Goal: Task Accomplishment & Management: Manage account settings

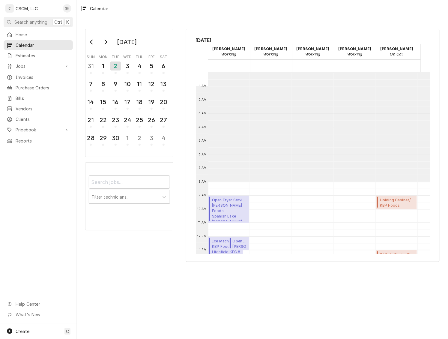
scroll to position [109, 0]
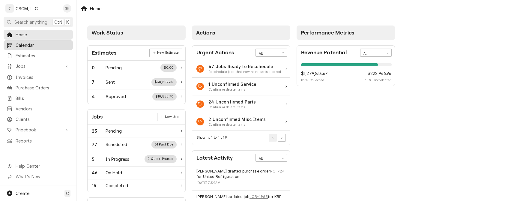
click at [35, 43] on span "Calendar" at bounding box center [43, 45] width 54 height 6
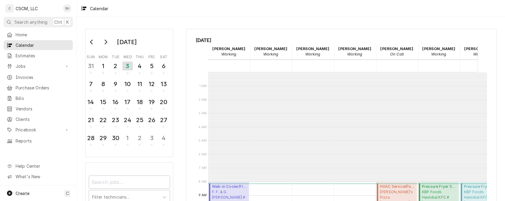
scroll to position [109, 0]
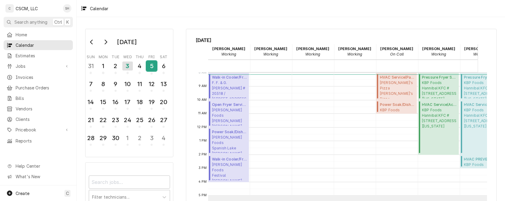
click at [146, 67] on div "5" at bounding box center [151, 66] width 10 height 10
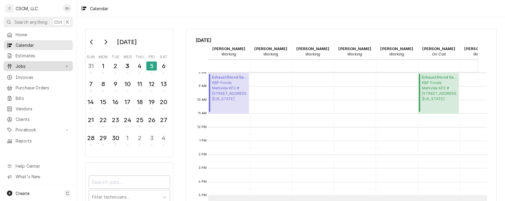
click at [17, 66] on span "Jobs" at bounding box center [38, 66] width 45 height 6
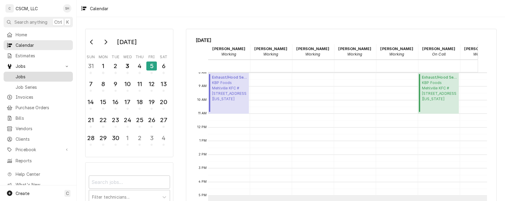
click at [16, 78] on link "Jobs" at bounding box center [38, 77] width 69 height 10
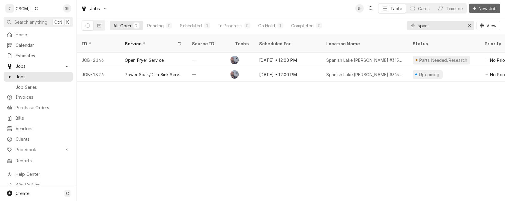
click at [488, 6] on span "New Job" at bounding box center [487, 8] width 20 height 6
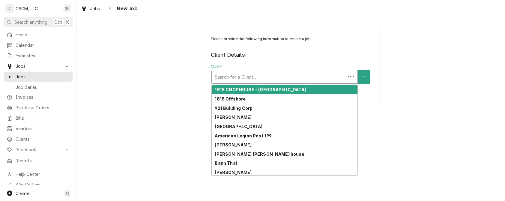
click at [237, 80] on div "Client" at bounding box center [279, 76] width 128 height 11
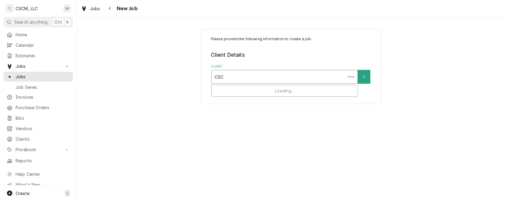
type input "CSCM"
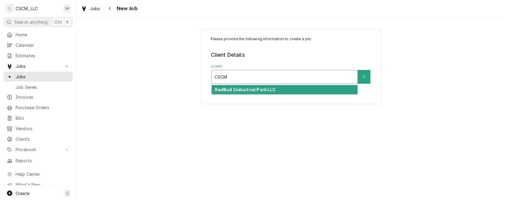
click at [243, 88] on strong "RedBud Industrial Park LLC" at bounding box center [245, 89] width 61 height 5
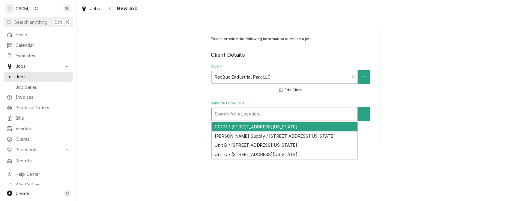
click at [240, 113] on div "Service Location" at bounding box center [285, 113] width 140 height 11
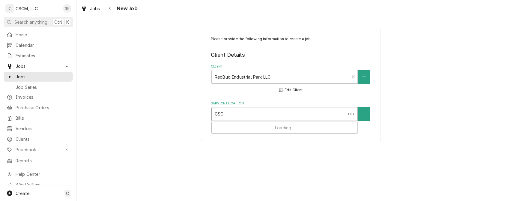
type input "CSCM"
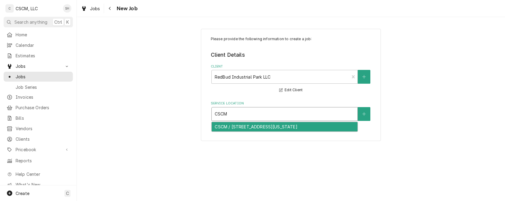
click at [233, 126] on div "CSCM / 4543 Drda Ln Unit A, Edwardsville, Illinois 62025" at bounding box center [285, 126] width 146 height 9
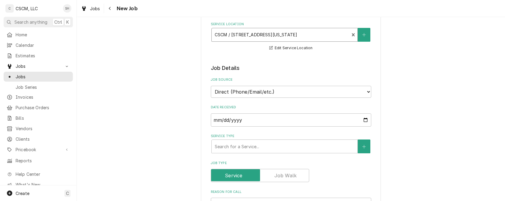
scroll to position [120, 0]
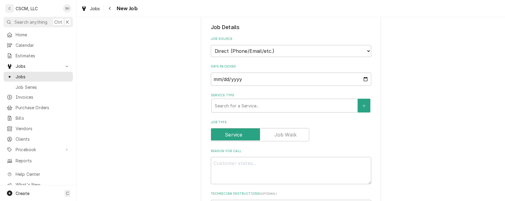
click at [252, 96] on label "Service Type" at bounding box center [291, 95] width 160 height 5
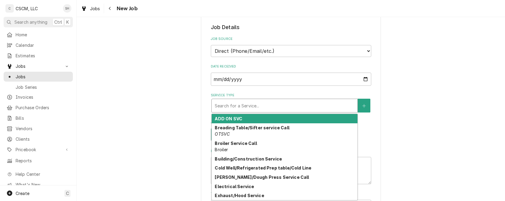
click at [247, 104] on div "Service Type" at bounding box center [285, 105] width 140 height 11
type textarea "x"
type input "W"
type textarea "x"
type input "WA"
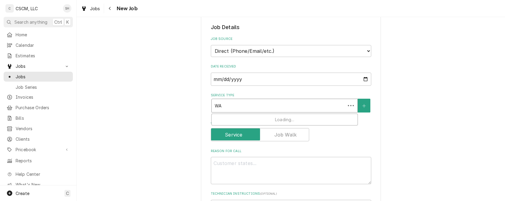
type textarea "x"
type input "WAL"
type textarea "x"
type input "WALK"
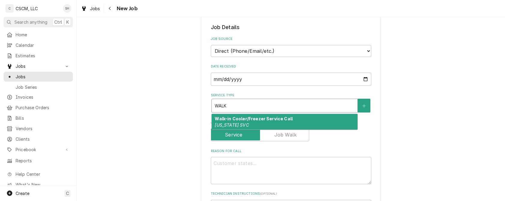
type textarea "x"
type input "WAL"
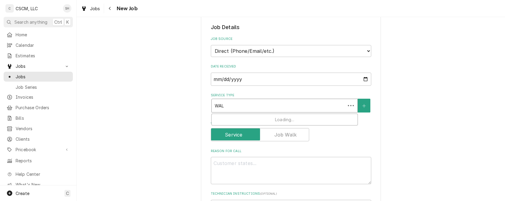
type textarea "x"
type input "W"
type textarea "x"
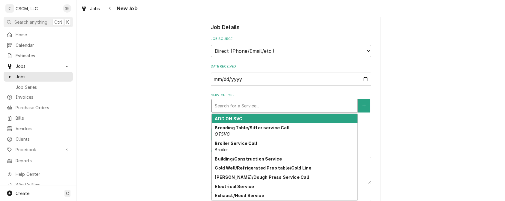
type textarea "x"
type input "JO"
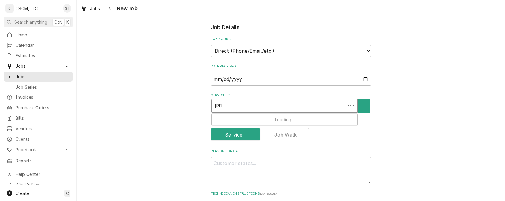
type textarea "x"
type input "JOB"
type textarea "x"
type input "JO"
type textarea "x"
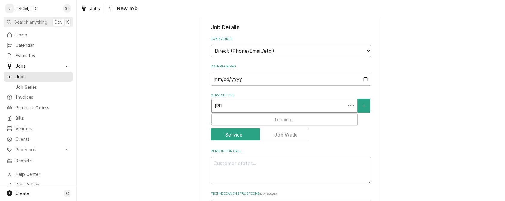
type input "J"
type textarea "x"
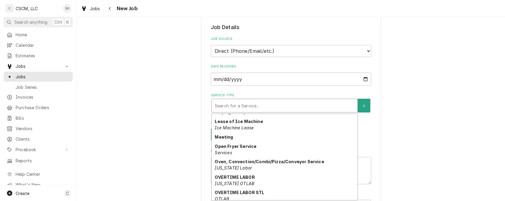
scroll to position [308, 0]
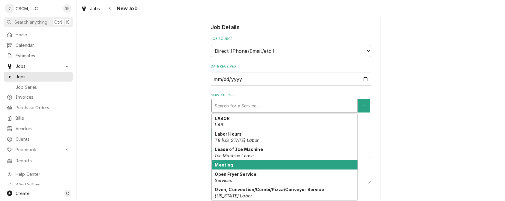
click at [307, 165] on div "Meeting" at bounding box center [285, 164] width 146 height 9
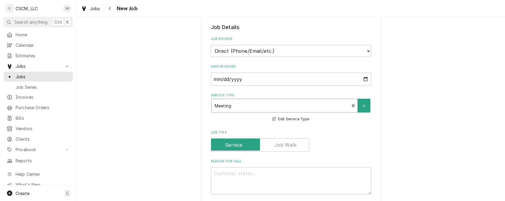
scroll to position [180, 0]
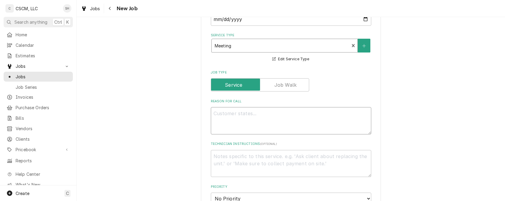
click at [301, 126] on textarea "Reason For Call" at bounding box center [291, 120] width 160 height 27
click at [297, 121] on textarea "Reason For Call" at bounding box center [291, 120] width 160 height 27
type textarea "x"
type textarea "P"
type textarea "x"
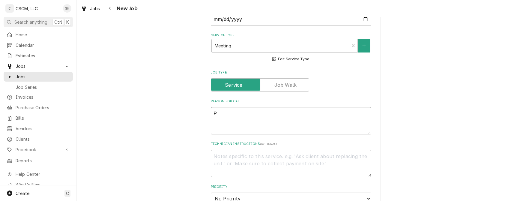
type textarea "PI"
type textarea "x"
type textarea "PIC"
type textarea "x"
type textarea "PICK"
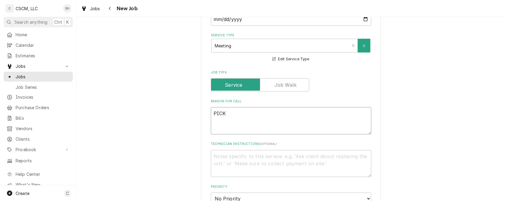
type textarea "x"
type textarea "PICK U"
type textarea "x"
type textarea "PICK UP"
type textarea "x"
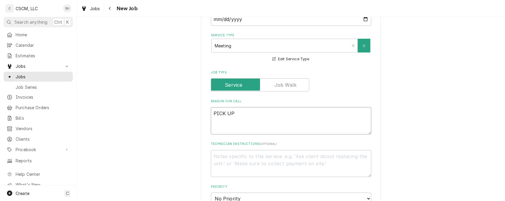
type textarea "PICK UP"
type textarea "x"
type textarea "PICK UP j"
type textarea "x"
type textarea "PICK UP jI"
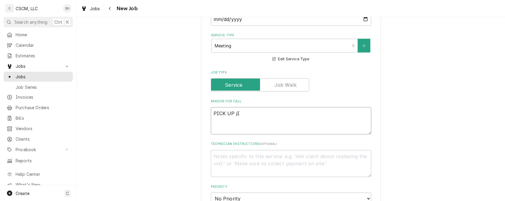
type textarea "x"
type textarea "PICK UP jIM"
type textarea "x"
type textarea "PICK UP jIMM"
type textarea "x"
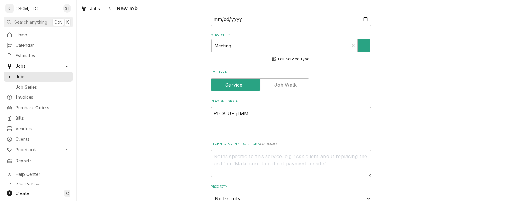
type textarea "PICK UP jIMMY"
type textarea "x"
type textarea "PICK UP jIMMY"
type textarea "x"
type textarea "PICK UP jIMMY F"
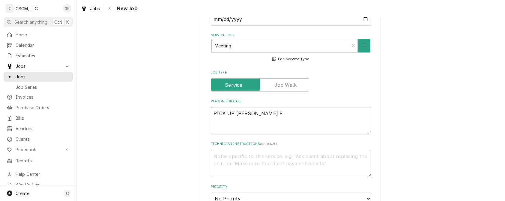
type textarea "x"
type textarea "PICK UP jIMMY"
type textarea "x"
type textarea "PICK UP jIMMY"
type textarea "x"
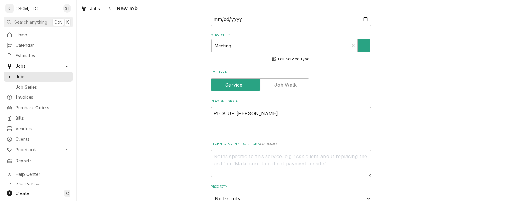
type textarea "PICK UP jIMM"
type textarea "x"
type textarea "PICK UP jIM"
type textarea "x"
type textarea "PICK UP jI"
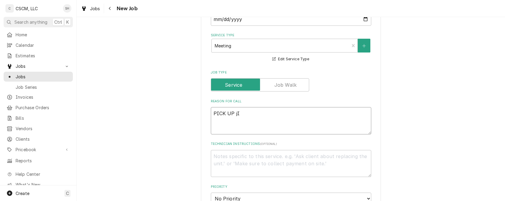
type textarea "x"
type textarea "PICK UP j"
type textarea "x"
type textarea "PICK UP"
type textarea "x"
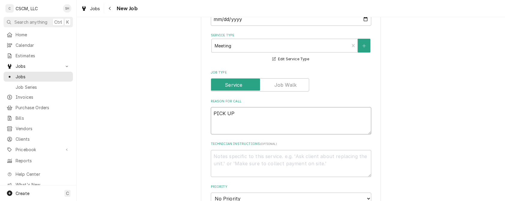
type textarea "PICK U"
type textarea "x"
type textarea "PICK"
type textarea "x"
type textarea "PIC"
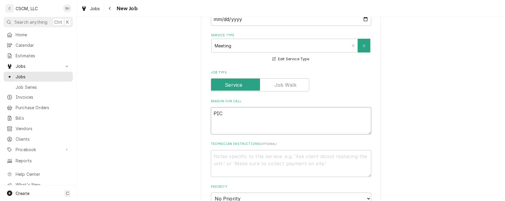
type textarea "x"
type textarea "PI"
type textarea "x"
type textarea "P"
type textarea "x"
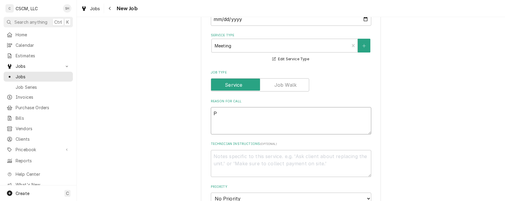
type textarea "Pi"
type textarea "x"
type textarea "Pic"
type textarea "x"
type textarea "Pick"
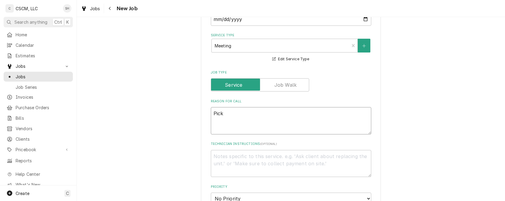
type textarea "x"
type textarea "Pick"
type textarea "x"
type textarea "Pick up"
type textarea "x"
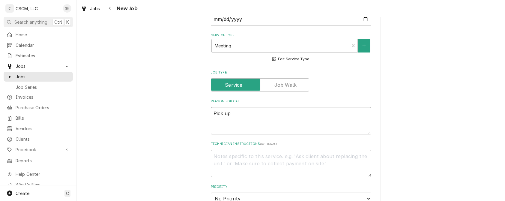
type textarea "Pick up"
type textarea "x"
type textarea "Pick up J"
type textarea "x"
type textarea "Pick up Ji"
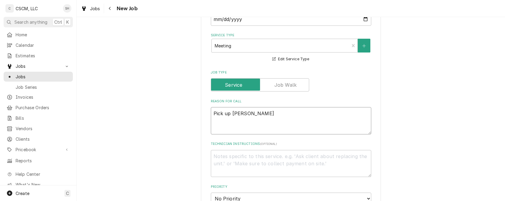
type textarea "x"
type textarea "Pick up Jim"
type textarea "x"
type textarea "Pick up Jimmy"
type textarea "x"
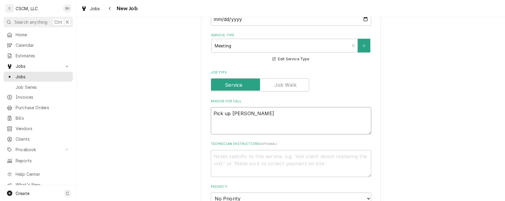
type textarea "Pick up Jimmy"
type textarea "x"
type textarea "Pick up Jimmy f"
type textarea "x"
type textarea "Pick up Jimmy fro"
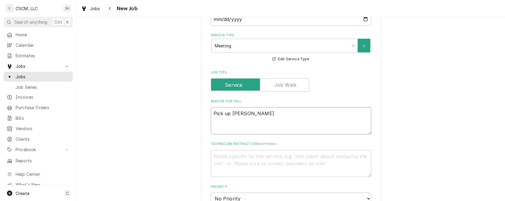
type textarea "x"
type textarea "Pick up Jimmy from"
type textarea "x"
type textarea "Pick up Jimmy from"
type textarea "x"
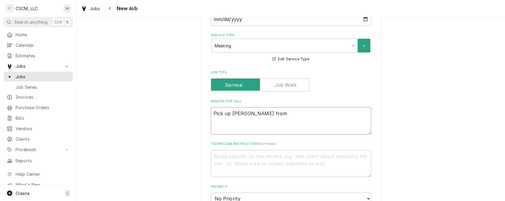
type textarea "Pick up Jimmy from A"
type textarea "x"
type textarea "Pick up Jimmy from Ai"
type textarea "x"
type textarea "Pick up Jimmy from Air"
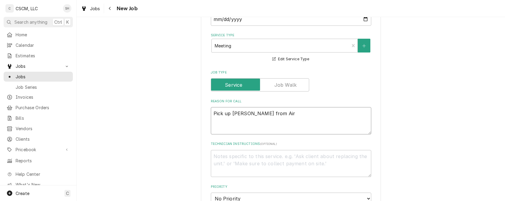
type textarea "x"
type textarea "Pick up Jimmy from Airp"
type textarea "x"
type textarea "Pick up Jimmy from Airpo"
type textarea "x"
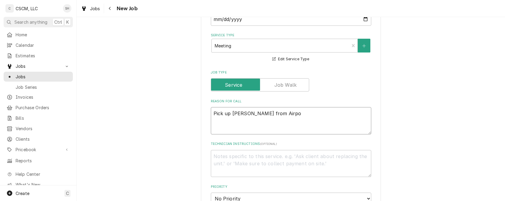
type textarea "Pick up Jimmy from Airpor"
type textarea "x"
type textarea "Pick up Jimmy from Airport"
type textarea "x"
type textarea "Pick up Jimmy from Airport"
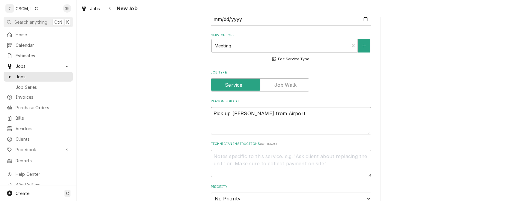
type textarea "x"
type textarea "Pick up Jimmy from Airport a"
type textarea "x"
type textarea "Pick up Jimmy from Airport at"
type textarea "x"
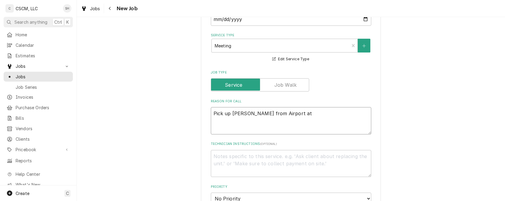
type textarea "Pick up Jimmy from Airport at"
type textarea "x"
type textarea "Pick up Jimmy from Airport at 1"
type textarea "x"
type textarea "Pick up Jimmy from Airport at 12"
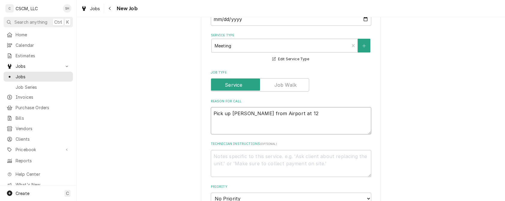
type textarea "x"
type textarea "Pick up Jimmy from Airport at 12:"
type textarea "x"
type textarea "Pick up Jimmy from Airport at 12:4"
type textarea "x"
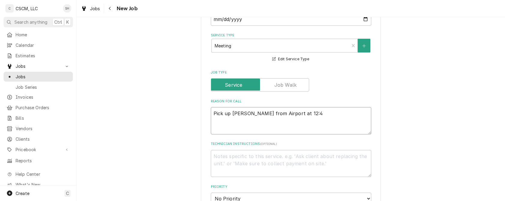
type textarea "Pick up Jimmy from Airport at 12:45"
type textarea "x"
type textarea "Pick up Jimmy from Airport at 12:45p"
type textarea "x"
type textarea "Pick up Jimmy from Airport at 12:45pm"
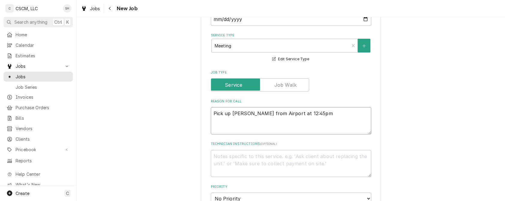
type textarea "x"
type textarea "Pick up Jimmy from Airport at 12:45pm"
click at [254, 116] on textarea "Pick up Jimmy from Airport at 12:45pm" at bounding box center [291, 120] width 160 height 27
type textarea "x"
type textarea "Pick up Jimmy from Airport at 12:45pm"
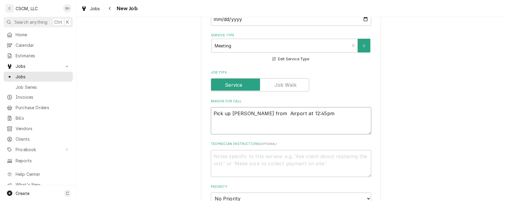
type textarea "x"
type textarea "Pick up Jimmy from S Airport at 12:45pm"
type textarea "x"
type textarea "Pick up Jimmy from ST Airport at 12:45pm"
type textarea "x"
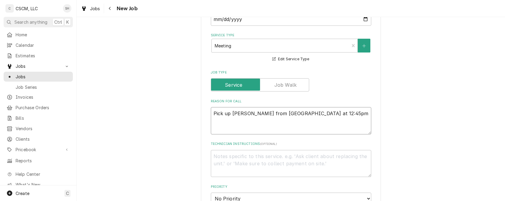
type textarea "Pick up Jimmy from STL Airport at 12:45pm"
type textarea "x"
type textarea "Pick up Jimmy from STL Airport at 12:45pm"
type textarea "x"
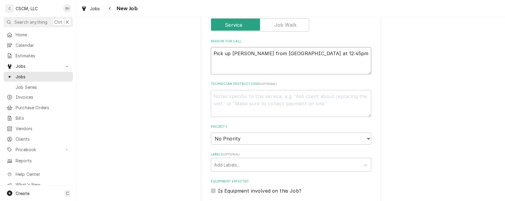
type textarea "Pick up Jimmy from STL Airport at 12:45pm"
click at [265, 140] on select "No Priority Urgent High Medium Low" at bounding box center [291, 138] width 160 height 12
click at [211, 133] on select "No Priority Urgent High Medium Low" at bounding box center [291, 138] width 160 height 12
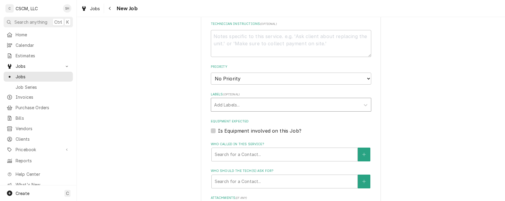
click at [277, 106] on div "Labels" at bounding box center [285, 104] width 143 height 11
click at [277, 103] on div "Labels" at bounding box center [285, 104] width 143 height 11
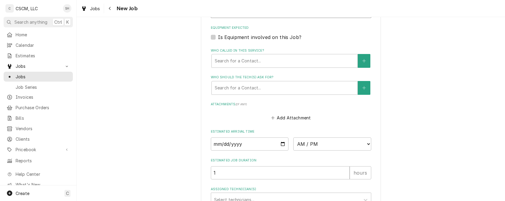
scroll to position [451, 0]
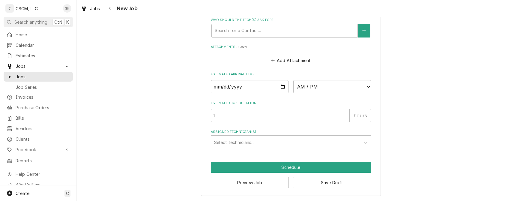
click at [273, 134] on div "Assigned Technician(s) Select technicians..." at bounding box center [291, 138] width 160 height 19
click at [271, 140] on div "Assigned Technician(s)" at bounding box center [285, 142] width 143 height 11
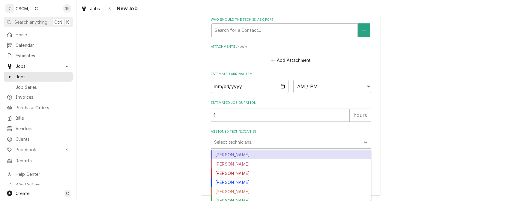
scroll to position [14, 0]
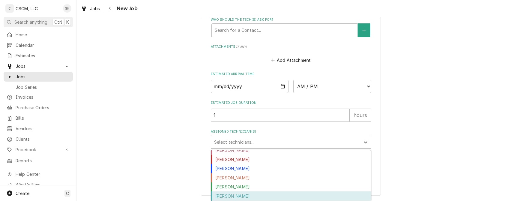
click at [267, 192] on div "Zackary Bain" at bounding box center [291, 195] width 160 height 9
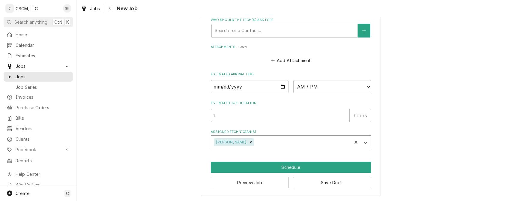
click at [282, 140] on div "Assigned Technician(s)" at bounding box center [301, 142] width 93 height 11
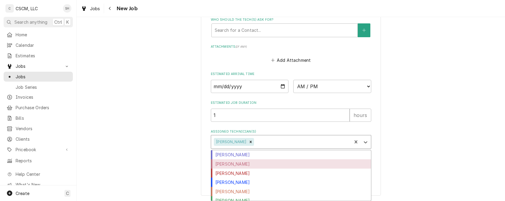
click at [279, 163] on div "Dena Vecchetti" at bounding box center [291, 163] width 160 height 9
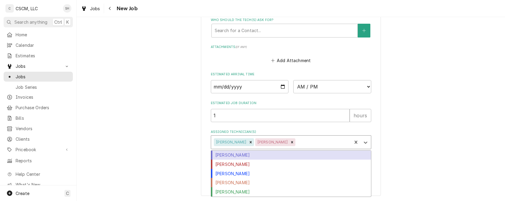
click at [299, 143] on div "Assigned Technician(s)" at bounding box center [322, 142] width 52 height 11
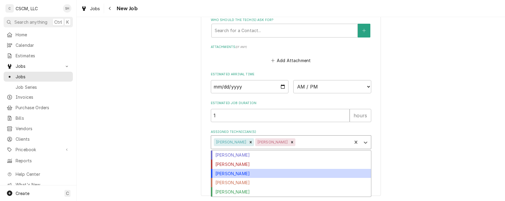
click at [293, 173] on div "James Bain" at bounding box center [291, 173] width 160 height 9
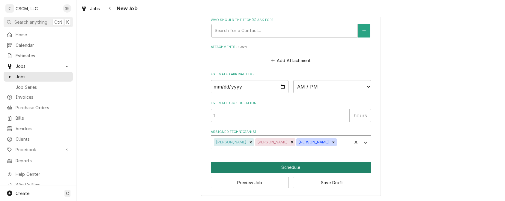
type textarea "x"
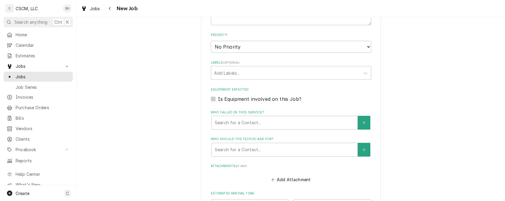
scroll to position [451, 0]
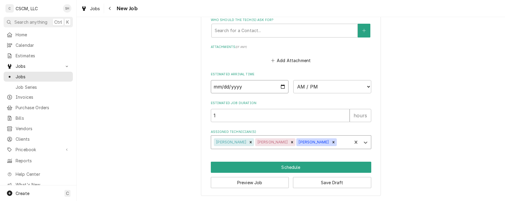
click at [279, 85] on input "Date" at bounding box center [250, 86] width 78 height 13
type input "2025-09-05"
type textarea "x"
click at [305, 85] on select "AM / PM 6:00 AM 6:15 AM 6:30 AM 6:45 AM 7:00 AM 7:15 AM 7:30 AM 7:45 AM 8:00 AM…" at bounding box center [332, 86] width 78 height 13
select select "12:30:00"
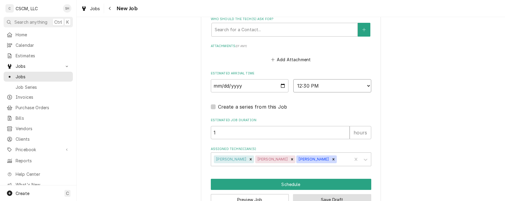
type textarea "x"
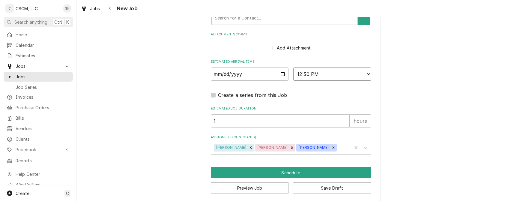
scroll to position [469, 0]
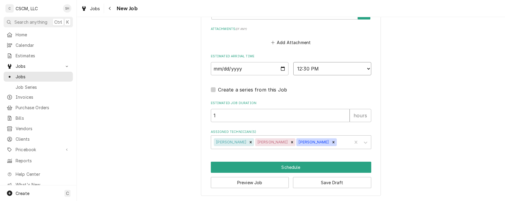
click at [334, 68] on select "AM / PM 6:00 AM 6:15 AM 6:30 AM 6:45 AM 7:00 AM 7:15 AM 7:30 AM 7:45 AM 8:00 AM…" at bounding box center [332, 68] width 78 height 13
select select "12:45:00"
click at [293, 62] on select "AM / PM 6:00 AM 6:15 AM 6:30 AM 6:45 AM 7:00 AM 7:15 AM 7:30 AM 7:45 AM 8:00 AM…" at bounding box center [332, 68] width 78 height 13
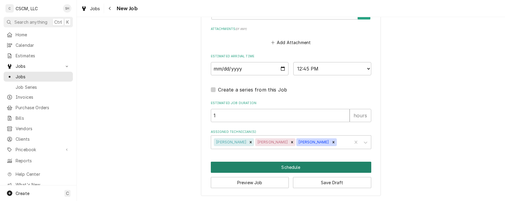
click at [288, 165] on button "Schedule" at bounding box center [291, 167] width 160 height 11
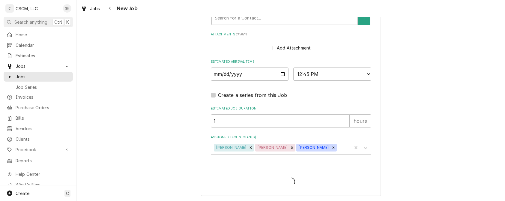
scroll to position [464, 0]
type textarea "x"
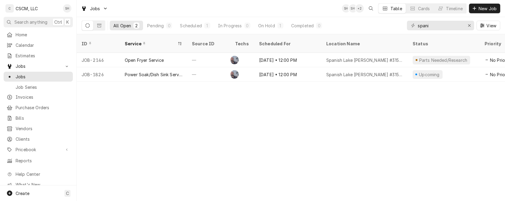
click at [363, 139] on div "ID Service Source ID Techs Scheduled For Location Name Status Priority Date Rec…" at bounding box center [291, 117] width 428 height 167
click at [294, 200] on div "ID Service Source ID Techs Scheduled For Location Name Status Priority Date Rec…" at bounding box center [291, 117] width 428 height 167
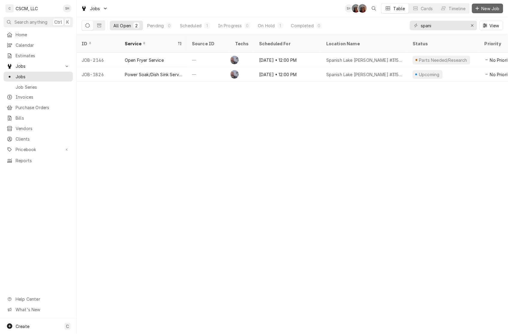
click at [481, 8] on span "New Job" at bounding box center [490, 8] width 20 height 6
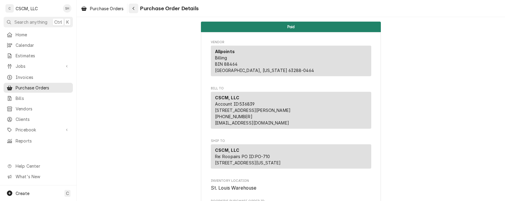
click at [138, 10] on button "Navigate back" at bounding box center [134, 9] width 10 height 10
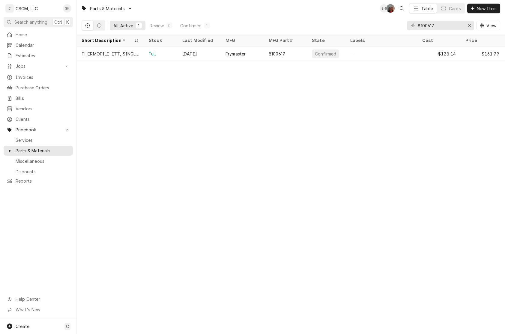
drag, startPoint x: 450, startPoint y: 25, endPoint x: 399, endPoint y: 22, distance: 50.7
click at [399, 22] on div "All Active 1 Review 0 Confirmed 1 8100617 View" at bounding box center [291, 25] width 418 height 17
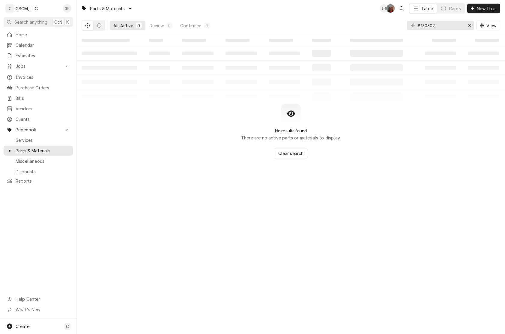
drag, startPoint x: 439, startPoint y: 28, endPoint x: 390, endPoint y: 28, distance: 49.4
click at [390, 28] on div "All Active 0 Review 0 Confirmed 0 8130302 View" at bounding box center [291, 25] width 418 height 17
type input "8130302"
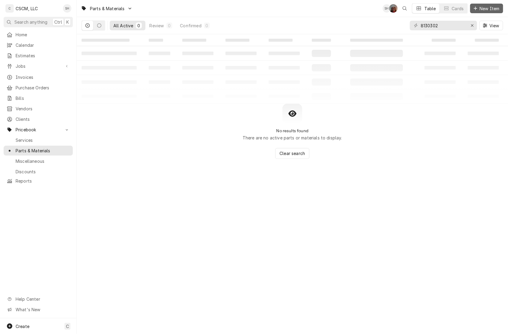
click at [484, 7] on span "New Item" at bounding box center [489, 8] width 22 height 6
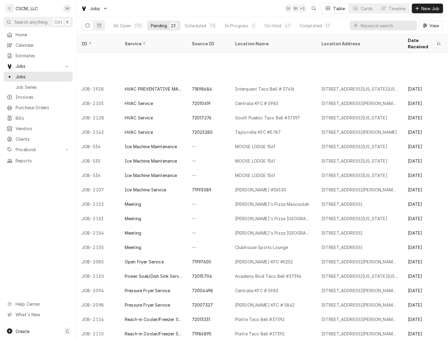
scroll to position [47, 0]
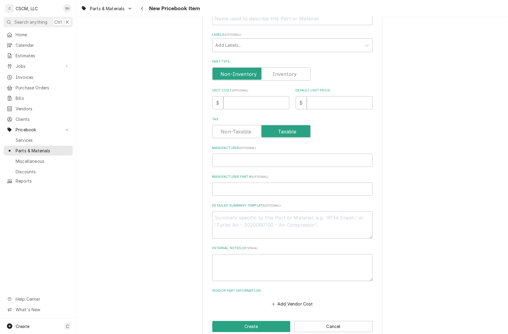
scroll to position [120, 0]
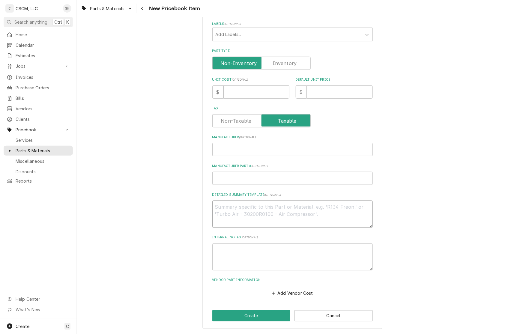
click at [250, 213] on textarea "Detailed Summary Template ( optional )" at bounding box center [292, 213] width 160 height 27
paste textarea "8130302 Elbow, Male, 3/8" Tube x 1/4" NPT, Brass"
type textarea "x"
type textarea "8130302 Elbow, Male, 3/8" Tube x 1/4" NPT, Brass"
click at [234, 208] on textarea "8130302 Elbow, Male, 3/8" Tube x 1/4" NPT, Brass" at bounding box center [292, 213] width 160 height 27
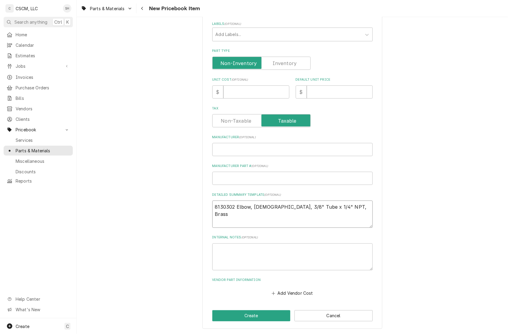
type textarea "x"
drag, startPoint x: 246, startPoint y: 206, endPoint x: 190, endPoint y: 206, distance: 56.0
click at [190, 206] on div "Please provide the following information to create a PriceBook item. Active Sta…" at bounding box center [292, 119] width 431 height 431
type textarea "8130302 Elbow, [DEMOGRAPHIC_DATA], 3/8" Tube x 1/4" NPT, Brass"
click at [222, 183] on input "Manufacturer Part # ( optional )" at bounding box center [292, 178] width 160 height 13
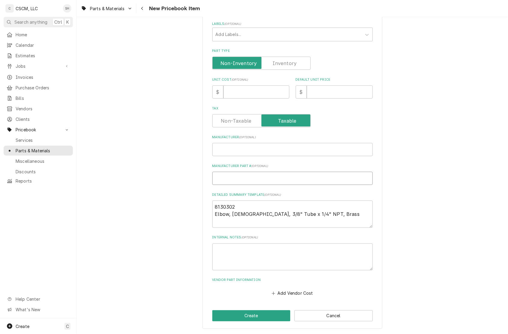
paste input "8130302"
type textarea "x"
type input "8130302"
type textarea "x"
type input "8130302"
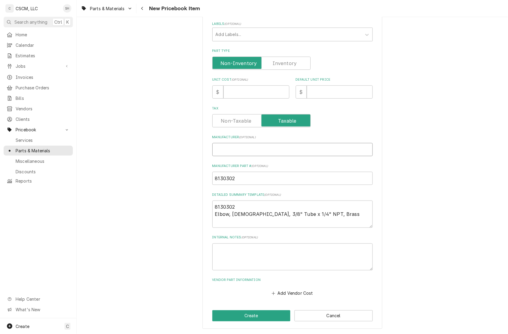
click at [248, 149] on input "Manufacturer ( optional )" at bounding box center [292, 149] width 160 height 13
type textarea "x"
type input "Fr"
type textarea "x"
type input "Fry"
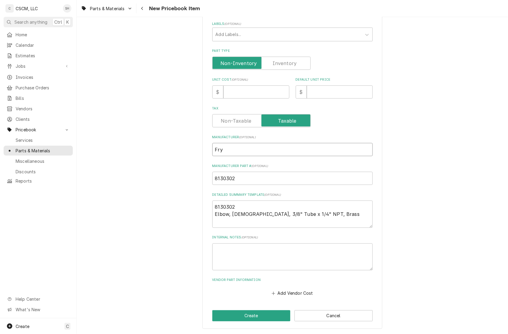
type textarea "x"
type input "Frym"
type textarea "x"
type input "Fryma"
type textarea "x"
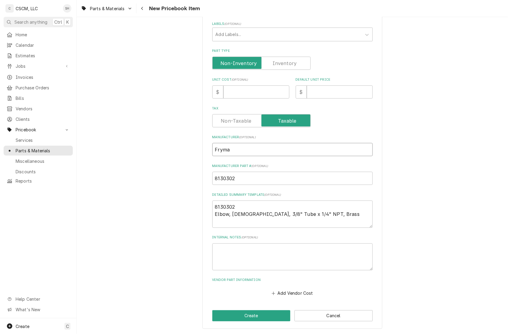
type input "Frymas"
type textarea "x"
type input "Frymast"
type textarea "x"
type input "Frymaste"
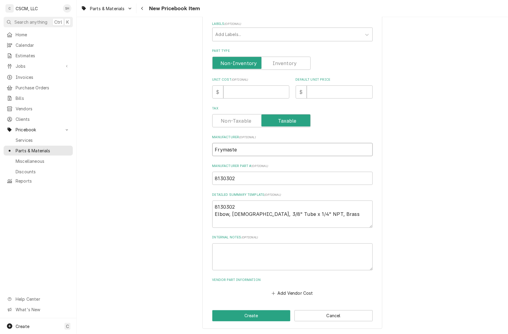
type textarea "x"
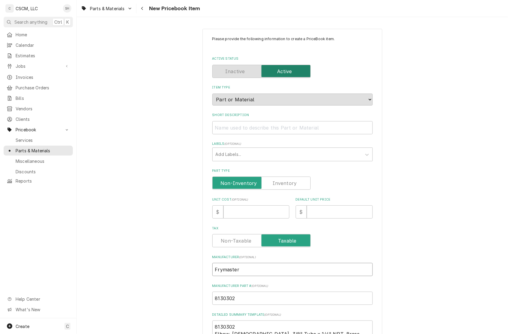
type input "Frymaster"
click at [242, 125] on input "Short Description" at bounding box center [292, 127] width 160 height 13
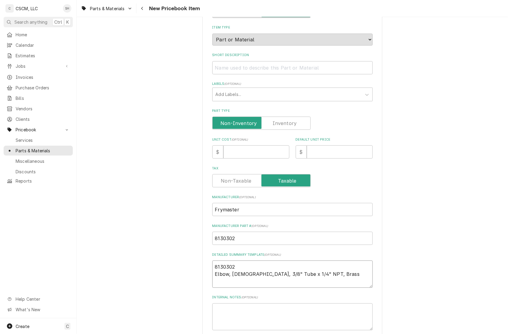
drag, startPoint x: 314, startPoint y: 276, endPoint x: 206, endPoint y: 279, distance: 107.9
click at [206, 279] on div "Please provide the following information to create a PriceBook item. Active Sta…" at bounding box center [292, 179] width 180 height 420
click at [236, 68] on input "Short Description" at bounding box center [292, 67] width 160 height 13
paste input "Elbow, [DEMOGRAPHIC_DATA], 3/8" Tube x 1/4" NPT, Brass"
type textarea "x"
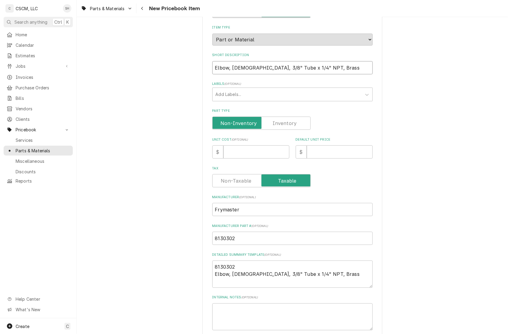
type input "Elbow, [DEMOGRAPHIC_DATA], 3/8" Tube x 1/4" NPT, Brass"
click at [249, 154] on input "Unit Cost ( optional )" at bounding box center [256, 151] width 66 height 13
type textarea "x"
type input "1"
type textarea "x"
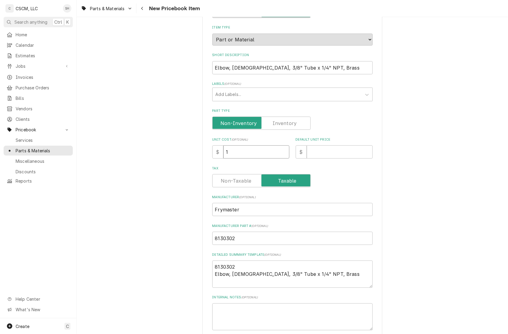
type input "14"
type textarea "x"
type input "14.4"
drag, startPoint x: 249, startPoint y: 154, endPoint x: 59, endPoint y: 154, distance: 189.7
click at [59, 154] on div "C CSCM, LLC SH Search anything Ctrl K Home Calendar Estimates Jobs Jobs Job Ser…" at bounding box center [254, 167] width 508 height 334
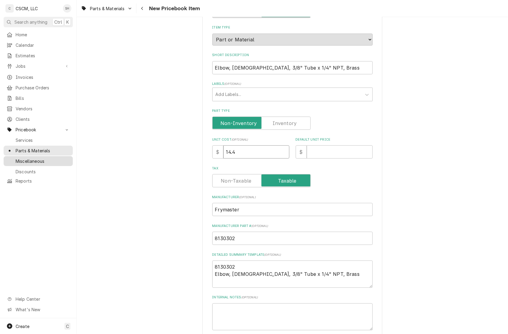
type textarea "x"
type input "1"
type textarea "x"
type input "14"
type textarea "x"
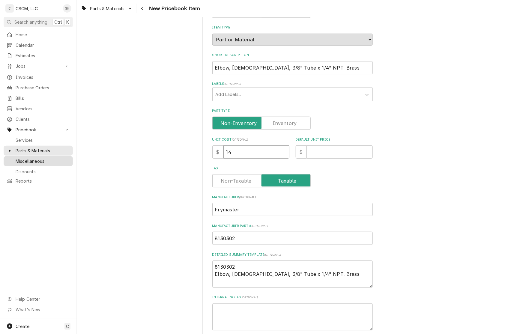
type input "14.5"
type textarea "x"
type input "14.54"
type textarea "x"
type input "1"
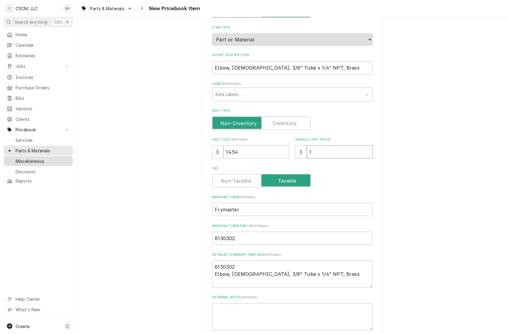
type textarea "x"
type input "18"
type textarea "x"
type input "18.5"
type textarea "x"
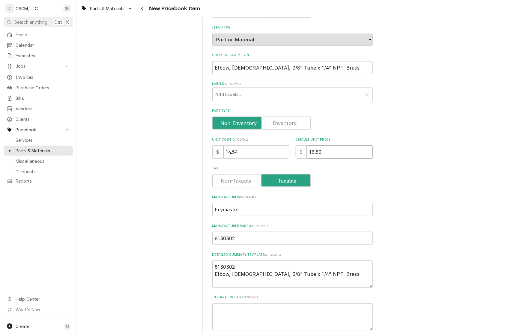
type input "18.53"
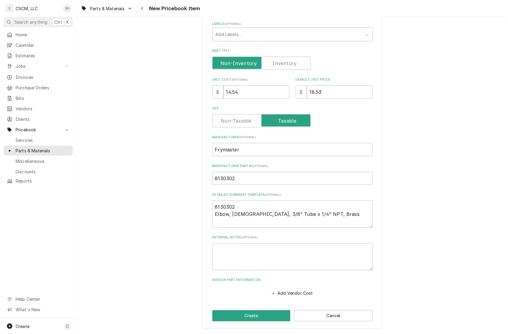
scroll to position [120, 0]
click at [291, 291] on button "Add Vendor Cost" at bounding box center [292, 293] width 43 height 8
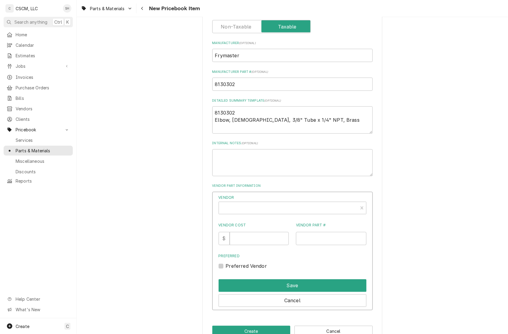
scroll to position [230, 0]
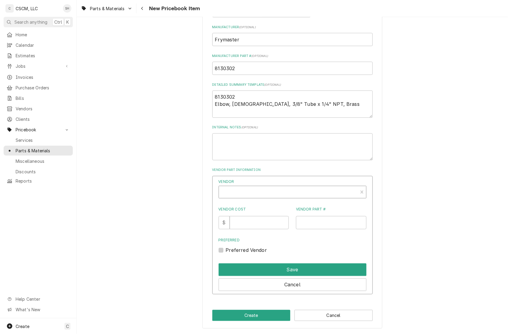
type textarea "x"
click at [288, 191] on div "Vendor" at bounding box center [288, 194] width 133 height 14
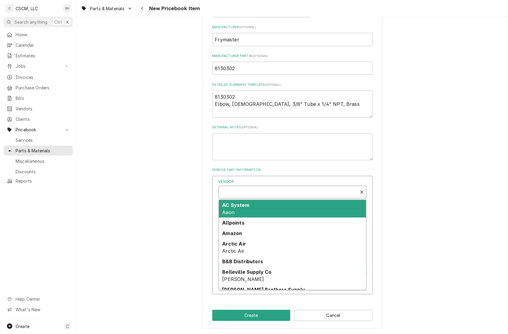
type input "p"
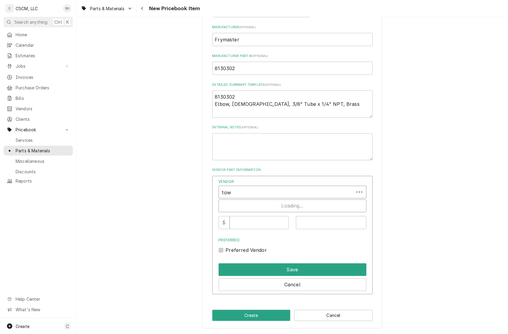
type input "town"
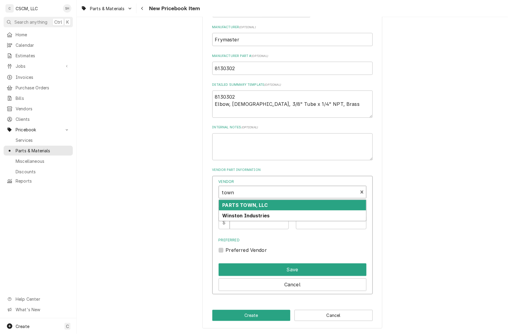
click at [280, 206] on div "PARTS TOWN, LLC" at bounding box center [292, 205] width 147 height 10
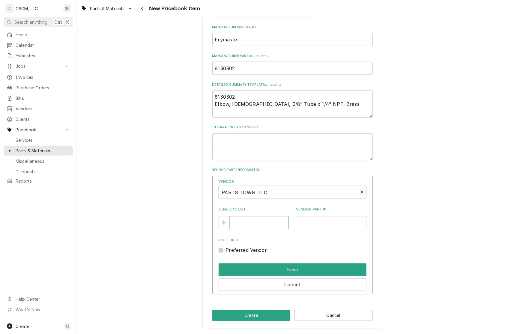
click at [255, 221] on input "Vendor Cost" at bounding box center [259, 222] width 59 height 13
type input "14.54"
click at [319, 224] on input "Vendor Part #" at bounding box center [331, 222] width 70 height 13
paste input "FM8130302"
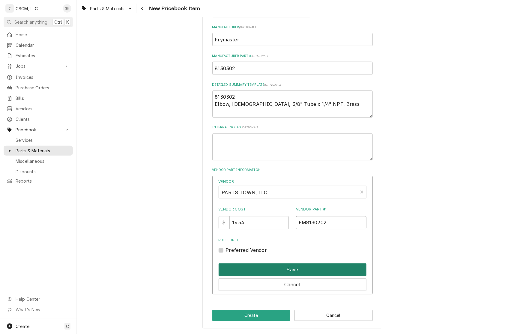
type input "FM8130302"
click at [338, 264] on button "Save" at bounding box center [292, 269] width 148 height 13
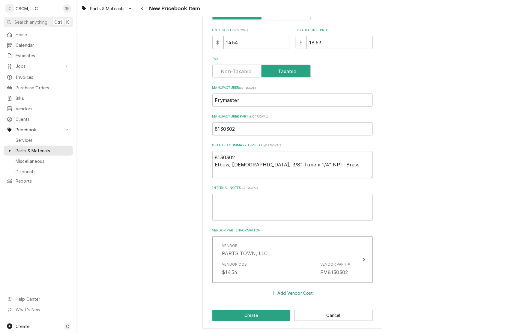
click at [285, 292] on button "Add Vendor Cost" at bounding box center [292, 293] width 43 height 8
type textarea "x"
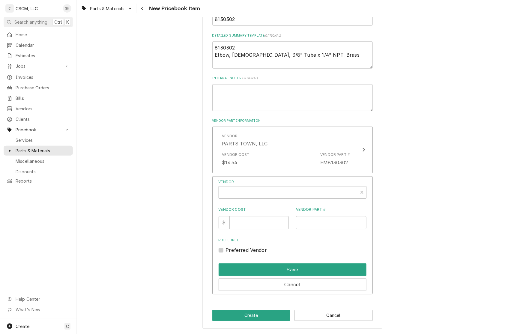
scroll to position [2, 0]
click at [252, 187] on div "Vendor" at bounding box center [288, 193] width 133 height 14
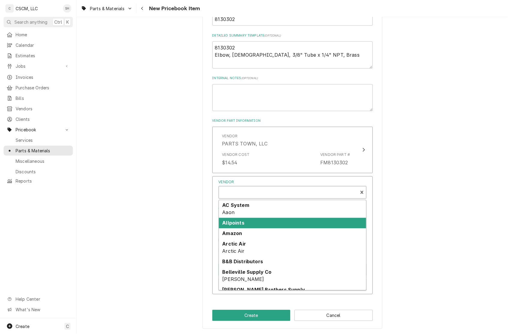
click at [239, 224] on strong "Allpoints" at bounding box center [233, 223] width 22 height 6
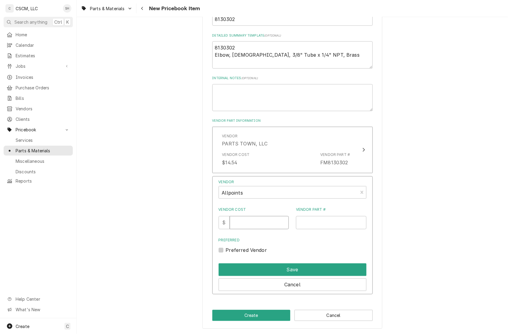
click at [241, 223] on input "Vendor Cost" at bounding box center [259, 222] width 59 height 13
type input "15.15"
click at [321, 223] on input "Vendor Part #" at bounding box center [331, 222] width 70 height 13
paste input "N21425766"
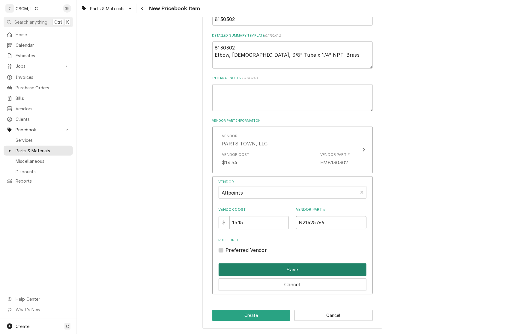
type input "N21425766"
click at [325, 273] on button "Save" at bounding box center [292, 269] width 148 height 13
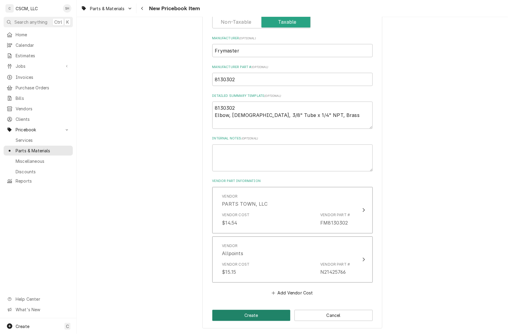
click at [250, 316] on button "Create" at bounding box center [251, 315] width 78 height 11
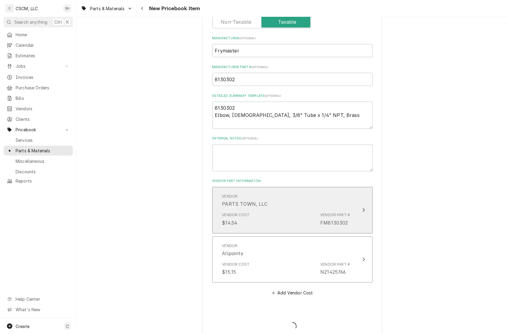
type textarea "x"
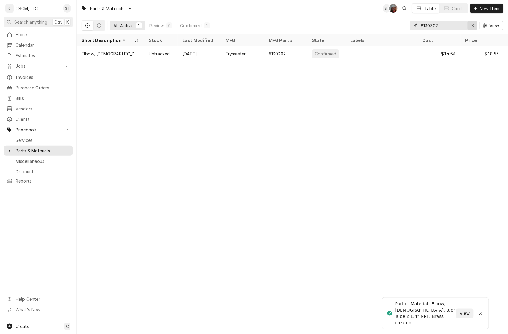
click at [472, 27] on icon "Erase input" at bounding box center [471, 25] width 3 height 4
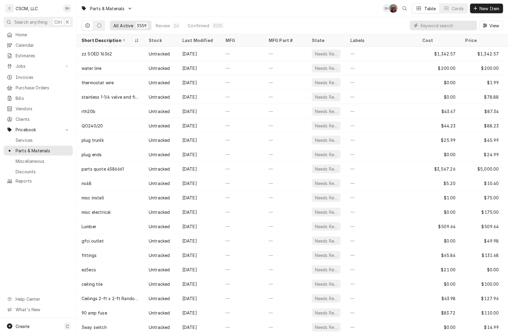
paste input "N21425766"
type input "N21425766"
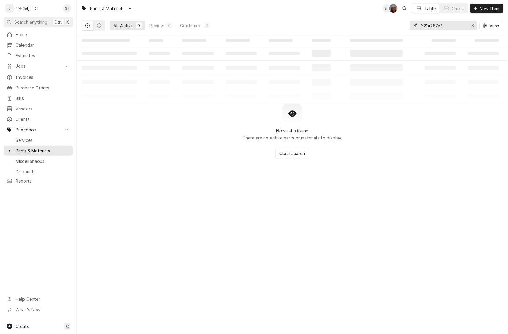
drag, startPoint x: 461, startPoint y: 25, endPoint x: 341, endPoint y: 15, distance: 120.6
click at [341, 15] on div "Parts & Materials SH DV Table Cards New Item All Active 0 Review 0 Confirmed 0 …" at bounding box center [292, 17] width 431 height 34
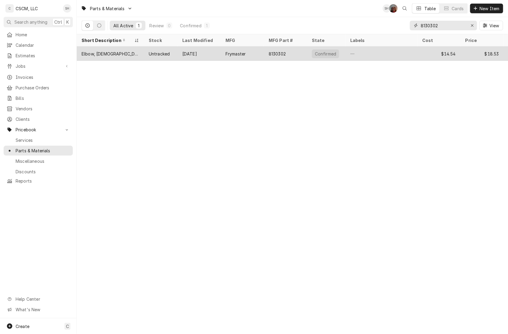
type input "8130302"
click at [210, 58] on div "Sep 3" at bounding box center [198, 53] width 43 height 14
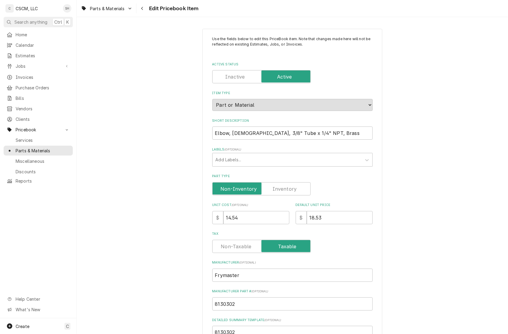
click at [278, 189] on label "Part Type" at bounding box center [261, 188] width 98 height 13
click at [278, 189] on input "Part Type" at bounding box center [261, 188] width 93 height 13
checkbox input "true"
type textarea "x"
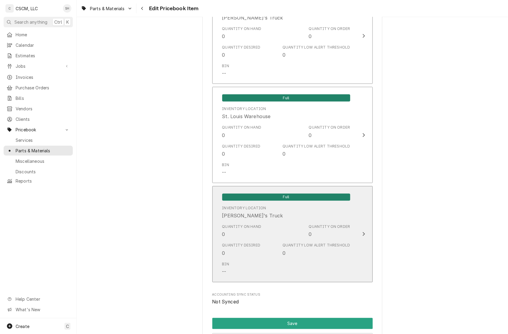
scroll to position [1079, 0]
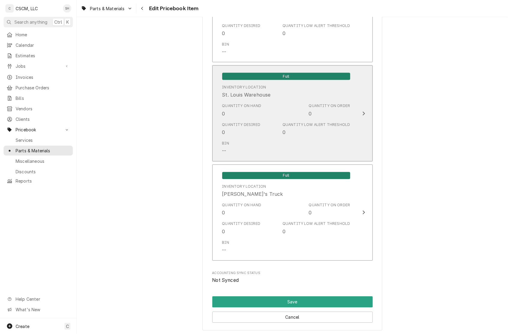
click at [298, 122] on div "Quantity Low Alert Threshold" at bounding box center [315, 124] width 67 height 5
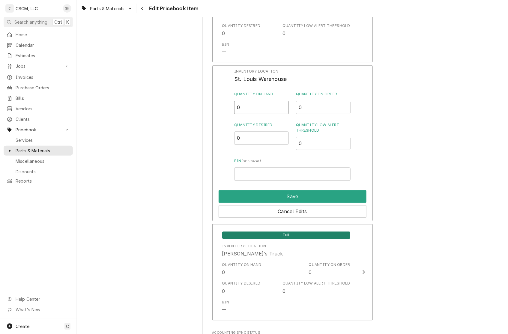
drag, startPoint x: 241, startPoint y: 105, endPoint x: 173, endPoint y: 94, distance: 68.9
type input "2"
click at [268, 190] on button "Save" at bounding box center [292, 196] width 148 height 13
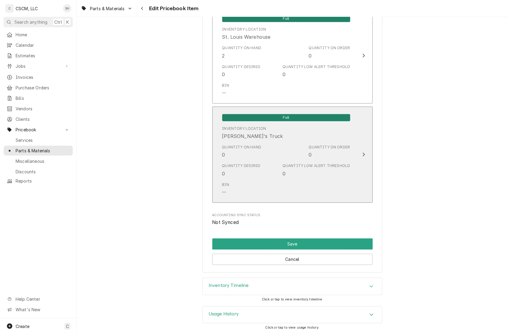
scroll to position [1137, 0]
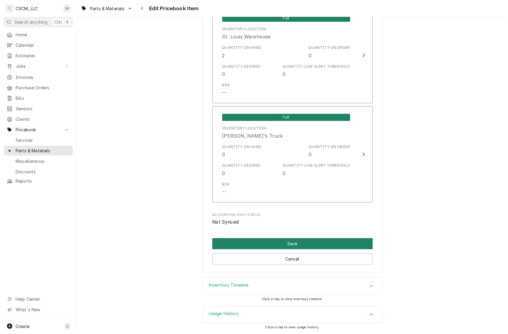
click at [273, 238] on button "Save" at bounding box center [292, 243] width 160 height 11
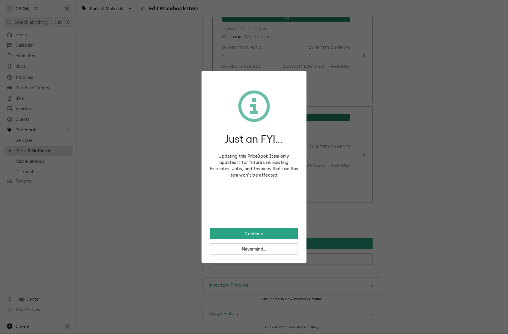
click at [261, 226] on div "Just an FYI... Updating this PriceBook Item only updates it for future use. Exi…" at bounding box center [254, 153] width 88 height 149
click at [261, 229] on button "Continue" at bounding box center [254, 233] width 88 height 11
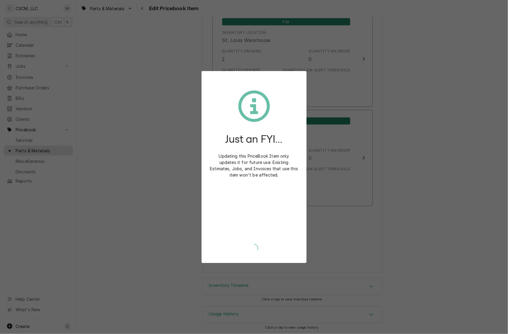
type textarea "x"
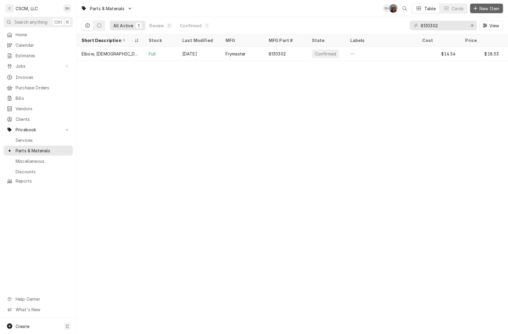
click at [493, 5] on span "New Item" at bounding box center [489, 8] width 22 height 6
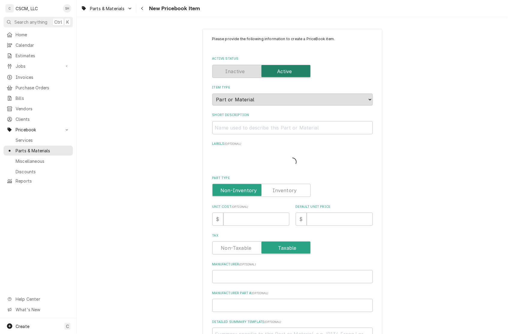
type textarea "x"
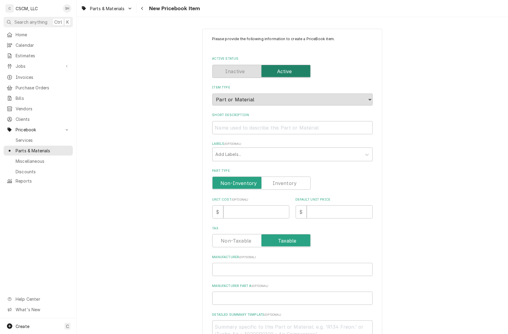
click at [284, 183] on label "Part Type" at bounding box center [261, 182] width 98 height 13
click at [284, 183] on input "Part Type" at bounding box center [261, 182] width 93 height 13
checkbox input "true"
click at [270, 129] on input "Short Description" at bounding box center [292, 127] width 160 height 13
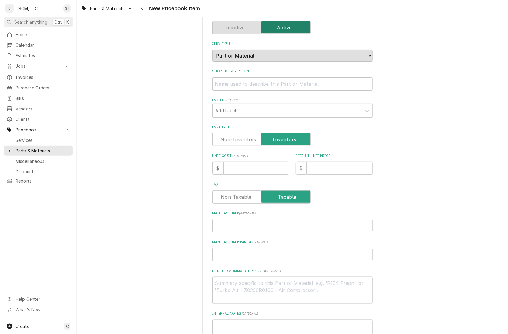
scroll to position [60, 0]
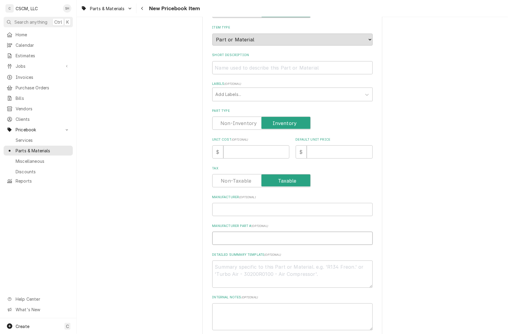
click at [230, 239] on input "Manufacturer Part # ( optional )" at bounding box center [292, 238] width 160 height 13
paste input "8160092"
type textarea "x"
type input "8160092"
click at [244, 209] on input "Manufacturer ( optional )" at bounding box center [292, 209] width 160 height 13
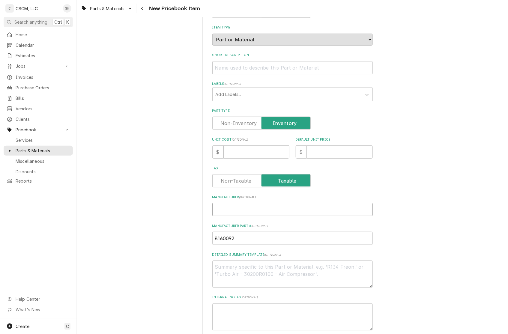
type textarea "x"
type input "F"
type textarea "x"
type input "Fr"
type textarea "x"
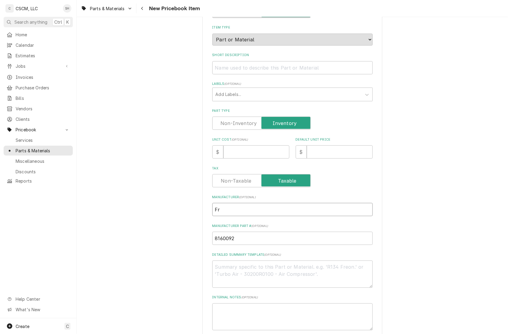
type input "Fry"
type textarea "x"
type input "Frym"
type textarea "x"
type input "Fryma"
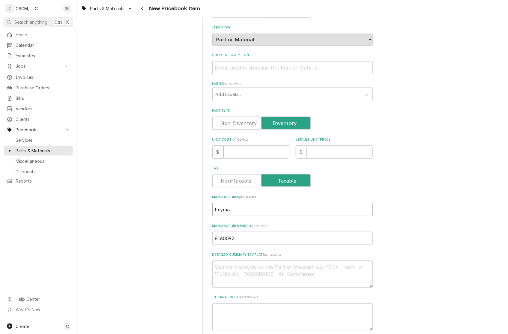
type textarea "x"
type input "Frymas"
type textarea "x"
type input "Frymast"
type textarea "x"
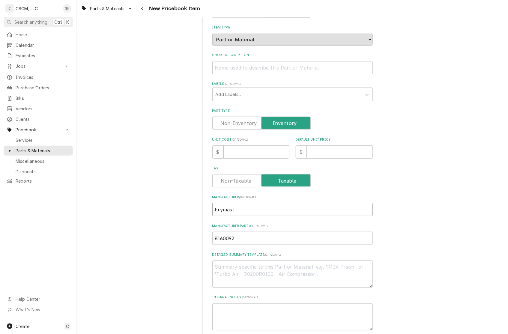
type input "Frymaste"
type textarea "x"
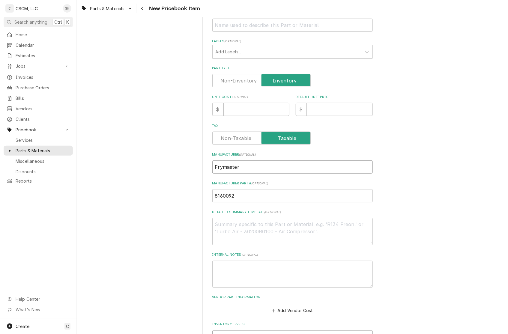
scroll to position [120, 0]
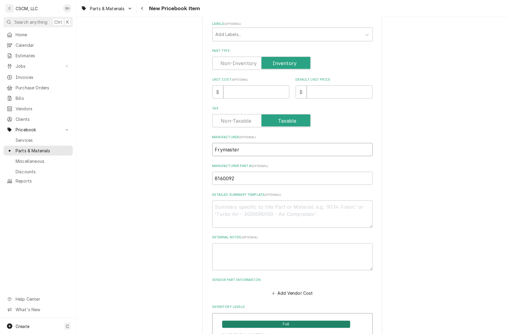
type input "Frymaster"
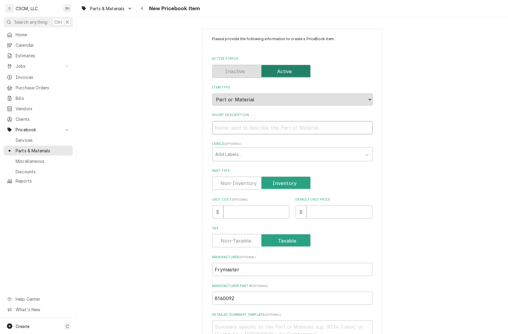
click at [234, 126] on input "Short Description" at bounding box center [292, 127] width 160 height 13
paste input "Frymaster - 1" Drain Grommet"
type textarea "x"
type input "Frymaster - 1" Drain Grommet"
drag, startPoint x: 239, startPoint y: 128, endPoint x: 94, endPoint y: 128, distance: 144.4
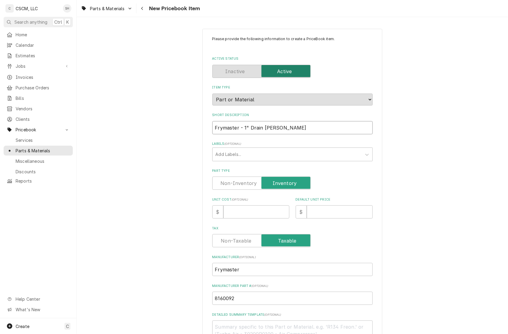
type textarea "x"
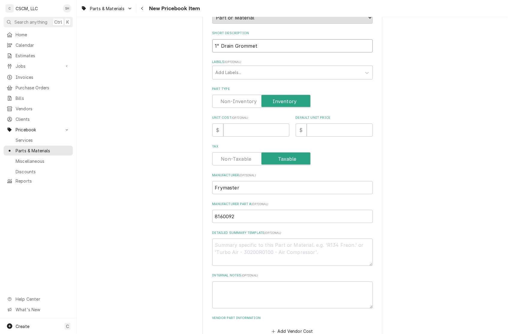
scroll to position [120, 0]
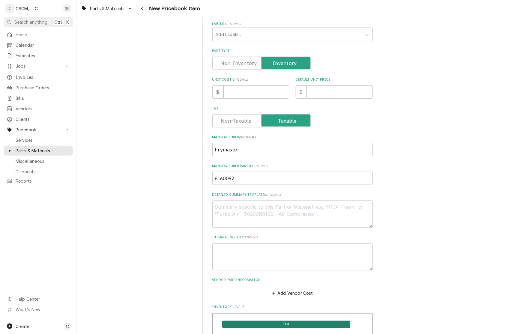
type input "1" Drain Grommet"
click at [230, 215] on textarea "Detailed Summary Template ( optional )" at bounding box center [292, 213] width 160 height 27
type textarea "x"
type textarea "8"
type textarea "x"
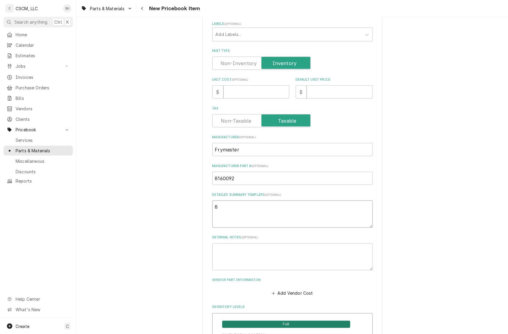
type textarea "81"
type textarea "x"
type textarea "816"
type textarea "x"
type textarea "8160"
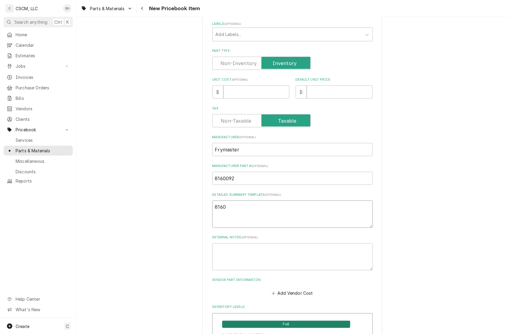
type textarea "x"
type textarea "81600"
type textarea "x"
type textarea "816008"
type textarea "x"
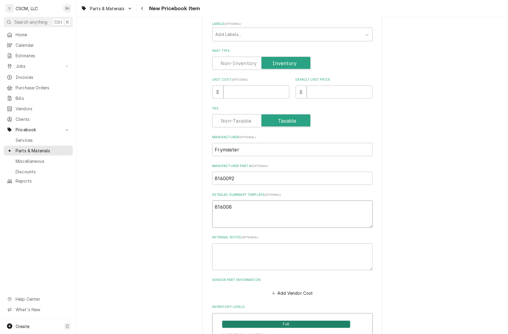
type textarea "81600"
type textarea "x"
type textarea "816009"
type textarea "x"
type textarea "8160092"
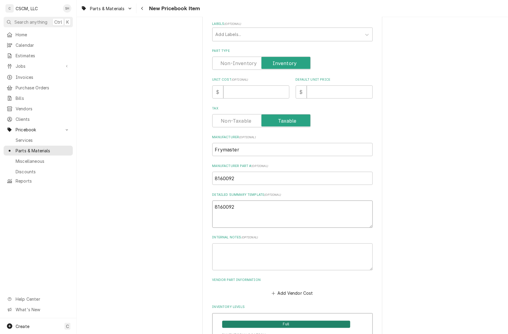
type textarea "x"
type textarea "8160092"
paste textarea "Frymaster - 1" Drain Grommet"
type textarea "x"
type textarea "8160092 Frymaster - 1" Drain Grommet"
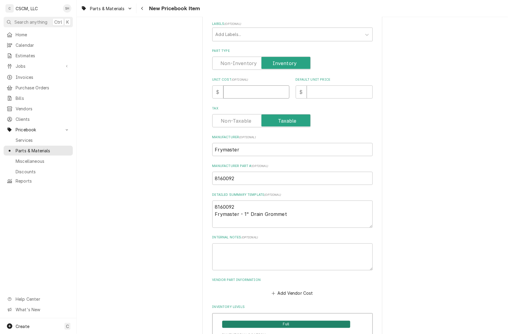
click at [252, 93] on input "Unit Cost ( optional )" at bounding box center [256, 91] width 66 height 13
type textarea "x"
type input "2"
type textarea "x"
type input "28"
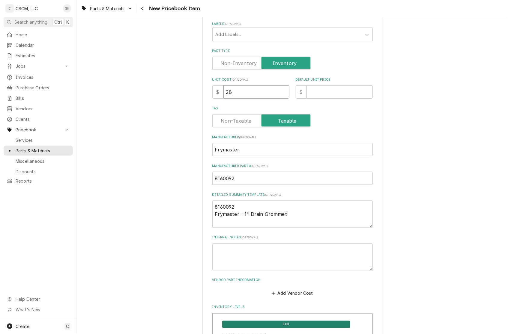
type textarea "x"
type input "28.6"
type textarea "x"
type input "28.65"
type textarea "x"
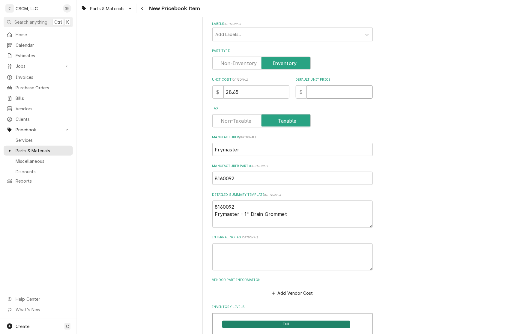
type input "3"
type textarea "x"
type input "36"
type textarea "x"
type input "36.1"
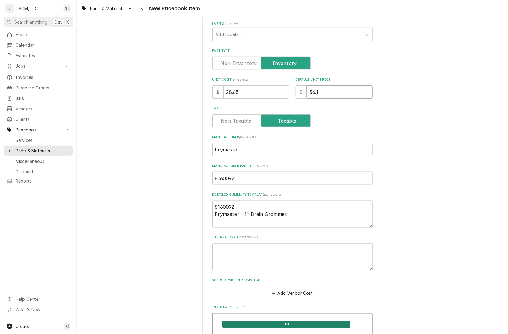
type textarea "x"
type input "36.17"
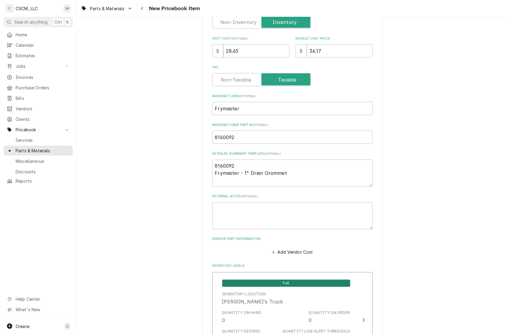
scroll to position [180, 0]
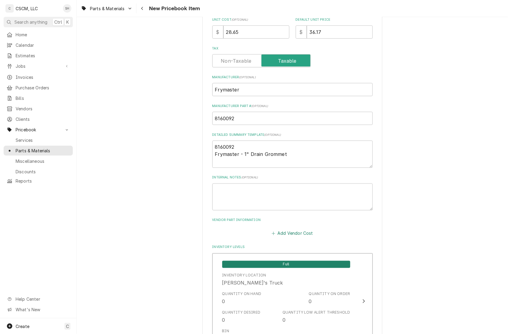
click at [285, 230] on button "Add Vendor Cost" at bounding box center [292, 233] width 43 height 8
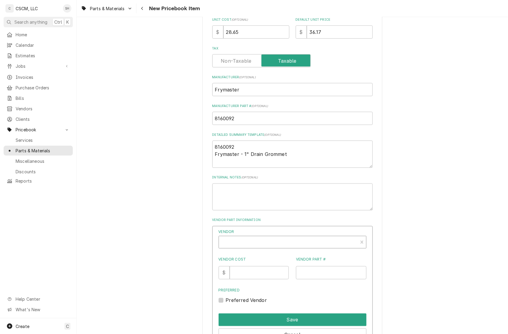
click at [287, 244] on div "Vendor" at bounding box center [288, 244] width 133 height 14
type textarea "x"
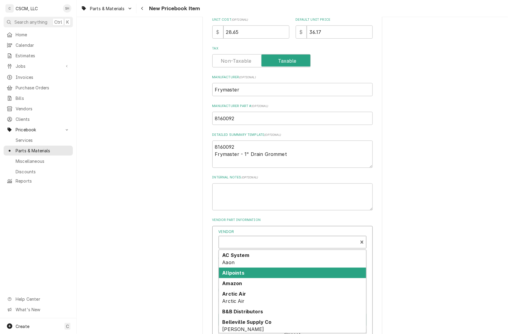
click at [291, 274] on div "Allpoints" at bounding box center [292, 273] width 147 height 10
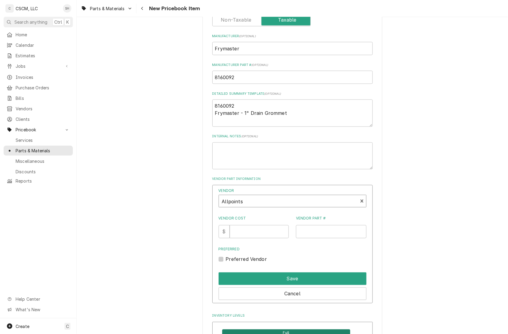
scroll to position [240, 0]
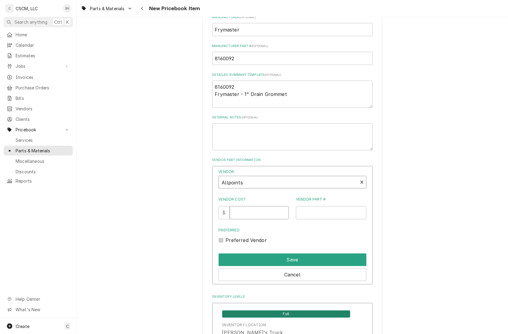
click at [256, 216] on input "Vendor Cost" at bounding box center [259, 212] width 59 height 13
type input "29.85"
click at [331, 215] on input "Vendor Part #" at bounding box center [331, 212] width 70 height 13
paste input "321822"
type input "321822"
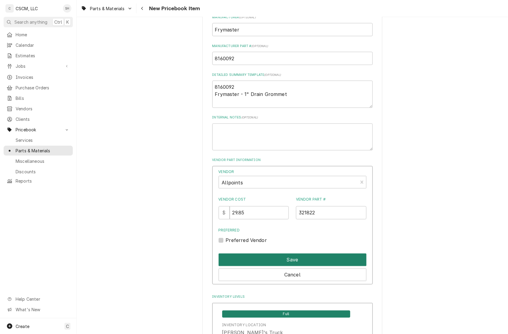
click at [289, 260] on button "Save" at bounding box center [292, 260] width 148 height 13
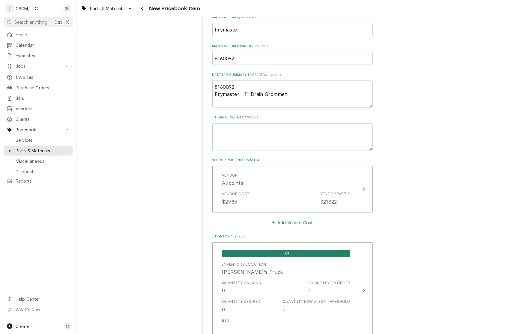
click at [292, 224] on button "Add Vendor Cost" at bounding box center [292, 222] width 43 height 8
type textarea "x"
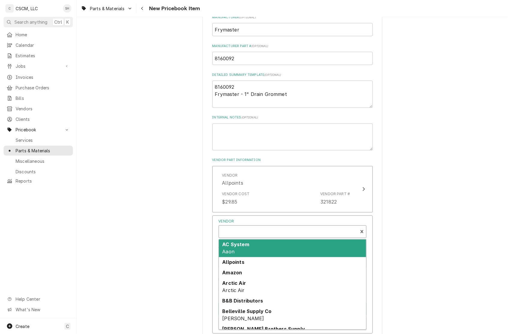
click at [279, 236] on div "Vendor" at bounding box center [288, 234] width 133 height 14
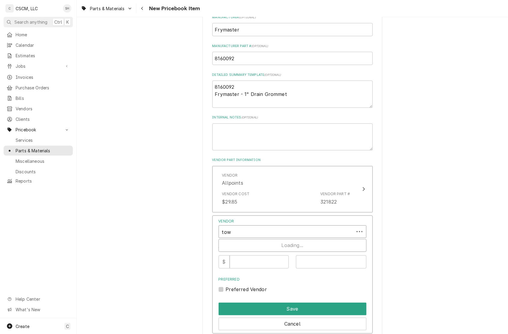
type input "town"
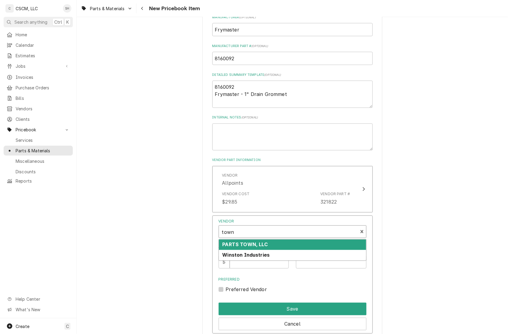
click at [256, 243] on strong "PARTS TOWN, LLC" at bounding box center [245, 245] width 46 height 6
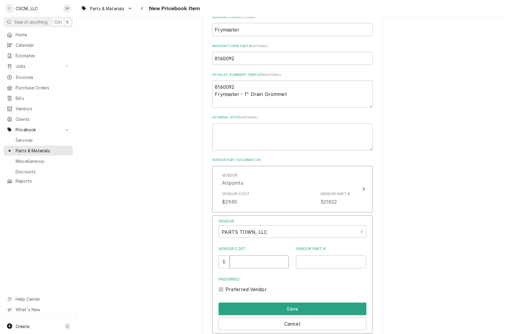
click at [258, 265] on input "Vendor Cost" at bounding box center [259, 261] width 59 height 13
type input "28.65"
click at [345, 262] on input "Vendor Part #" at bounding box center [331, 261] width 70 height 13
paste input "FM8160092"
click at [300, 263] on input "FM8160092" at bounding box center [331, 261] width 70 height 13
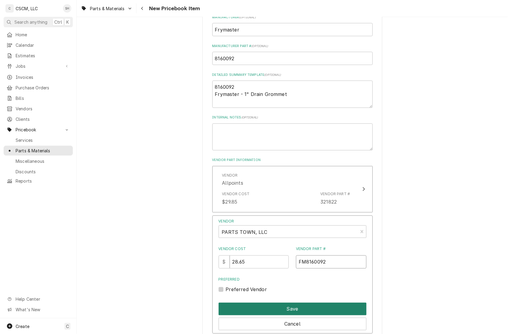
type input "FM8160092"
click at [316, 307] on button "Save" at bounding box center [292, 309] width 148 height 13
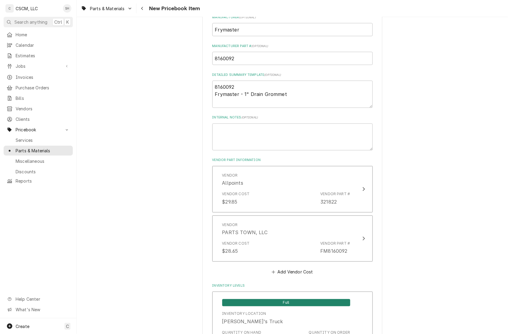
type textarea "x"
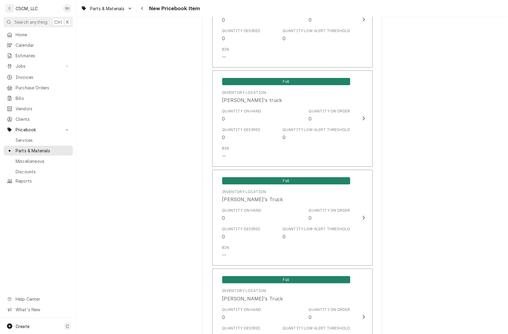
scroll to position [1027, 0]
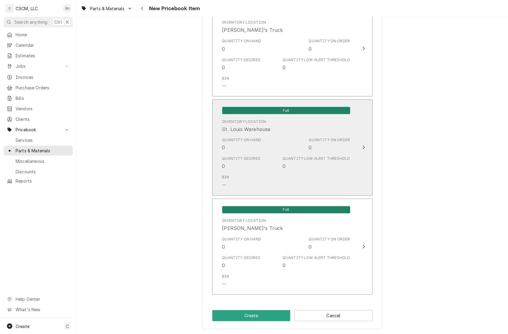
click at [295, 158] on div "Quantity Low Alert Threshold" at bounding box center [315, 158] width 67 height 5
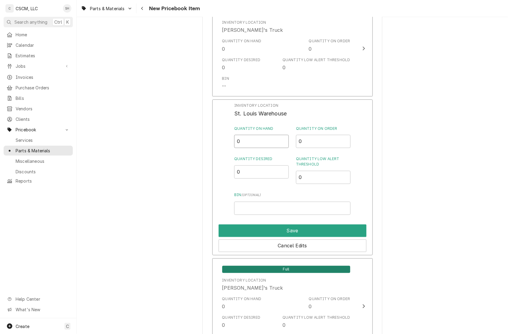
drag, startPoint x: 256, startPoint y: 142, endPoint x: 179, endPoint y: 133, distance: 77.3
type input "4"
click at [318, 226] on button "Save" at bounding box center [292, 230] width 148 height 13
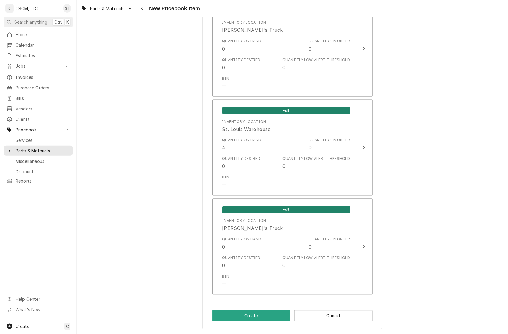
click at [227, 315] on button "Create" at bounding box center [251, 315] width 78 height 11
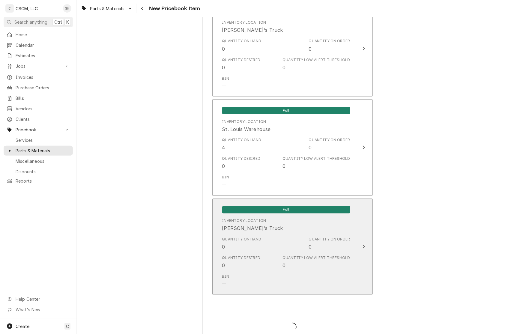
type textarea "x"
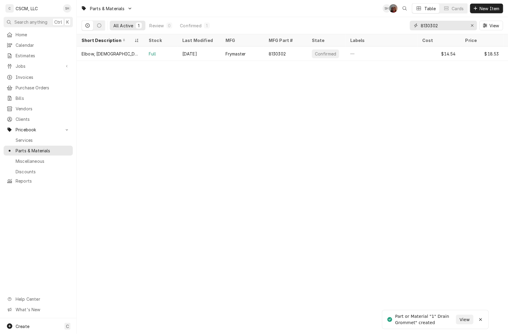
drag, startPoint x: 448, startPoint y: 25, endPoint x: 310, endPoint y: -9, distance: 141.4
click at [310, 0] on html "C CSCM, LLC SH Search anything Ctrl K Home Calendar Estimates Jobs Jobs Job Ser…" at bounding box center [254, 167] width 508 height 334
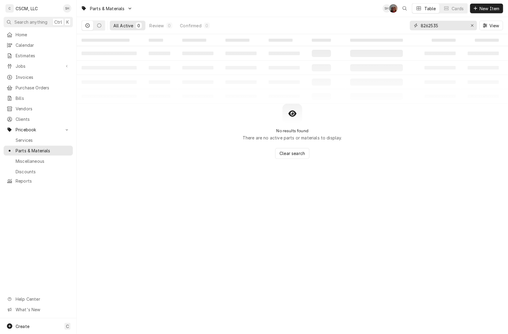
drag, startPoint x: 434, startPoint y: 26, endPoint x: 365, endPoint y: 6, distance: 72.1
click at [365, 6] on div "Parts & Materials SH DV Table Cards New Item All Active 0 Review 0 Confirmed 0 …" at bounding box center [292, 17] width 431 height 34
type input "8262535"
click at [481, 11] on span "New Item" at bounding box center [489, 8] width 22 height 6
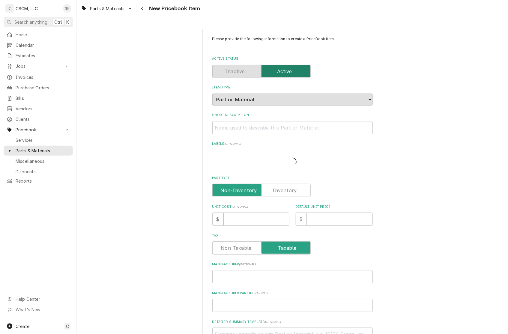
type textarea "x"
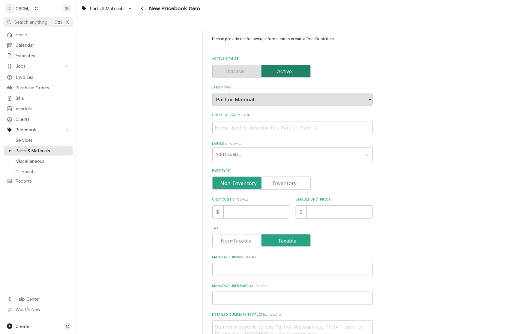
click at [277, 176] on div "Part Type" at bounding box center [292, 178] width 160 height 21
click at [268, 183] on input "Part Type" at bounding box center [261, 182] width 93 height 13
checkbox input "true"
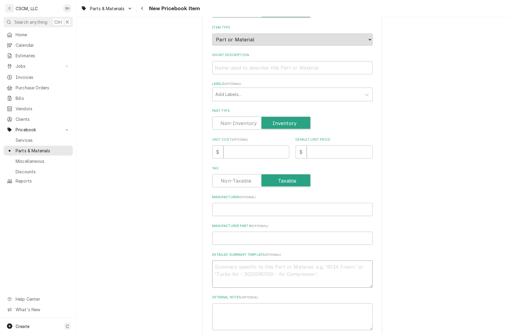
click at [230, 268] on textarea "Detailed Summary Template ( optional )" at bounding box center [292, 273] width 160 height 27
paste textarea "8262535 Computer, HLZ SMT With Spacers"
type textarea "x"
drag, startPoint x: 232, startPoint y: 265, endPoint x: 174, endPoint y: 268, distance: 57.6
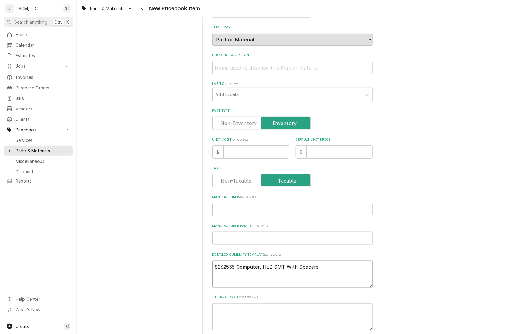
type textarea "8262535 Computer, HLZ SMT With Spacers"
click at [227, 238] on input "Manufacturer Part # ( optional )" at bounding box center [292, 238] width 160 height 13
paste input "8262535"
type textarea "x"
type input "8262535"
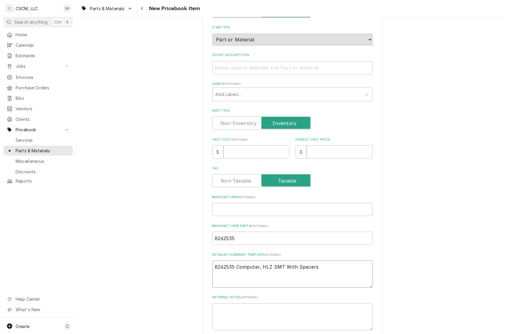
click at [234, 268] on textarea "8262535 Computer, HLZ SMT With Spacers" at bounding box center [292, 273] width 160 height 27
type textarea "x"
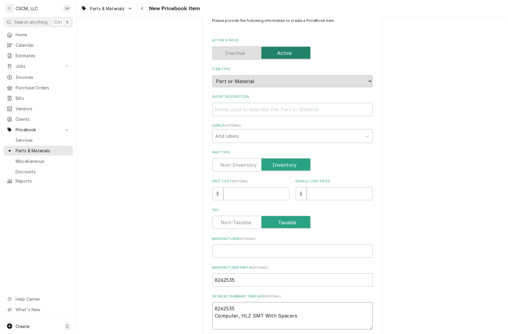
scroll to position [0, 0]
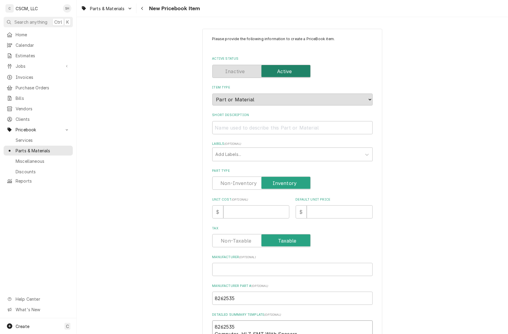
type textarea "8262535 Computer, HLZ SMT With Spacers"
click at [248, 132] on input "Short Description" at bounding box center [292, 127] width 160 height 13
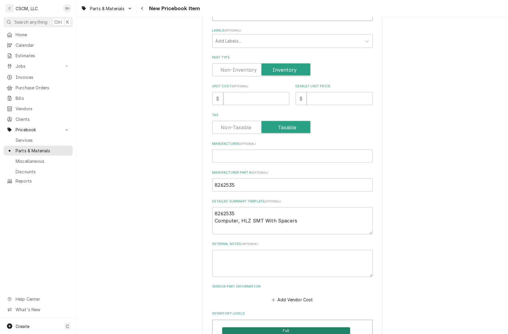
scroll to position [120, 0]
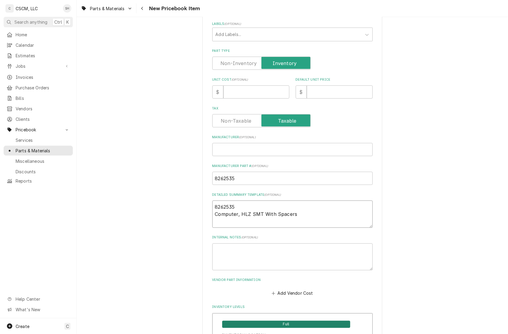
drag, startPoint x: 300, startPoint y: 216, endPoint x: 198, endPoint y: 216, distance: 101.6
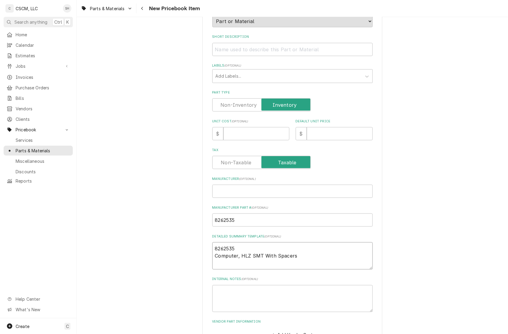
scroll to position [60, 0]
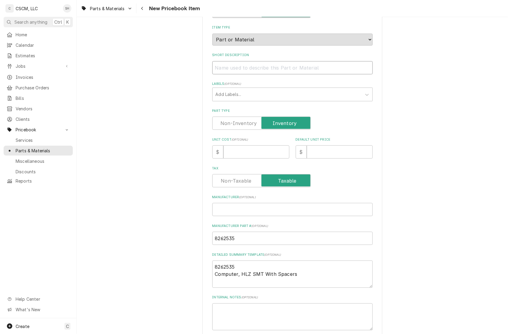
click at [224, 64] on input "Short Description" at bounding box center [292, 67] width 160 height 13
paste input "Computer, HLZ SMT With Spacers"
type input "Computer, HLZ SMT With Spacers"
type textarea "x"
type input "Computer, HLZ SMT With Spacers"
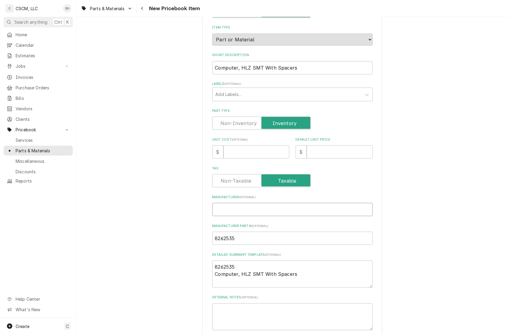
click at [233, 209] on input "Manufacturer ( optional )" at bounding box center [292, 209] width 160 height 13
type textarea "x"
type input "F"
type textarea "x"
type input "Fr"
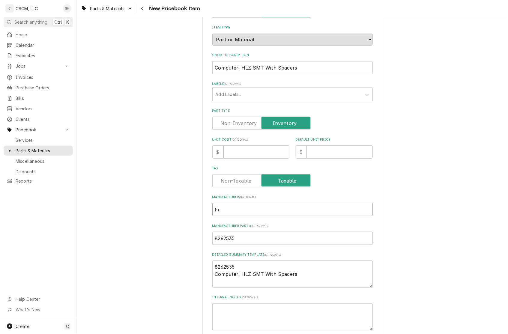
type textarea "x"
type input "Fry"
type textarea "x"
type input "Fryma"
type textarea "x"
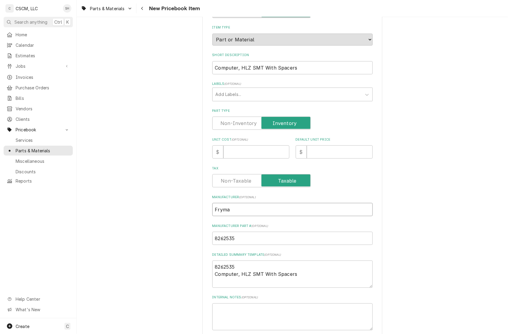
type input "Frymas"
type textarea "x"
type input "Frymast"
type textarea "x"
type input "Frymaste"
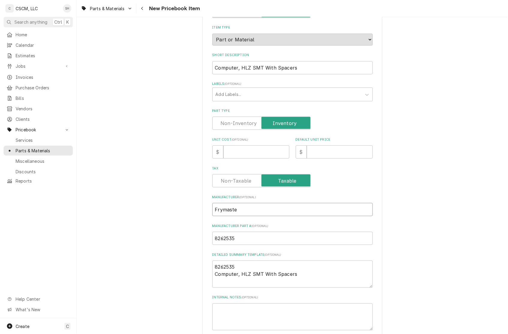
type textarea "x"
type input "Frymaster"
click at [248, 153] on input "Unit Cost ( optional )" at bounding box center [256, 151] width 66 height 13
type textarea "x"
type input "6"
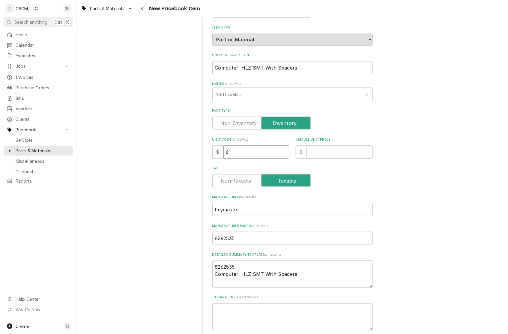
type textarea "x"
type input "64"
type textarea "x"
type input "645"
click at [311, 152] on input "Default Unit Price" at bounding box center [340, 151] width 66 height 13
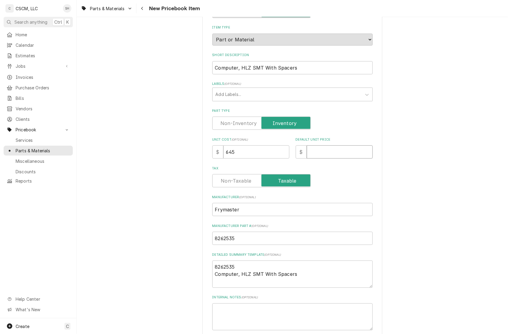
type textarea "x"
type input "1"
type textarea "x"
type input "17"
type textarea "x"
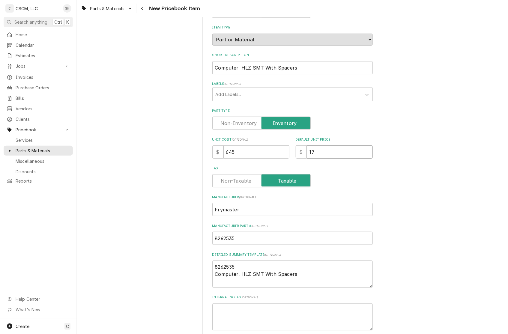
type input "172"
type textarea "x"
type input "1720"
type textarea "x"
type input "1720.0"
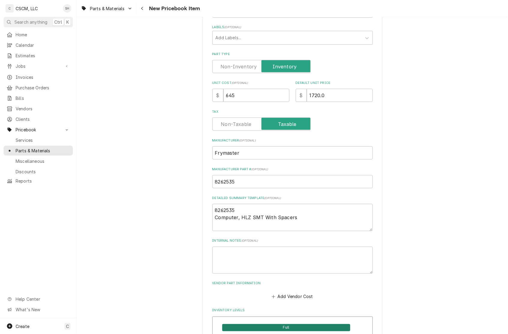
scroll to position [180, 0]
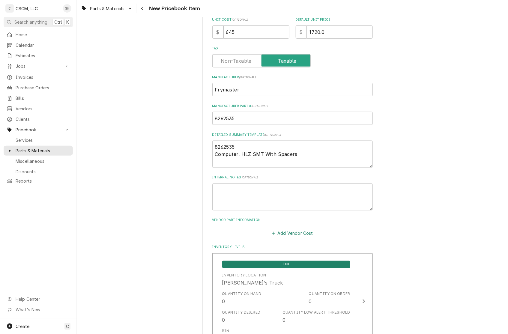
click at [280, 229] on button "Add Vendor Cost" at bounding box center [292, 233] width 43 height 8
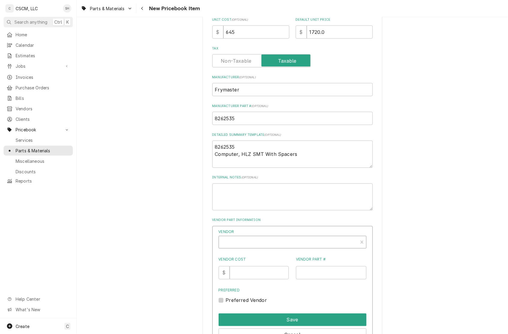
type textarea "x"
click at [252, 243] on div "Vendor" at bounding box center [288, 244] width 133 height 14
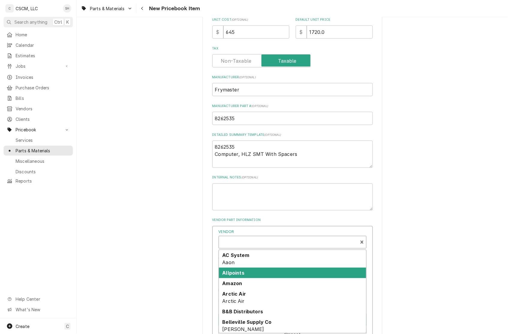
click at [246, 272] on div "Allpoints" at bounding box center [292, 273] width 147 height 10
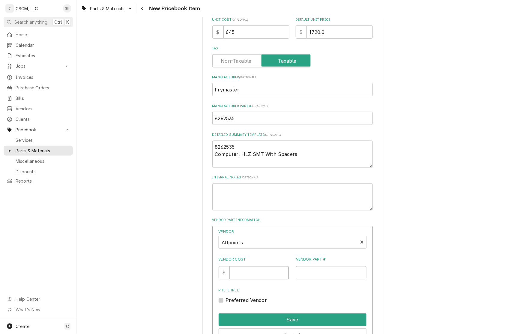
click at [251, 273] on input "Vendor Cost" at bounding box center [259, 272] width 59 height 13
type input "757.88"
click at [301, 269] on input "Vendor Part #" at bounding box center [331, 272] width 70 height 13
paste input "8004174"
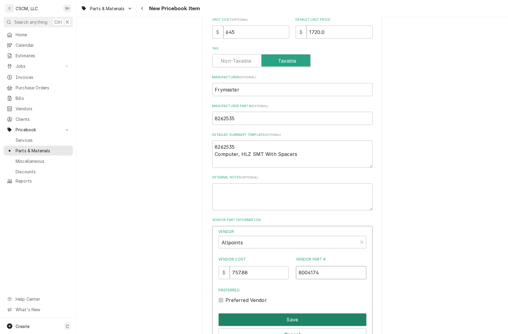
type input "8004174"
click at [284, 317] on button "Save" at bounding box center [292, 319] width 148 height 13
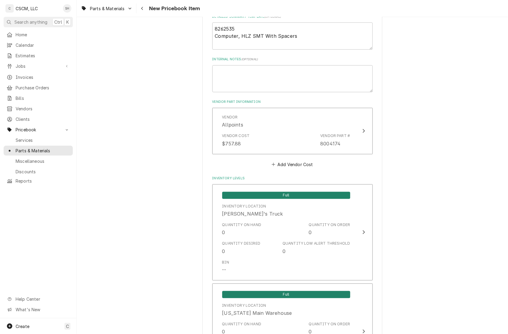
scroll to position [300, 0]
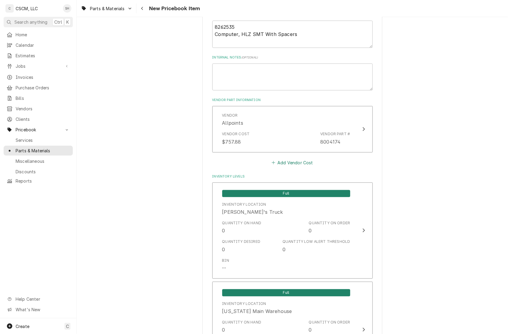
click at [279, 162] on button "Add Vendor Cost" at bounding box center [292, 163] width 43 height 8
type textarea "x"
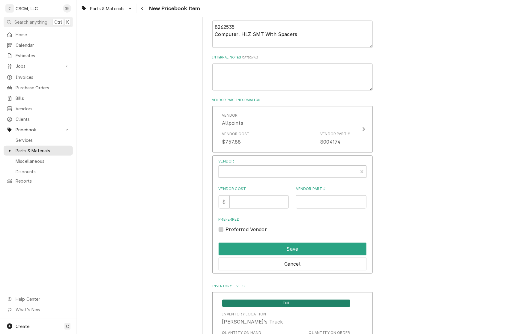
click at [255, 177] on div "Vendor" at bounding box center [288, 174] width 133 height 14
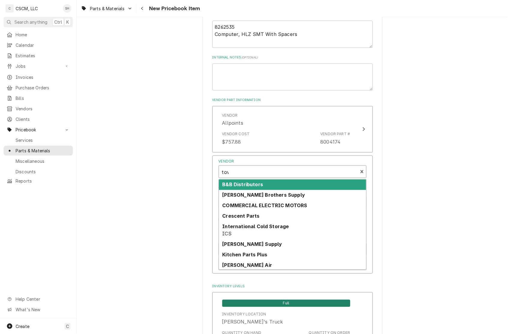
type input "town"
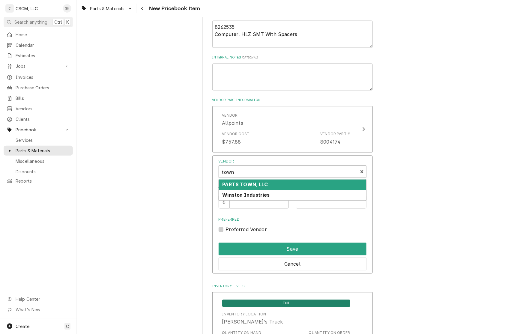
click at [242, 186] on strong "PARTS TOWN, LLC" at bounding box center [245, 185] width 46 height 6
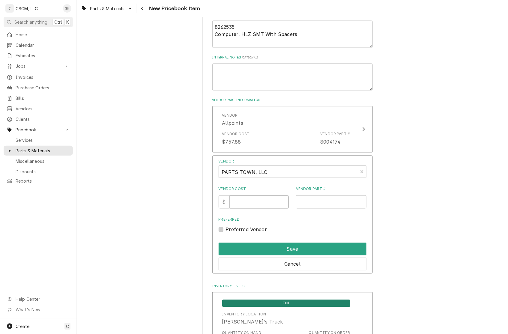
click at [245, 200] on input "Vendor Cost" at bounding box center [259, 201] width 59 height 13
type input "645.00"
click at [325, 200] on input "Vendor Part #" at bounding box center [331, 201] width 70 height 13
paste input "FM8262535"
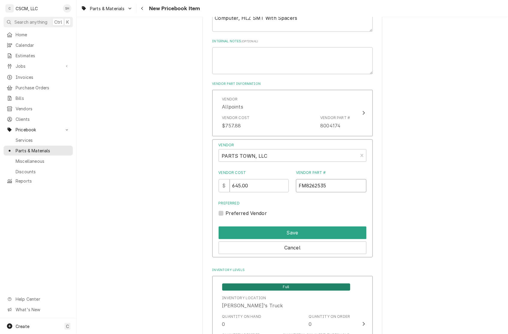
scroll to position [360, 0]
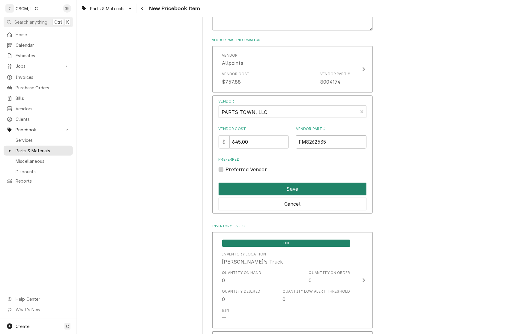
type input "FM8262535"
click at [333, 188] on button "Save" at bounding box center [292, 189] width 148 height 13
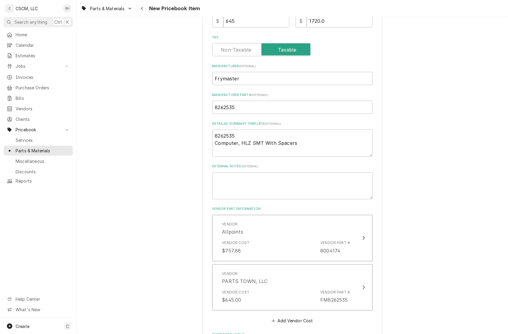
scroll to position [180, 0]
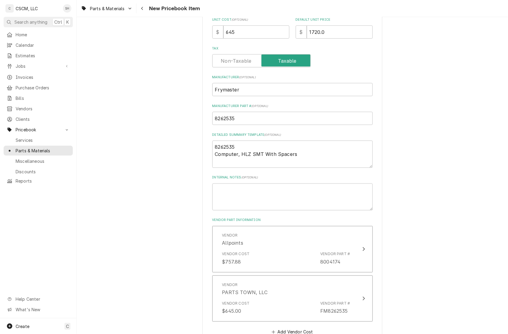
type textarea "x"
click at [339, 158] on textarea "8262535 Computer, HLZ SMT With Spacers" at bounding box center [292, 154] width 160 height 27
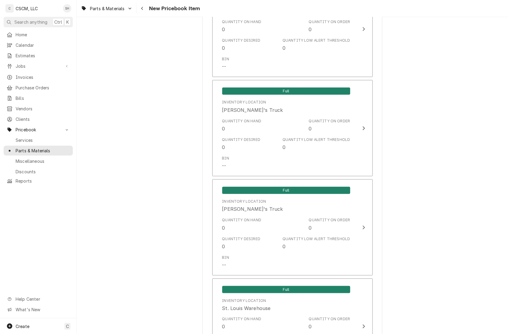
scroll to position [959, 0]
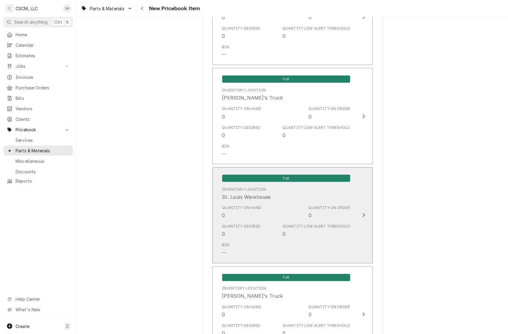
click at [312, 219] on div "Quantity on Hand 0 Quantity on Order 0" at bounding box center [286, 212] width 128 height 19
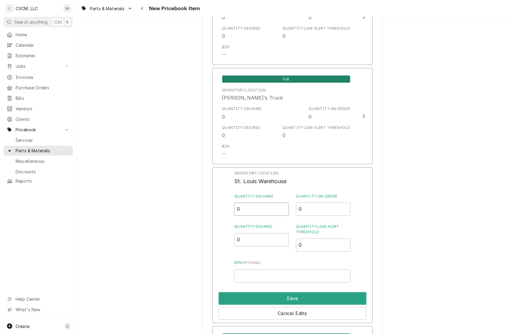
drag, startPoint x: 259, startPoint y: 208, endPoint x: 147, endPoint y: 216, distance: 112.3
type input "1"
click at [294, 294] on button "Save" at bounding box center [292, 298] width 148 height 13
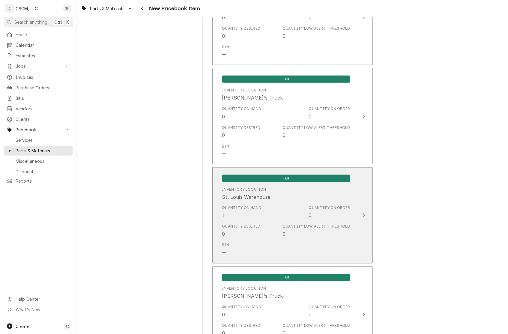
scroll to position [1027, 0]
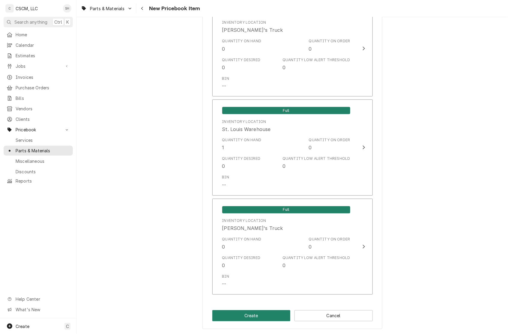
click at [253, 313] on button "Create" at bounding box center [251, 315] width 78 height 11
type textarea "x"
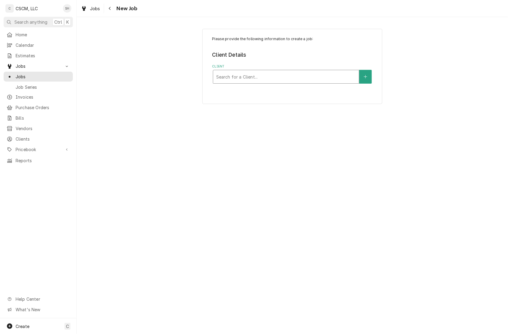
click at [263, 78] on div "Client" at bounding box center [286, 76] width 140 height 11
type input "20318"
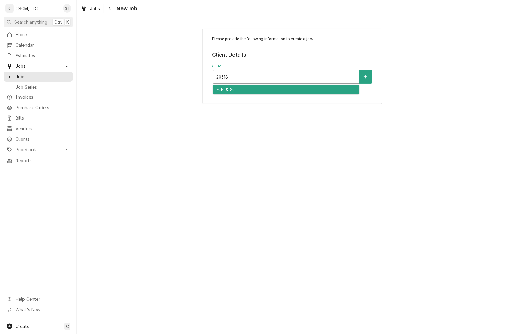
click at [262, 90] on div "F. F. & G." at bounding box center [286, 89] width 146 height 9
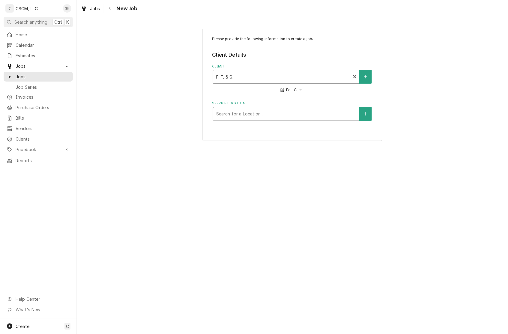
click at [248, 114] on div "Service Location" at bounding box center [286, 113] width 140 height 11
type input "20318"
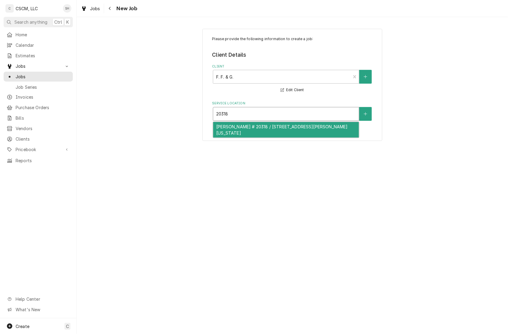
click at [247, 132] on div "[PERSON_NAME] # 20318 / [STREET_ADDRESS][PERSON_NAME][US_STATE]" at bounding box center [286, 130] width 146 height 16
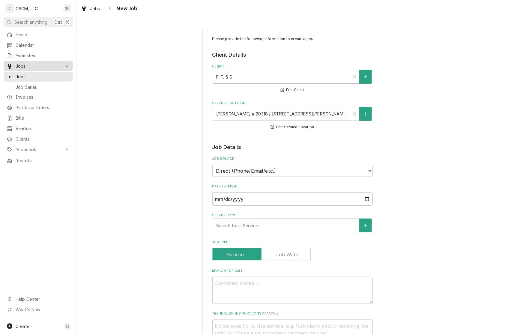
click at [45, 65] on span "Jobs" at bounding box center [38, 66] width 45 height 6
click at [41, 74] on span "Jobs" at bounding box center [43, 76] width 54 height 6
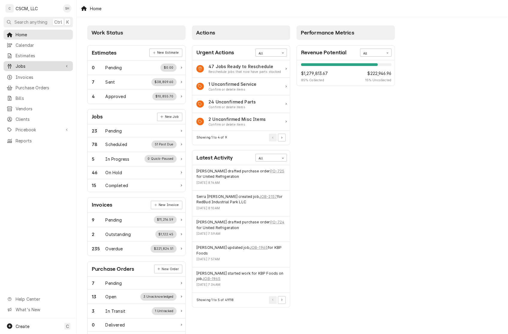
click at [29, 63] on span "Jobs" at bounding box center [38, 66] width 45 height 6
click at [31, 76] on span "Jobs" at bounding box center [43, 76] width 54 height 6
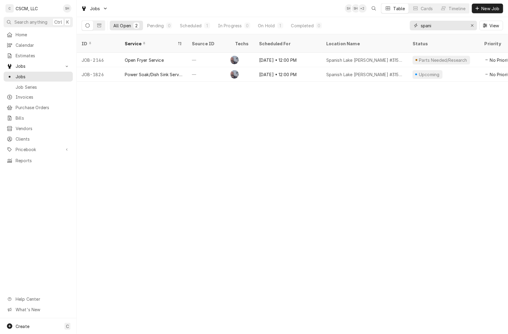
drag, startPoint x: 437, startPoint y: 21, endPoint x: 372, endPoint y: 23, distance: 66.0
click at [372, 23] on div "All Open 2 Pending 0 Scheduled 1 In Progress 0 On Hold 1 Completed 0 spani View" at bounding box center [292, 25] width 421 height 17
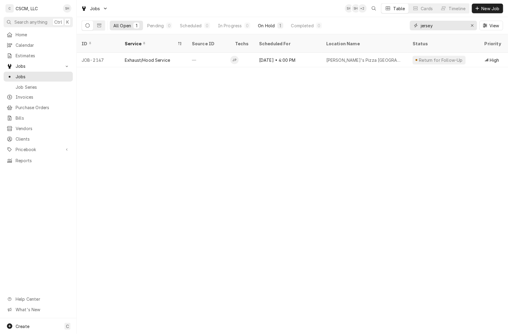
type input "jersey"
click at [273, 21] on button "On Hold 1" at bounding box center [270, 26] width 32 height 10
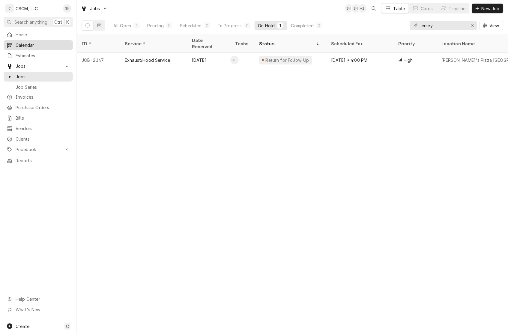
click at [39, 40] on link "Calendar" at bounding box center [38, 45] width 69 height 10
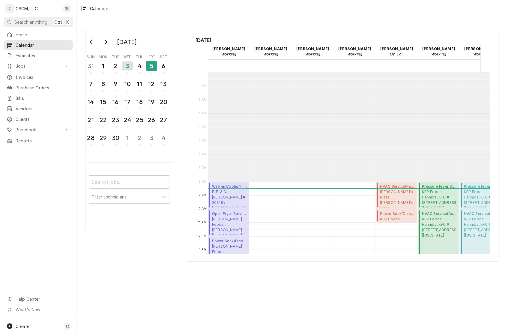
scroll to position [109, 0]
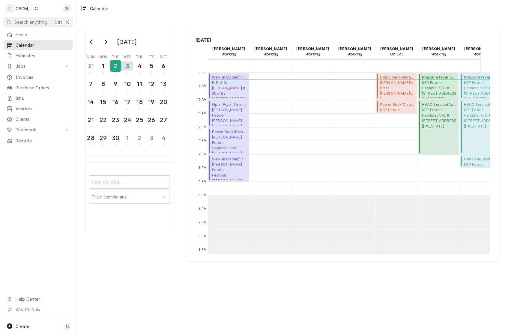
click at [115, 68] on div "2" at bounding box center [115, 66] width 10 height 10
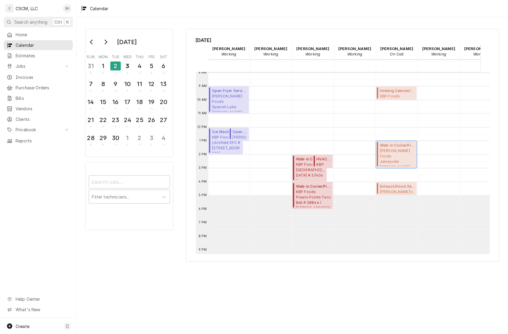
click at [386, 162] on span "Estel Foods Jerseyville McDonald's #5881 / 911 SOUTH STATE ST, Jerseyville, Ill…" at bounding box center [397, 157] width 35 height 18
click at [127, 62] on div "3" at bounding box center [127, 66] width 10 height 10
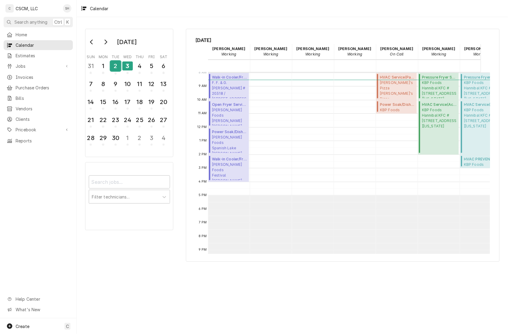
click at [112, 66] on div "2" at bounding box center [115, 66] width 10 height 10
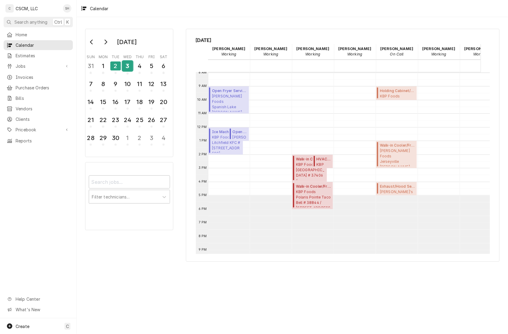
click at [122, 68] on div "3" at bounding box center [127, 66] width 10 height 10
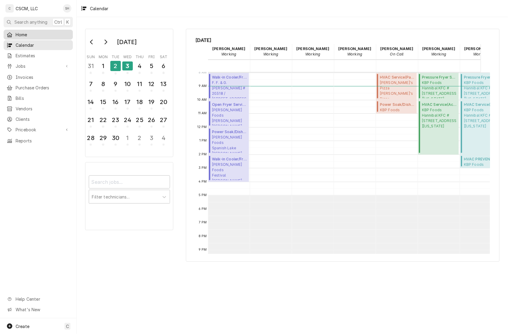
click at [17, 33] on span "Home" at bounding box center [43, 34] width 54 height 6
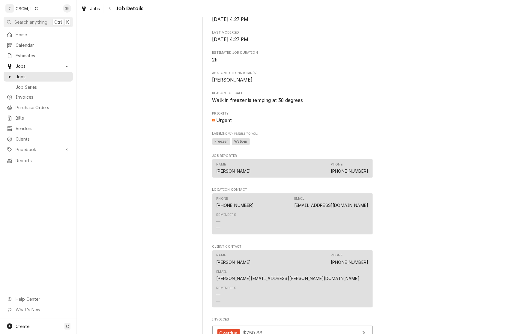
scroll to position [378, 0]
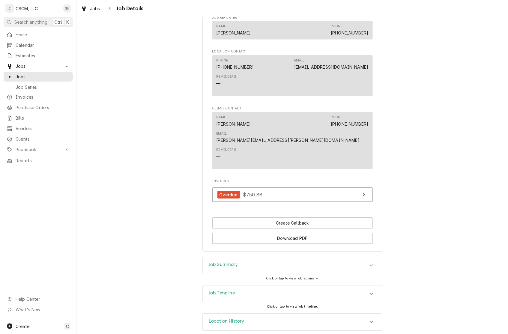
click at [348, 257] on div "Job Summary" at bounding box center [292, 265] width 179 height 17
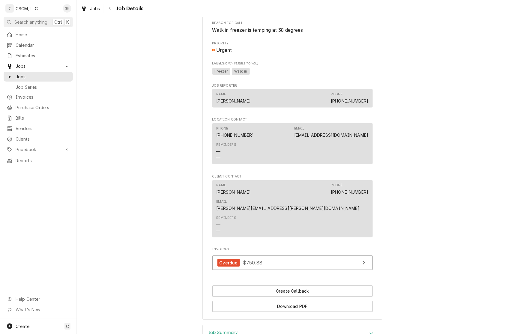
scroll to position [334, 0]
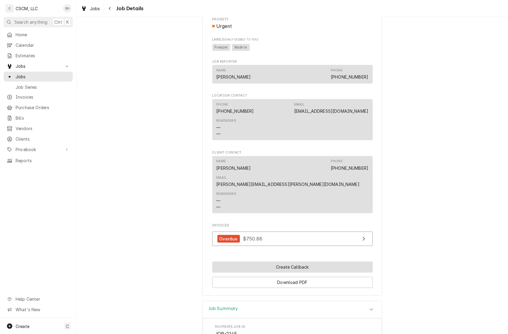
click at [281, 262] on button "Create Callback" at bounding box center [292, 267] width 160 height 11
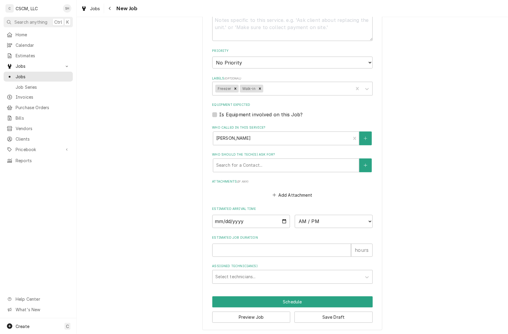
scroll to position [300, 0]
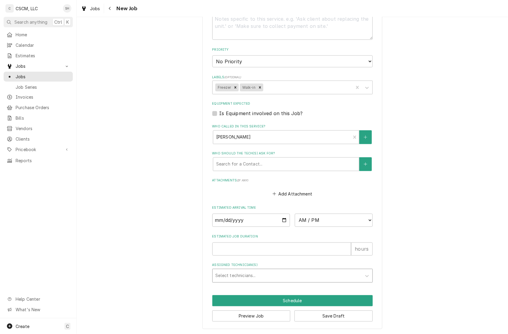
click at [246, 277] on div "Assigned Technician(s)" at bounding box center [286, 275] width 143 height 11
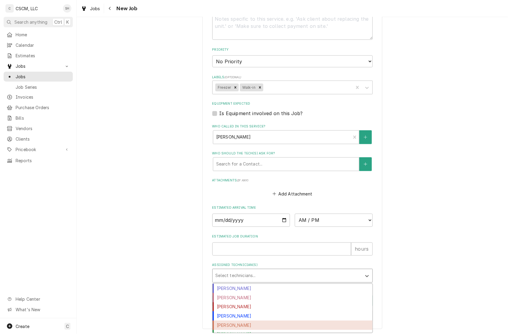
click at [248, 324] on div "Jonnie Pakovich" at bounding box center [292, 325] width 160 height 9
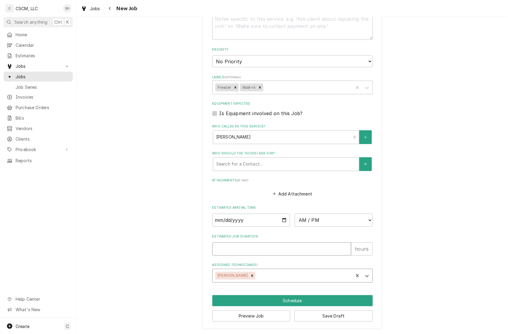
click at [244, 249] on input "Estimated Job Duration" at bounding box center [281, 248] width 139 height 13
type textarea "x"
type input "1"
type textarea "x"
type input "1"
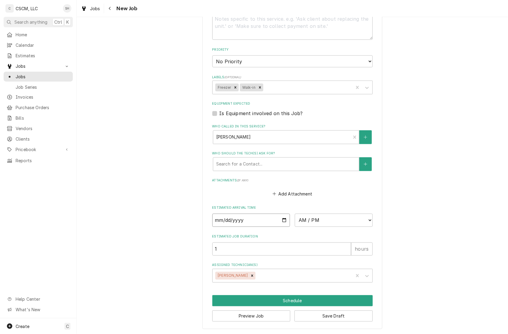
click at [280, 221] on input "Date" at bounding box center [251, 220] width 78 height 13
type input "2025-09-03"
type textarea "x"
click at [334, 218] on select "AM / PM 6:00 AM 6:15 AM 6:30 AM 6:45 AM 7:00 AM 7:15 AM 7:30 AM 7:45 AM 8:00 AM…" at bounding box center [334, 220] width 78 height 13
click at [413, 115] on div "Please provide the following information to create a job: Client Details Client…" at bounding box center [292, 29] width 431 height 611
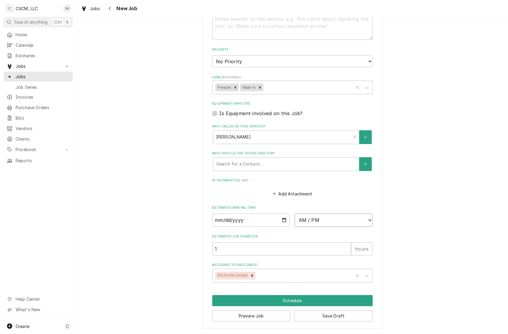
click at [313, 219] on select "AM / PM 6:00 AM 6:15 AM 6:30 AM 6:45 AM 7:00 AM 7:15 AM 7:30 AM 7:45 AM 8:00 AM…" at bounding box center [334, 220] width 78 height 13
click at [308, 219] on select "AM / PM 6:00 AM 6:15 AM 6:30 AM 6:45 AM 7:00 AM 7:15 AM 7:30 AM 7:45 AM 8:00 AM…" at bounding box center [334, 220] width 78 height 13
select select "12:30:00"
click at [295, 214] on select "AM / PM 6:00 AM 6:15 AM 6:30 AM 6:45 AM 7:00 AM 7:15 AM 7:30 AM 7:45 AM 8:00 AM…" at bounding box center [334, 220] width 78 height 13
type textarea "x"
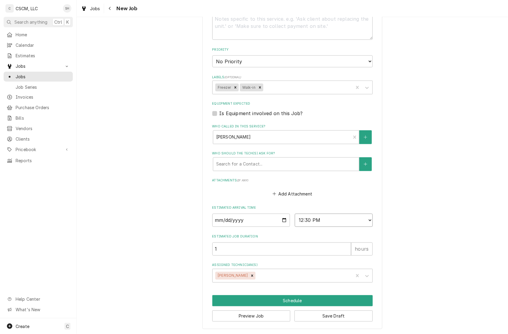
scroll to position [301, 0]
click at [428, 236] on div "Please provide the following information to create a job: Client Details Client…" at bounding box center [292, 28] width 431 height 611
drag, startPoint x: 306, startPoint y: 214, endPoint x: 306, endPoint y: 219, distance: 4.8
click at [306, 214] on select "AM / PM 6:00 AM 6:15 AM 6:30 AM 6:45 AM 7:00 AM 7:15 AM 7:30 AM 7:45 AM 8:00 AM…" at bounding box center [334, 219] width 78 height 13
select select "12:00:00"
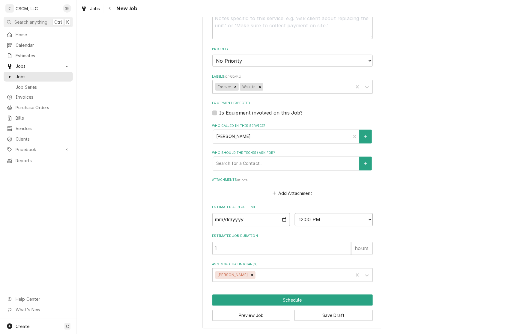
click at [295, 213] on select "AM / PM 6:00 AM 6:15 AM 6:30 AM 6:45 AM 7:00 AM 7:15 AM 7:30 AM 7:45 AM 8:00 AM…" at bounding box center [334, 219] width 78 height 13
click at [441, 217] on div "Please provide the following information to create a job: Client Details Client…" at bounding box center [292, 28] width 431 height 611
type textarea "x"
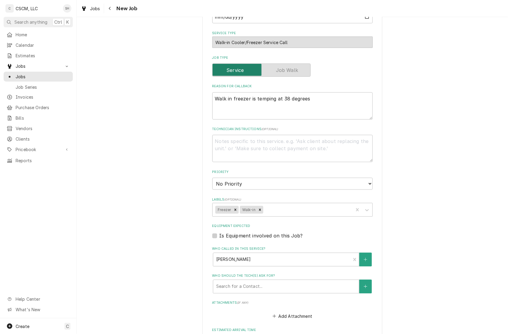
scroll to position [181, 0]
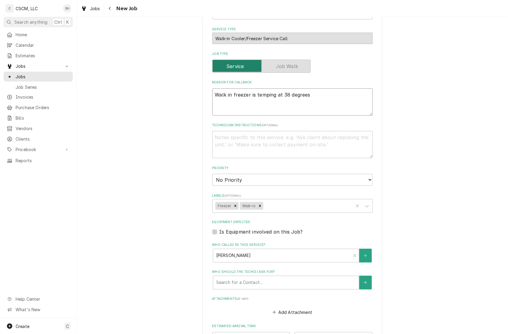
click at [331, 96] on textarea "Walk in freezer is temping at 38 degrees" at bounding box center [292, 101] width 160 height 27
click at [283, 94] on textarea "Walk in freezer is temping at 38 degrees" at bounding box center [292, 101] width 160 height 27
type textarea "Walk in freezer is temping at 3 degrees"
type textarea "x"
type textarea "Walk in freezer is temping at 4 degrees"
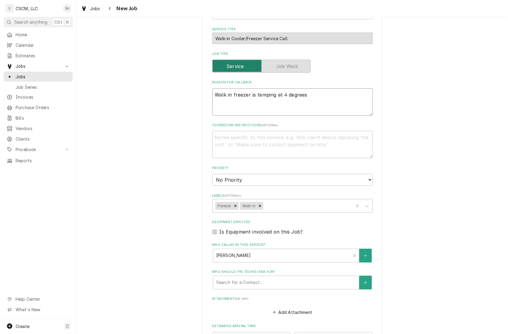
type textarea "x"
type textarea "Walk in freezer is temping at 44 degrees"
type textarea "x"
type textarea "Walk in freezer is temping at 44 degrees"
click at [402, 111] on div "Please provide the following information to create a job: Client Details Client…" at bounding box center [292, 147] width 431 height 611
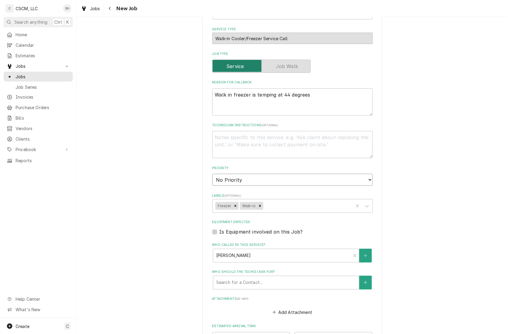
click at [339, 182] on select "No Priority Urgent High Medium Low" at bounding box center [292, 180] width 160 height 12
select select "1"
click at [212, 174] on select "No Priority Urgent High Medium Low" at bounding box center [292, 180] width 160 height 12
click at [417, 178] on div "Please provide the following information to create a job: Client Details Client…" at bounding box center [292, 147] width 431 height 611
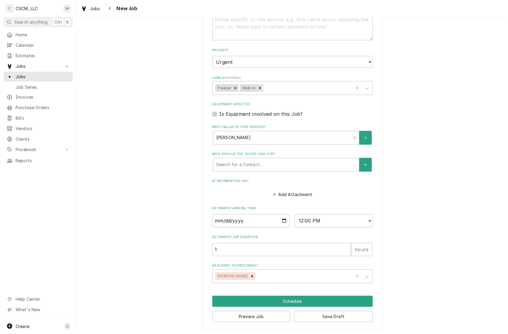
scroll to position [301, 0]
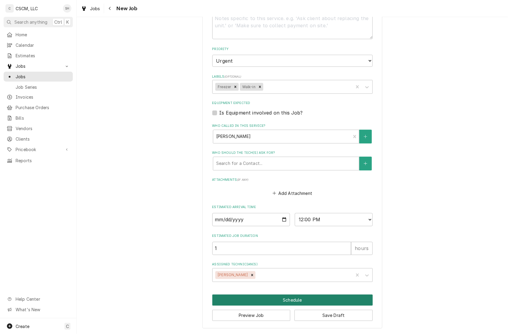
click at [320, 295] on button "Schedule" at bounding box center [292, 300] width 160 height 11
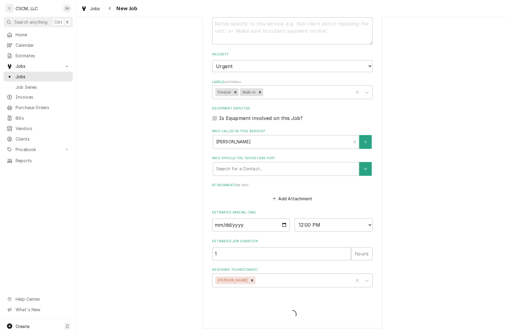
scroll to position [295, 0]
type textarea "x"
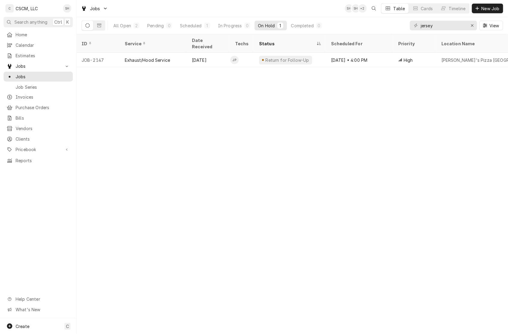
click at [215, 121] on div "ID Service Date Received Techs Status Scheduled For Priority Location Name Loca…" at bounding box center [292, 184] width 431 height 300
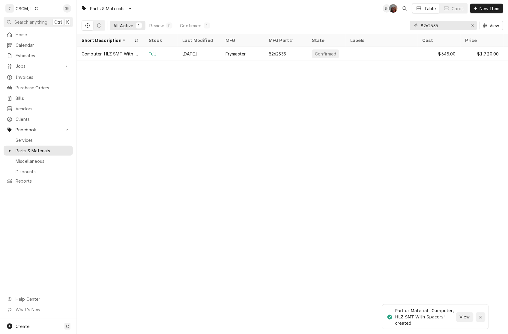
click at [479, 314] on div "Notifications alt+T" at bounding box center [480, 317] width 6 height 6
click at [470, 24] on icon "Erase input" at bounding box center [471, 25] width 3 height 4
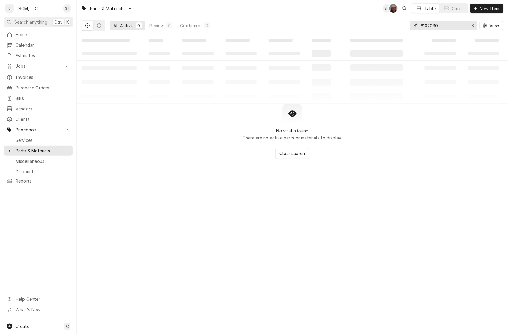
type input "9102030"
click at [471, 24] on icon "Erase input" at bounding box center [471, 25] width 3 height 4
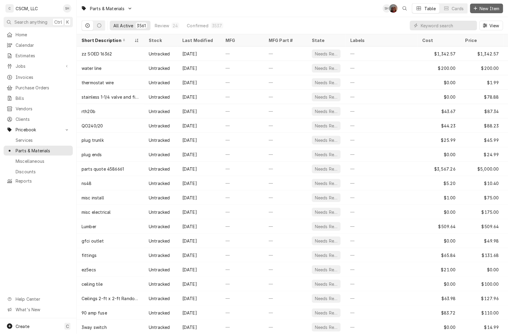
click at [484, 10] on span "New Item" at bounding box center [489, 8] width 22 height 6
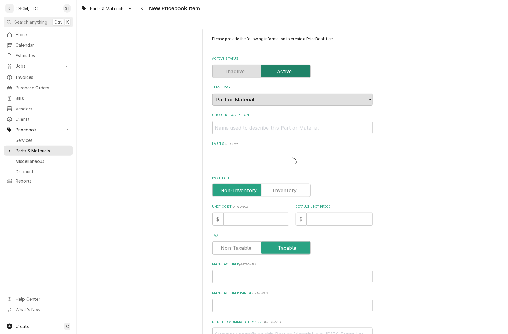
type textarea "x"
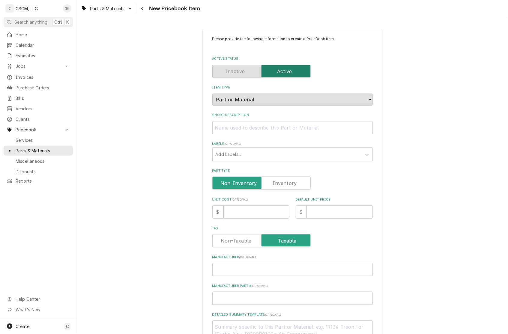
click at [285, 180] on label "Part Type" at bounding box center [261, 182] width 98 height 13
click at [285, 180] on input "Part Type" at bounding box center [261, 182] width 93 height 13
checkbox input "true"
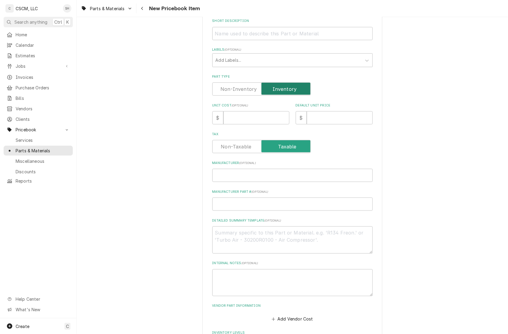
scroll to position [120, 0]
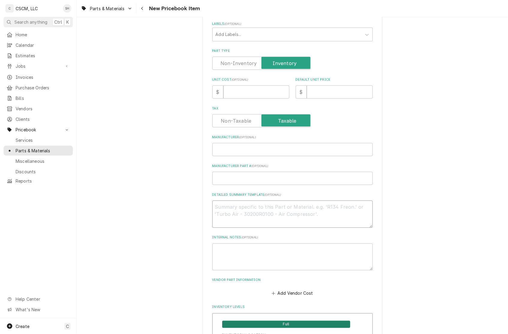
click at [233, 220] on textarea "Detailed Summary Template ( optional )" at bounding box center [292, 213] width 160 height 27
paste textarea "9102030 HOLDER, FV REAR TARGET"
type textarea "x"
type textarea "9102030 HOLDER, FV REAR TARGET"
click at [233, 205] on textarea "9102030 HOLDER, FV REAR TARGET" at bounding box center [292, 213] width 160 height 27
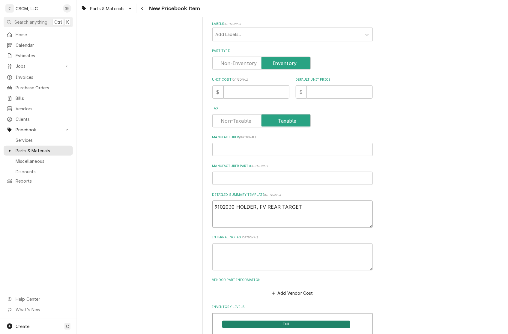
type textarea "x"
click at [280, 215] on textarea "9102030 HOLDER, FV REAR TARGET" at bounding box center [292, 213] width 160 height 27
drag, startPoint x: 245, startPoint y: 204, endPoint x: 188, endPoint y: 203, distance: 56.7
type textarea "9102030 HOLDER, FV REAR TARGET"
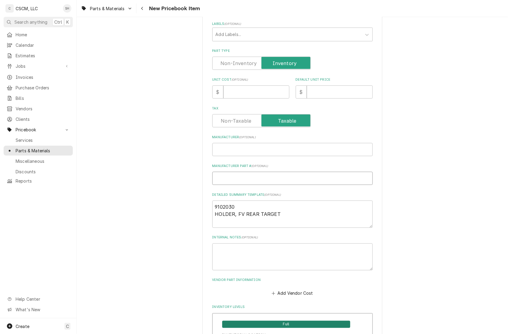
click at [222, 177] on input "Manufacturer Part # ( optional )" at bounding box center [292, 178] width 160 height 13
paste input "9102030"
type input "9102030"
type textarea "x"
type input "9102030"
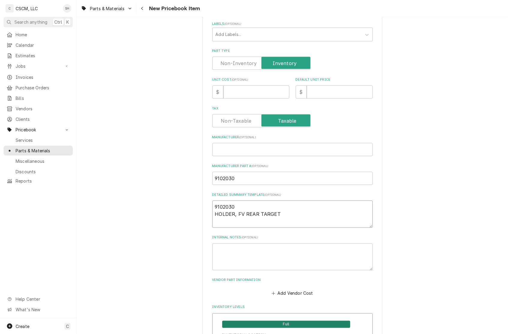
drag, startPoint x: 260, startPoint y: 215, endPoint x: 204, endPoint y: 215, distance: 56.3
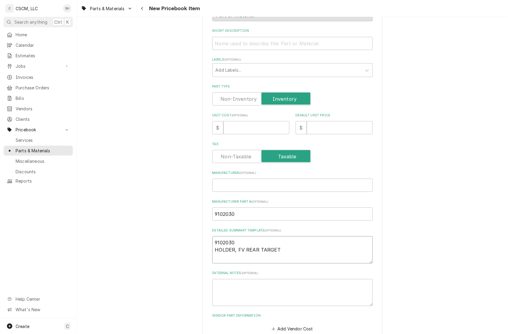
scroll to position [60, 0]
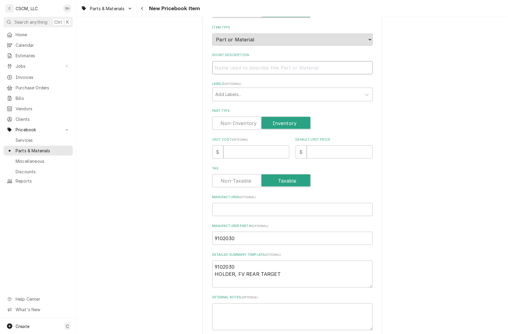
click at [221, 71] on input "Short Description" at bounding box center [292, 67] width 160 height 13
paste input "HOLDER, FV REAR TARGET"
type textarea "x"
type input "HOLDER, FV REAR TARGET"
click at [251, 155] on input "Unit Cost ( optional )" at bounding box center [256, 151] width 66 height 13
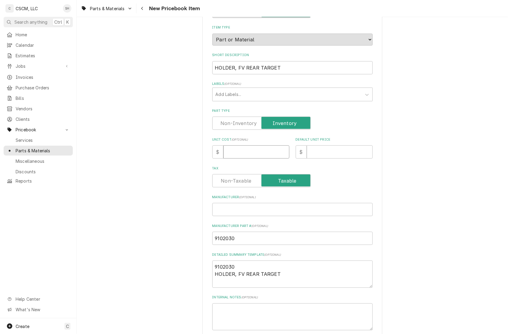
type textarea "x"
type input "2"
type textarea "x"
type input "23"
type textarea "x"
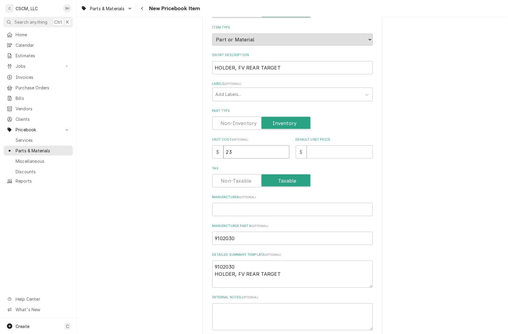
type input "23.9"
type textarea "x"
type input "23.90"
click at [315, 155] on input "Default Unit Price" at bounding box center [340, 151] width 66 height 13
type textarea "x"
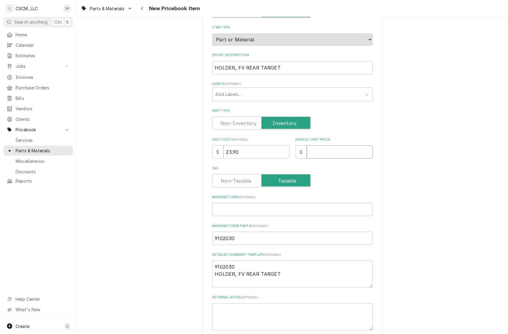
type input "2"
type textarea "x"
type input "28"
type textarea "x"
type input "28.97"
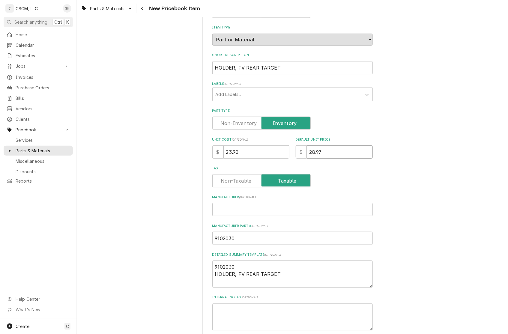
type textarea "x"
type input "28.97"
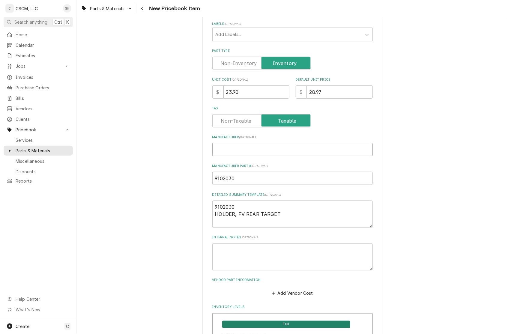
click at [271, 153] on input "Manufacturer ( optional )" at bounding box center [292, 149] width 160 height 13
type textarea "x"
type input "F"
type textarea "x"
type input "Fr"
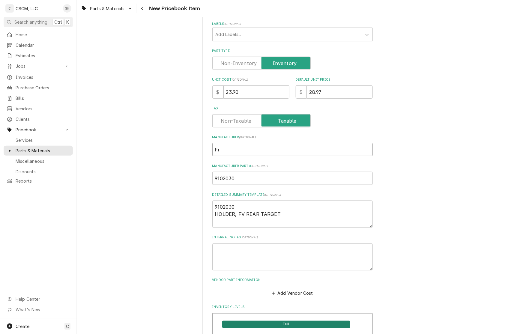
type textarea "x"
type input "Fry"
type textarea "x"
type input "Frym"
type textarea "x"
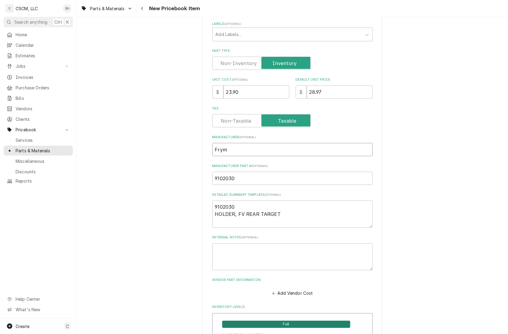
type input "Fryma"
type textarea "x"
type input "Frymas"
type textarea "x"
type input "Frymast"
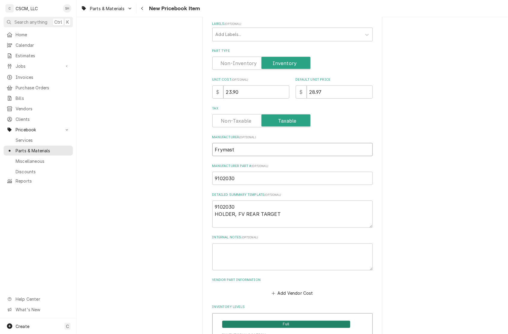
type textarea "x"
type input "Frymaste"
type textarea "x"
type input "Frymaster"
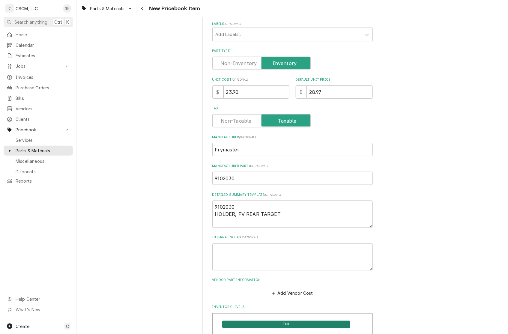
scroll to position [180, 0]
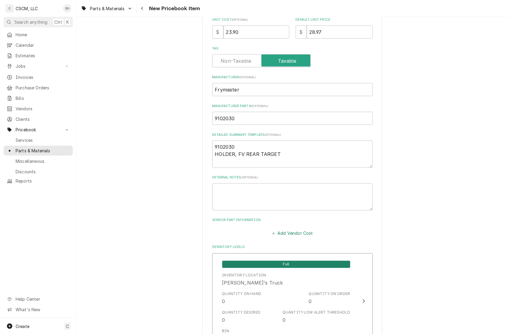
click at [292, 232] on button "Add Vendor Cost" at bounding box center [292, 233] width 43 height 8
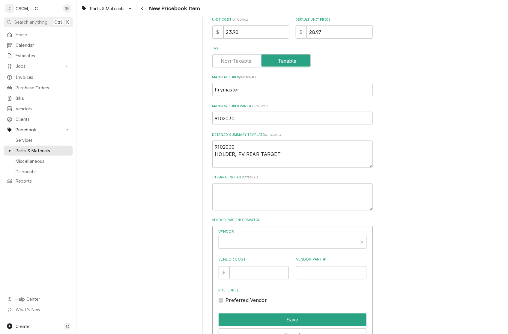
click at [271, 238] on div "Vendor" at bounding box center [288, 244] width 133 height 14
type textarea "x"
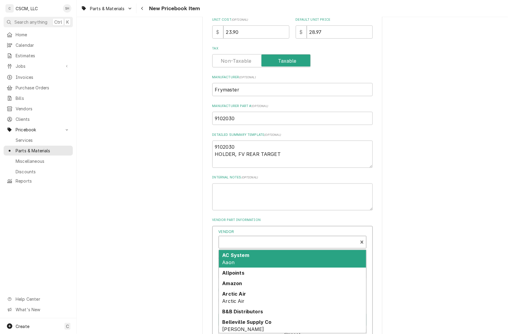
scroll to position [2, 0]
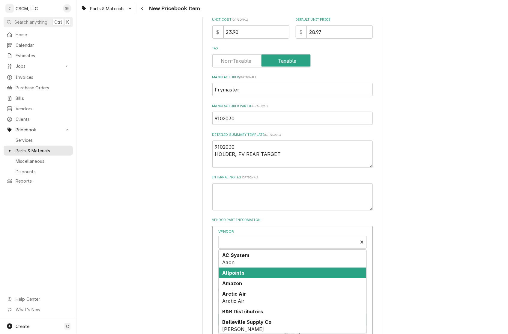
click at [267, 274] on div "Allpoints" at bounding box center [292, 273] width 147 height 10
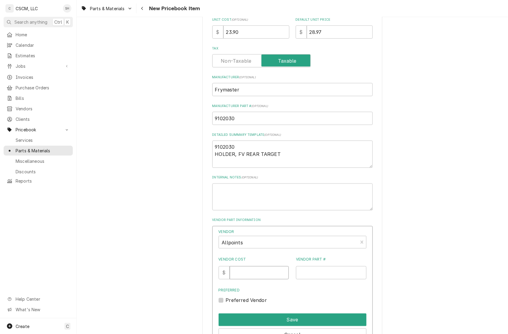
click at [264, 270] on input "Vendor Cost" at bounding box center [259, 272] width 59 height 13
type input "23.90"
click at [325, 273] on input "Vendor Part #" at bounding box center [331, 272] width 70 height 13
paste input "N21404159"
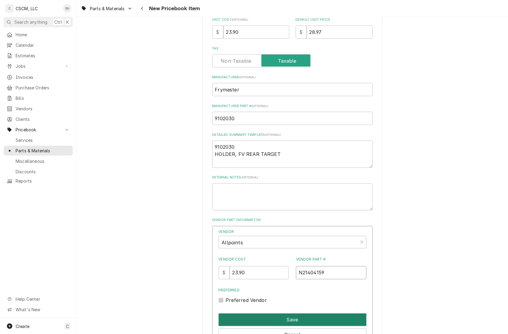
type input "N21404159"
click at [308, 318] on button "Save" at bounding box center [292, 319] width 148 height 13
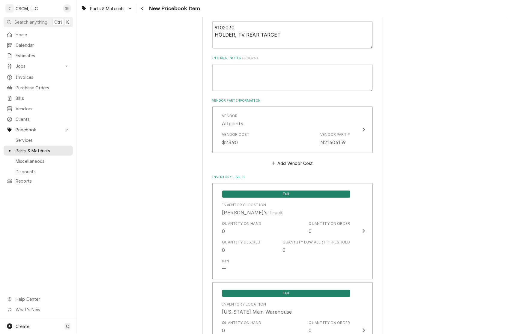
scroll to position [300, 0]
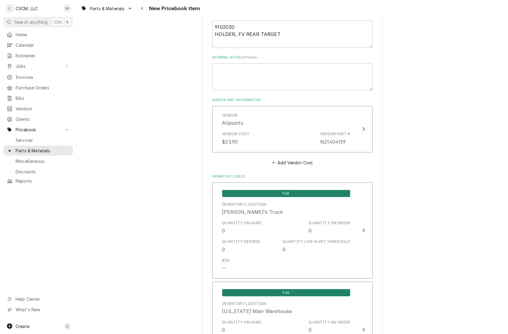
click at [288, 156] on div "Vendor Allpoints Vendor Cost $23.90 Vendor Part # N21404159 Add Vendor Cost" at bounding box center [292, 136] width 160 height 61
click at [287, 158] on div "Vendor Allpoints Vendor Cost $23.90 Vendor Part # N21404159 Add Vendor Cost" at bounding box center [292, 136] width 160 height 61
click at [287, 161] on button "Add Vendor Cost" at bounding box center [292, 163] width 43 height 8
type textarea "x"
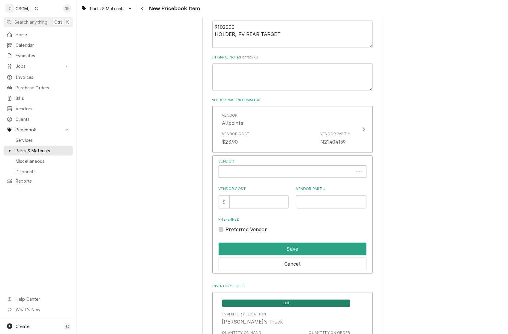
click at [280, 169] on div "Vendor" at bounding box center [286, 174] width 129 height 14
type input "town"
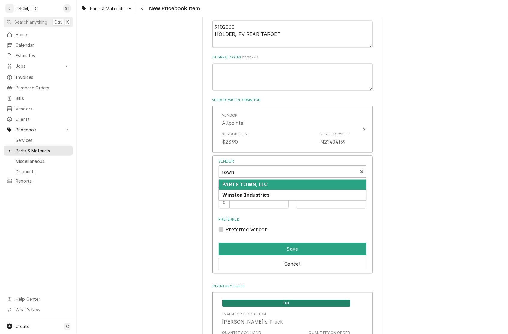
click at [275, 184] on div "PARTS TOWN, LLC" at bounding box center [292, 184] width 147 height 10
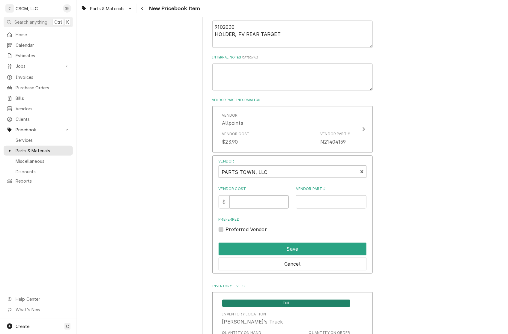
click at [264, 200] on input "Vendor Cost" at bounding box center [259, 201] width 59 height 13
type input "28.97"
click at [309, 207] on input "Vendor Part #" at bounding box center [331, 201] width 70 height 13
paste input "FM9102030"
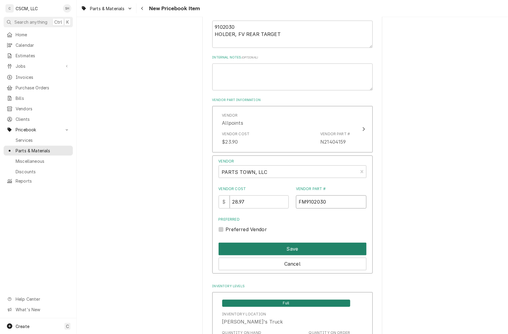
type input "FM9102030"
click at [262, 244] on button "Save" at bounding box center [292, 249] width 148 height 13
type textarea "x"
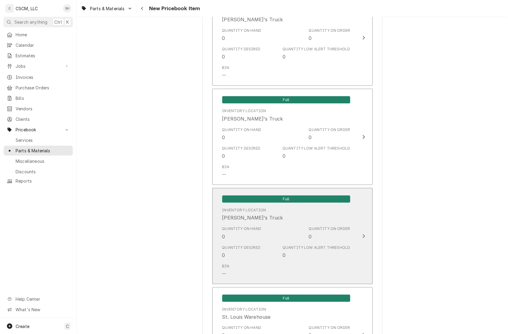
scroll to position [959, 0]
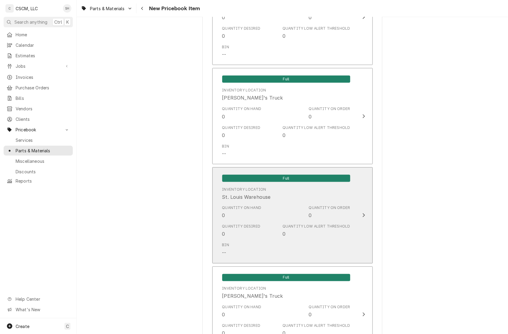
click at [331, 225] on div "Quantity Low Alert Threshold" at bounding box center [315, 226] width 67 height 5
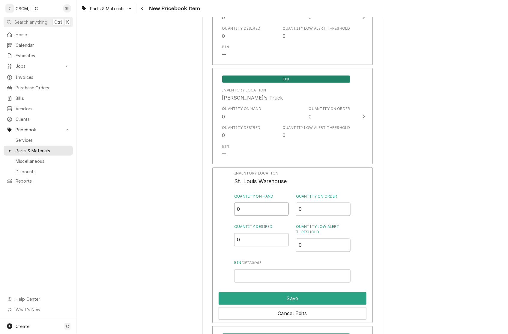
drag, startPoint x: 252, startPoint y: 213, endPoint x: 176, endPoint y: 215, distance: 75.8
type input "1"
click at [297, 296] on button "Save" at bounding box center [292, 298] width 148 height 13
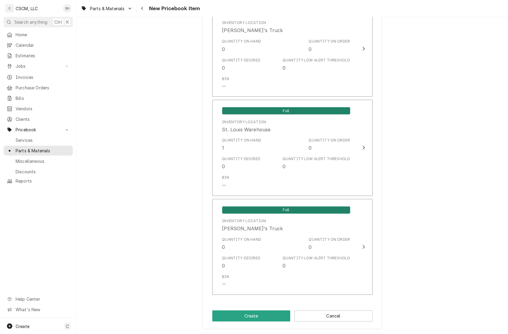
scroll to position [1027, 0]
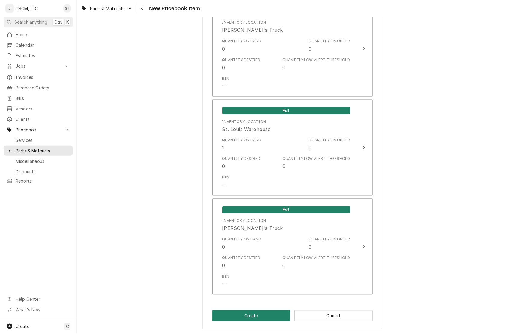
click at [242, 316] on button "Create" at bounding box center [251, 315] width 78 height 11
type textarea "x"
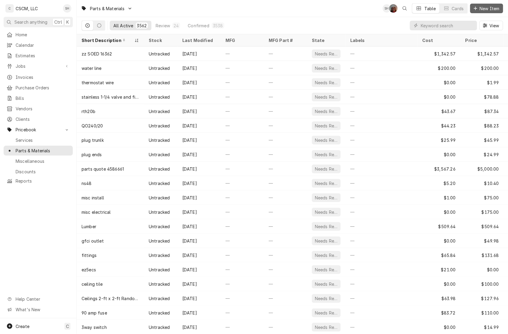
click at [498, 5] on span "New Item" at bounding box center [489, 8] width 22 height 6
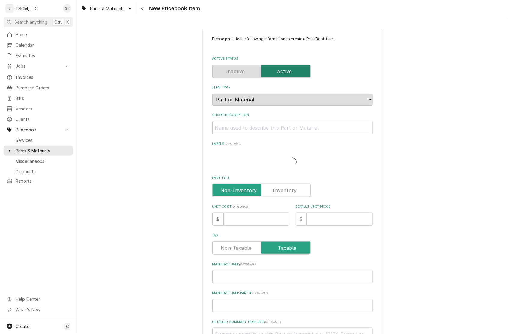
type textarea "x"
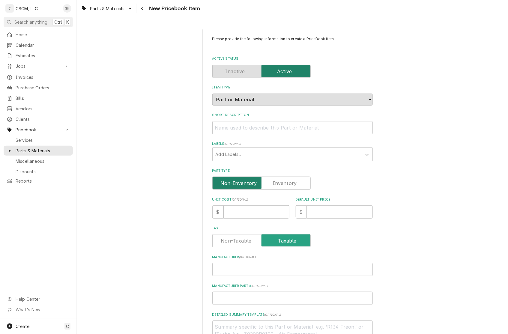
click at [297, 179] on input "Part Type" at bounding box center [261, 182] width 93 height 13
checkbox input "true"
click at [274, 128] on input "Short Description" at bounding box center [292, 127] width 160 height 13
click at [236, 268] on input "Manufacturer ( optional )" at bounding box center [292, 269] width 160 height 13
click at [246, 298] on input "Manufacturer Part # ( optional )" at bounding box center [292, 298] width 160 height 13
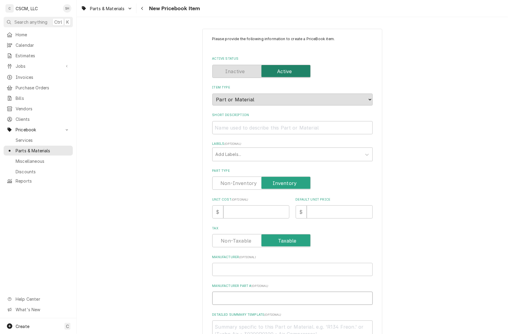
type textarea "x"
type input "80"
type textarea "x"
type input "806"
type textarea "x"
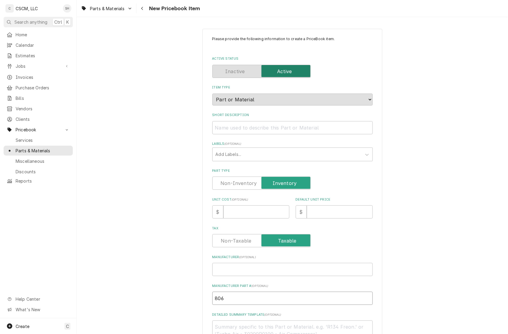
type input "8068"
type textarea "x"
type input "80686"
type textarea "x"
type input "806868"
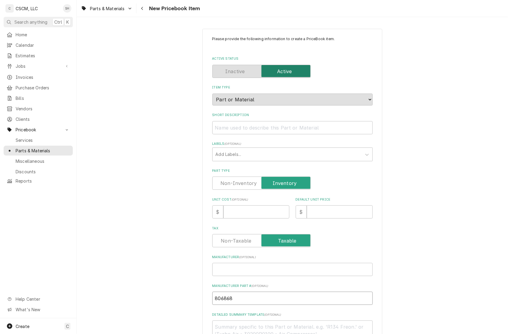
type textarea "x"
type input "8068688"
click at [252, 296] on input "8068688" at bounding box center [292, 298] width 160 height 13
click at [245, 297] on input "8068688" at bounding box center [292, 298] width 160 height 13
type textarea "x"
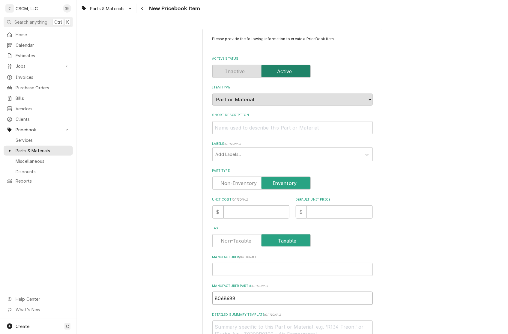
type input "806868"
type textarea "x"
type input "80686"
type textarea "x"
type input "8068"
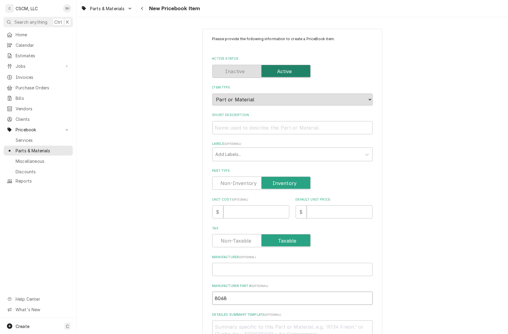
type textarea "x"
type input "806"
type textarea "x"
type input "80"
type textarea "x"
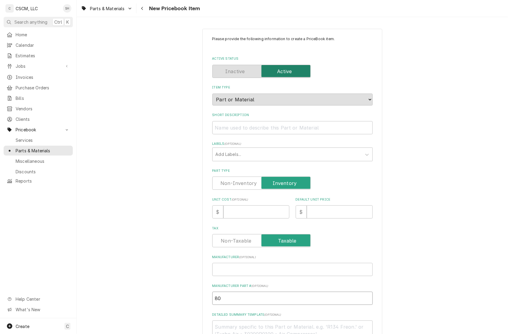
type input "8"
paste input "068688SP"
type textarea "x"
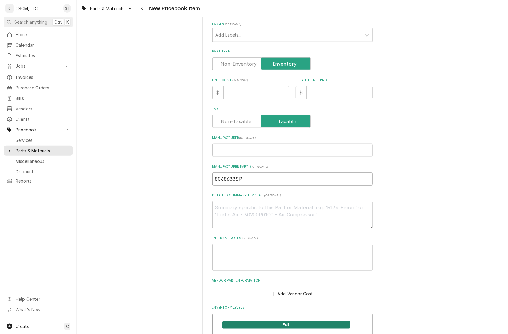
scroll to position [120, 0]
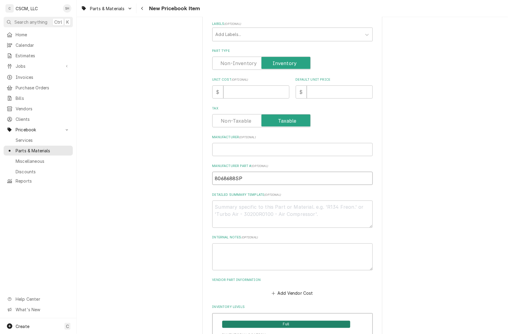
type input "8068688SP"
click at [285, 154] on input "Manufacturer ( optional )" at bounding box center [292, 149] width 160 height 13
type textarea "x"
type input "F"
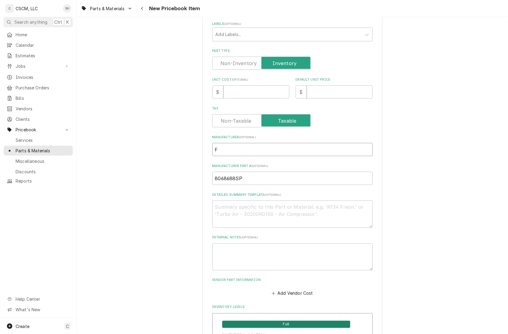
type textarea "x"
type input "Fr"
type textarea "x"
type input "Fry"
type textarea "x"
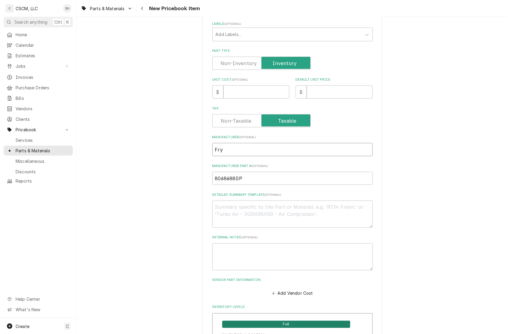
type input "Frym"
type textarea "x"
type input "Fryma"
type textarea "x"
type input "Frymas"
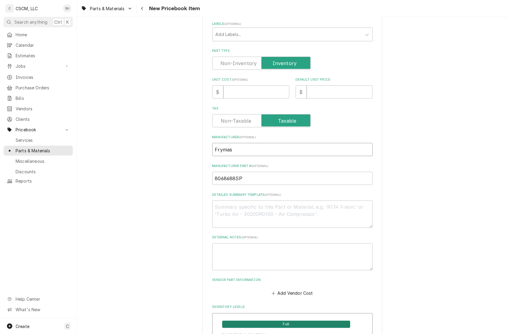
type textarea "x"
type input "Frymast"
type textarea "x"
type input "Frymaste"
type textarea "x"
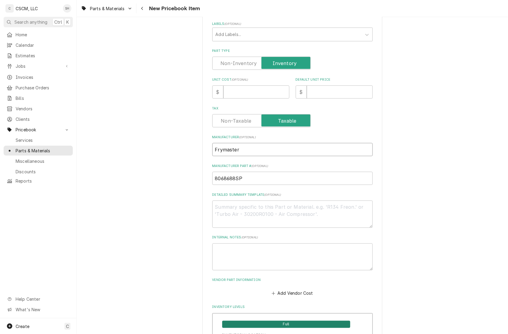
type input "Frymaster"
click at [285, 213] on textarea "Detailed Summary Template ( optional )" at bounding box center [292, 213] width 160 height 27
paste textarea "068688SP"
type textarea "x"
type textarea "068688SP"
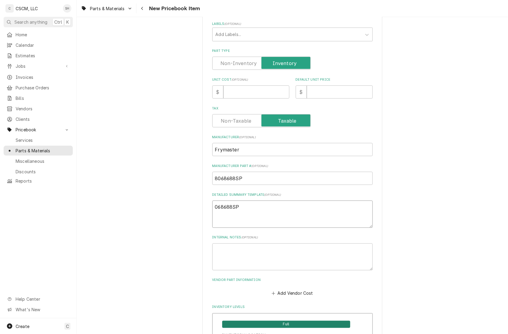
type textarea "x"
click at [244, 209] on textarea "Detailed Summary Template ( optional )" at bounding box center [292, 213] width 160 height 27
paste textarea "8068688SP Pilot Assembly, Natural Gas"
type textarea "x"
type textarea "8068688SP Pilot Assembly, Natural Gas"
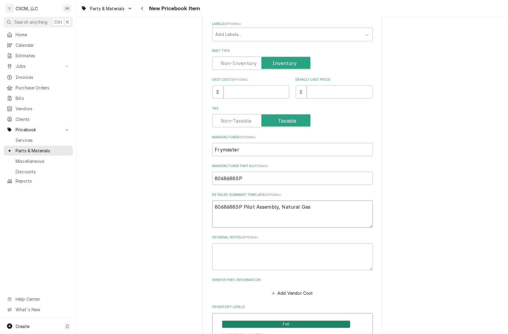
click at [239, 207] on textarea "8068688SP Pilot Assembly, Natural Gas" at bounding box center [292, 213] width 160 height 27
type textarea "x"
type textarea "8068688SP Pilot Assembly, Natural Gas"
click at [323, 90] on input "Default Unit Price" at bounding box center [340, 91] width 66 height 13
type textarea "x"
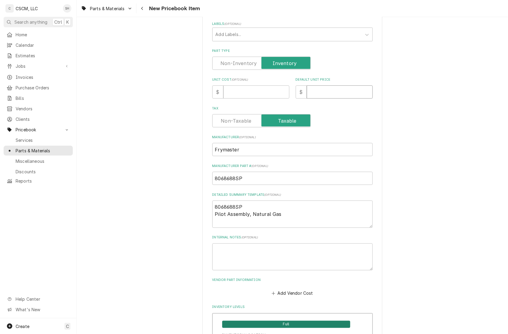
type input "2"
type textarea "x"
type input "29"
type textarea "x"
type input "295"
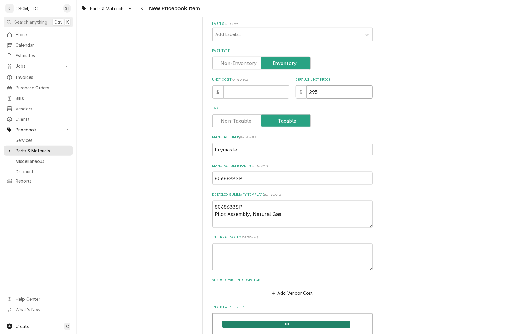
type textarea "x"
type input "2953"
type textarea "x"
type input "295"
type textarea "x"
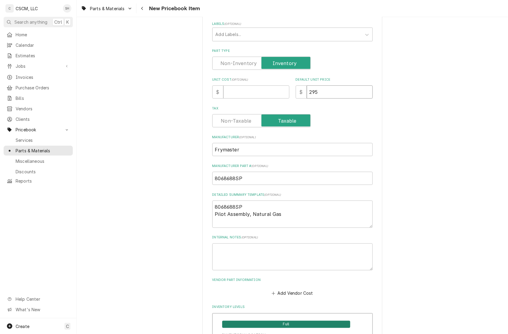
type input "295.8"
type textarea "x"
type input "295.83"
click at [236, 92] on input "Unit Cost ( optional )" at bounding box center [256, 91] width 66 height 13
type textarea "x"
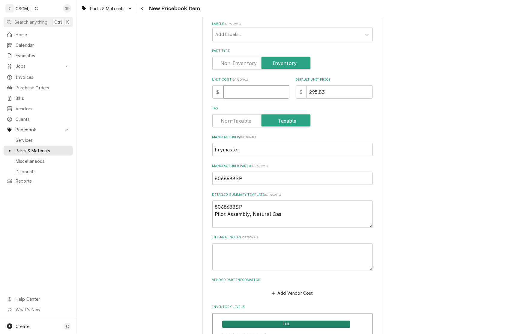
type input "2"
type textarea "x"
type input "24"
type textarea "x"
type input "244"
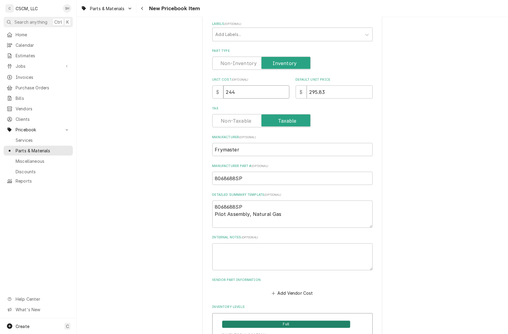
type textarea "x"
type input "24"
type textarea "x"
type input "2"
type textarea "x"
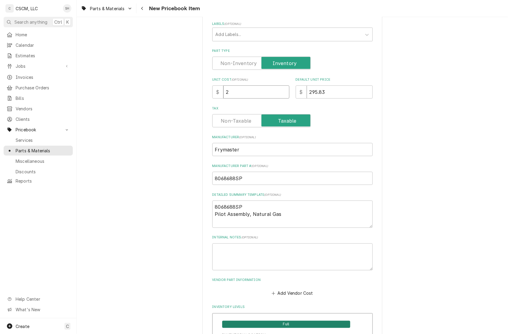
type input "23"
type textarea "x"
type input "234"
type textarea "x"
type input "234.3"
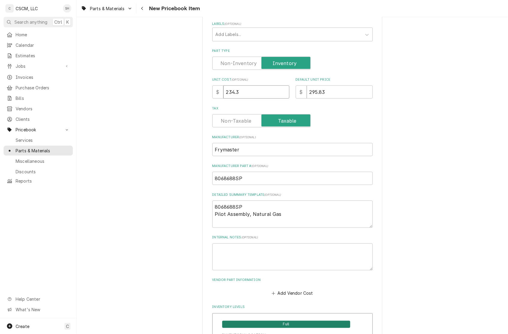
type textarea "x"
type input "234.30"
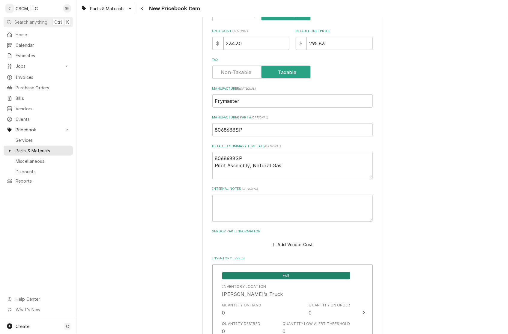
scroll to position [180, 0]
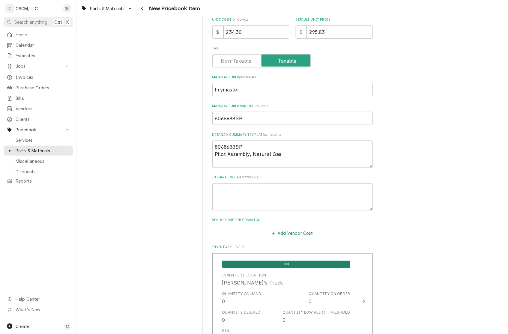
click at [286, 233] on button "Add Vendor Cost" at bounding box center [292, 233] width 43 height 8
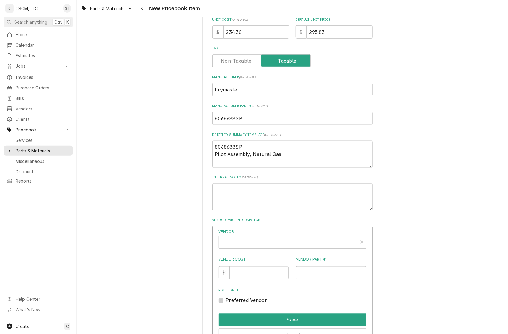
type textarea "x"
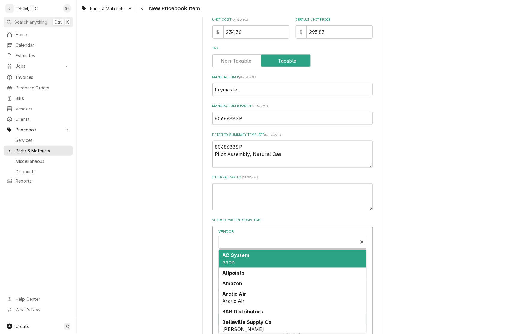
click at [254, 241] on div "Vendor" at bounding box center [288, 244] width 133 height 14
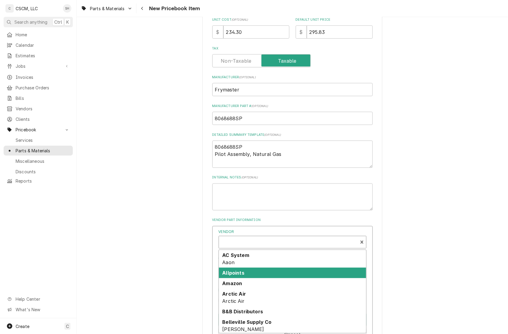
click at [248, 273] on div "Allpoints" at bounding box center [292, 273] width 147 height 10
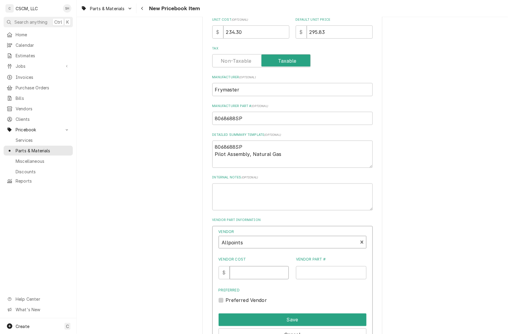
click at [252, 272] on input "Vendor Cost" at bounding box center [259, 272] width 59 height 13
type input "244.06"
click at [305, 273] on input "Vendor Part #" at bounding box center [331, 272] width 70 height 13
paste input "N21587598"
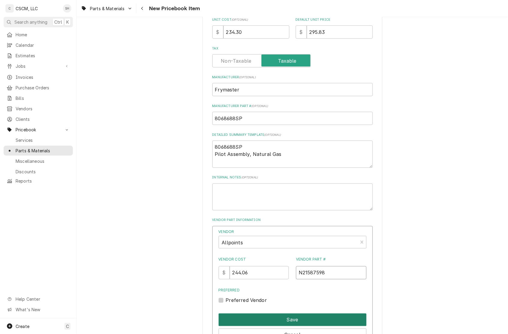
type input "N21587598"
click at [303, 313] on div "Save" at bounding box center [292, 318] width 148 height 15
click at [302, 315] on button "Save" at bounding box center [292, 319] width 148 height 13
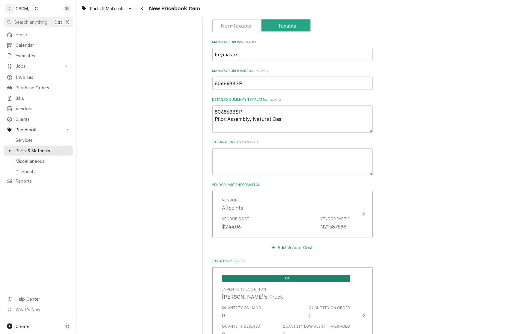
scroll to position [240, 0]
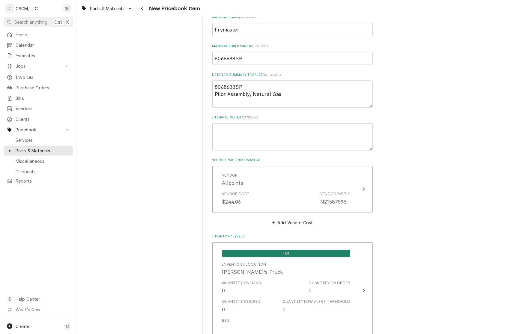
click at [286, 215] on div "Vendor Allpoints Vendor Cost $244.06 Vendor Part # N21587598" at bounding box center [292, 190] width 160 height 49
click at [282, 222] on button "Add Vendor Cost" at bounding box center [292, 222] width 43 height 8
type textarea "x"
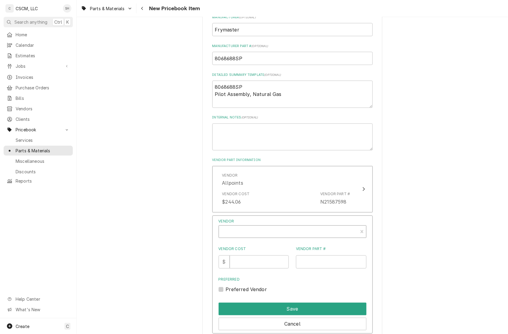
click at [274, 231] on div "Vendor" at bounding box center [288, 234] width 133 height 14
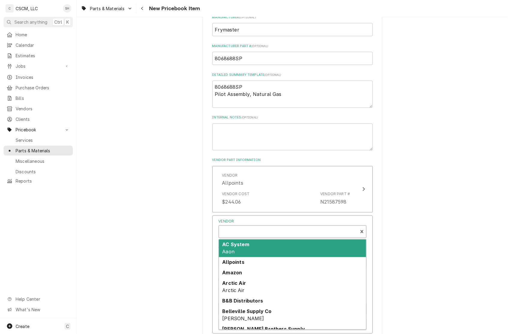
scroll to position [2, 0]
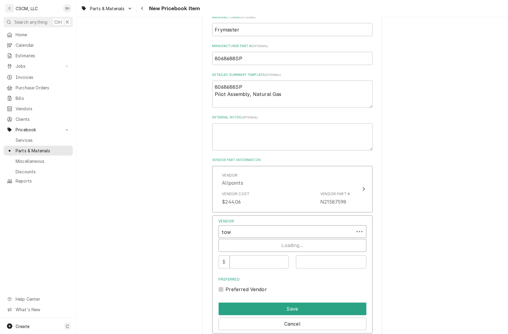
type input "town"
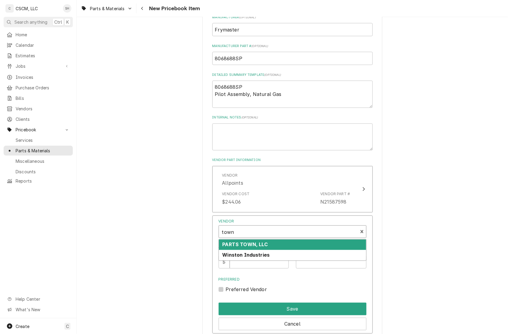
click at [271, 245] on div "PARTS TOWN, LLC" at bounding box center [292, 244] width 147 height 10
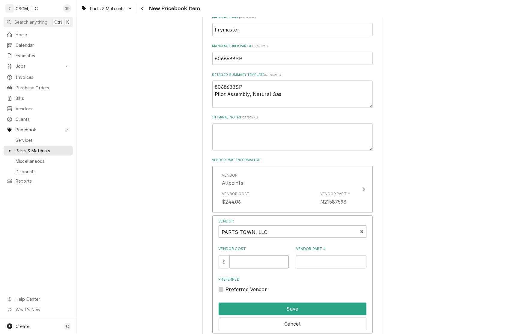
click at [265, 260] on input "Vendor Cost" at bounding box center [259, 261] width 59 height 13
type input "3"
type input "234.30"
click at [324, 265] on input "Vendor Part #" at bounding box center [331, 261] width 70 height 13
paste input "FM8068688SP"
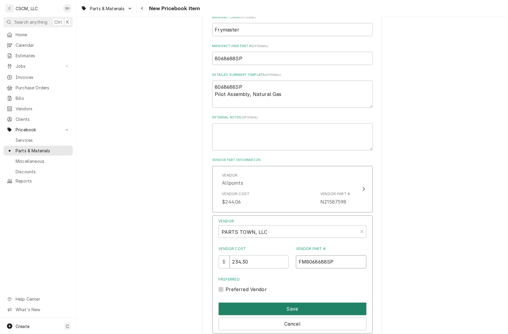
type input "FM8068688SP"
click at [302, 309] on button "Save" at bounding box center [292, 309] width 148 height 13
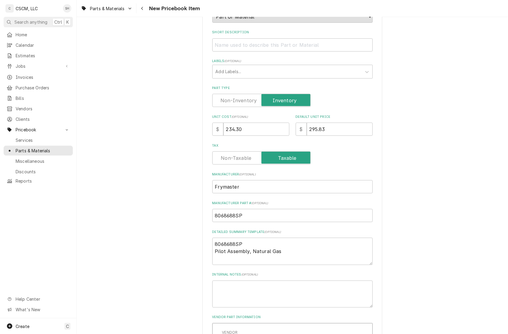
scroll to position [60, 0]
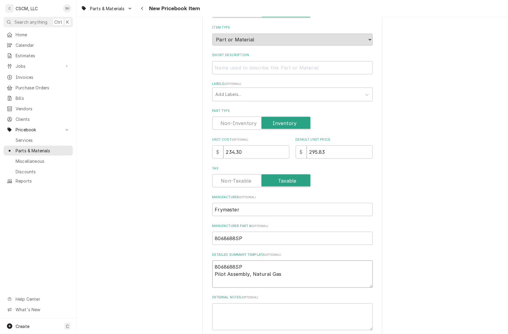
drag, startPoint x: 282, startPoint y: 276, endPoint x: 204, endPoint y: 276, distance: 77.6
click at [237, 69] on input "Short Description" at bounding box center [292, 67] width 160 height 13
paste input "Pilot Assembly, Natural Gas"
type textarea "x"
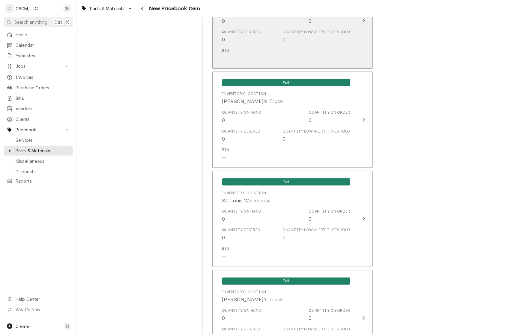
scroll to position [1027, 0]
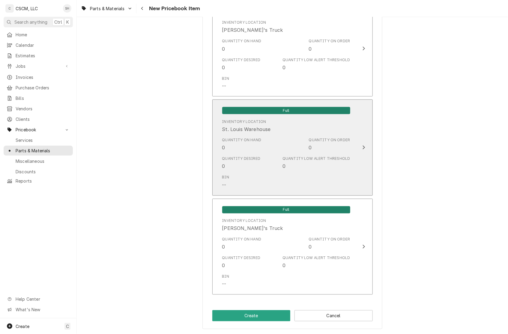
type input "Pilot Assembly, Natural Gas"
click at [292, 159] on div "Quantity Low Alert Threshold" at bounding box center [315, 158] width 67 height 5
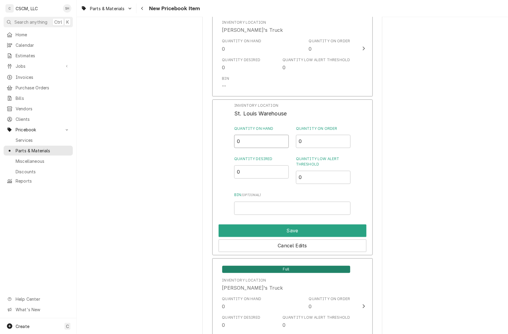
drag, startPoint x: 252, startPoint y: 139, endPoint x: 144, endPoint y: 123, distance: 109.5
type input "1"
click at [241, 225] on button "Save" at bounding box center [292, 230] width 148 height 13
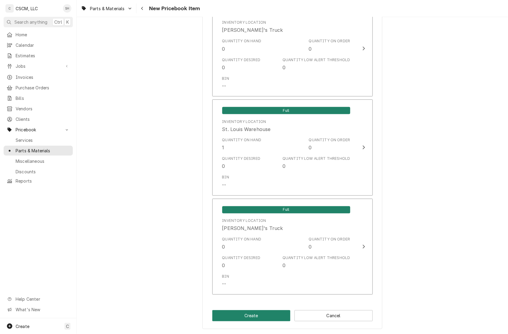
click at [239, 314] on button "Create" at bounding box center [251, 315] width 78 height 11
type textarea "x"
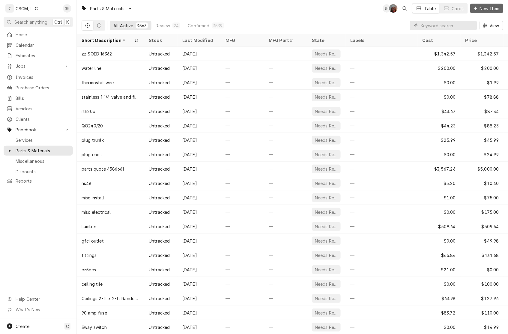
click at [477, 4] on button "New Item" at bounding box center [486, 9] width 33 height 10
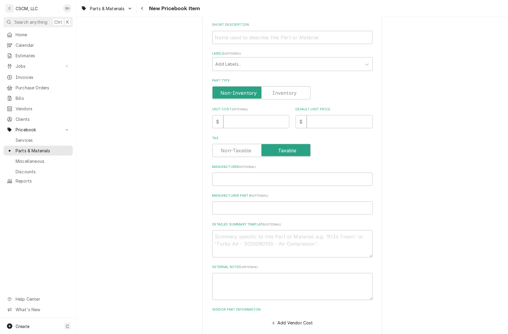
scroll to position [120, 0]
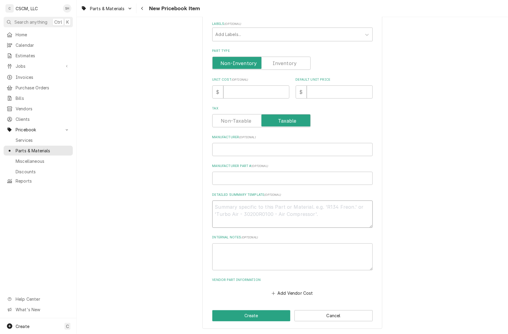
click at [297, 216] on textarea "Detailed Summary Template ( optional )" at bounding box center [292, 213] width 160 height 27
paste textarea "8070946 RELAY 20A 120/240-10A 480, 12V"
type textarea "x"
type textarea "8070946 RELAY 20A 120/240-10A 480, 12V"
click at [234, 206] on textarea "8070946 RELAY 20A 120/240-10A 480, 12V" at bounding box center [292, 213] width 160 height 27
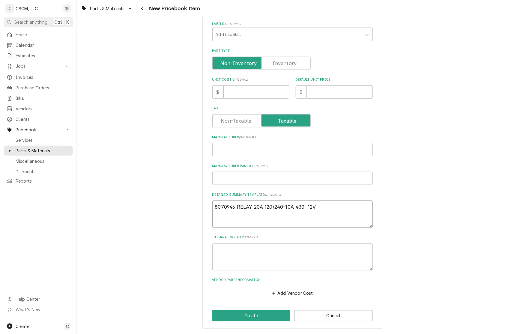
type textarea "x"
type textarea "8070946 RELAY 20A 120/240-10A 480, 12V"
click at [239, 146] on input "Manufacturer ( optional )" at bounding box center [292, 149] width 160 height 13
type textarea "x"
type input "F"
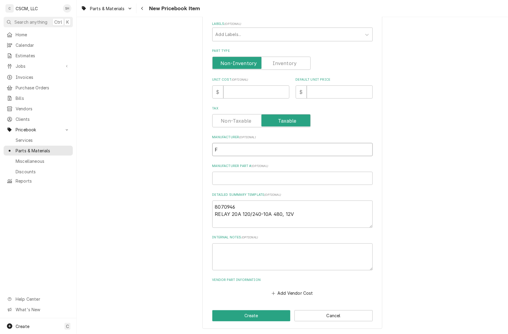
type textarea "x"
type input "Fr"
type textarea "x"
type input "Fry"
type textarea "x"
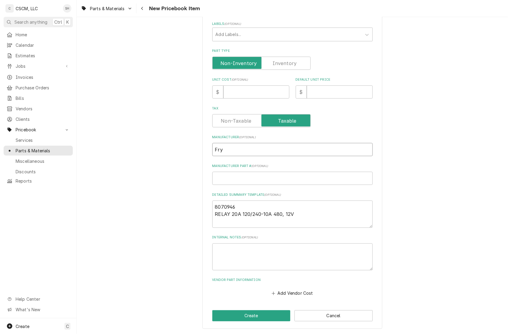
type input "Frym"
type textarea "x"
type input "Fryma"
type textarea "x"
type input "Frymas"
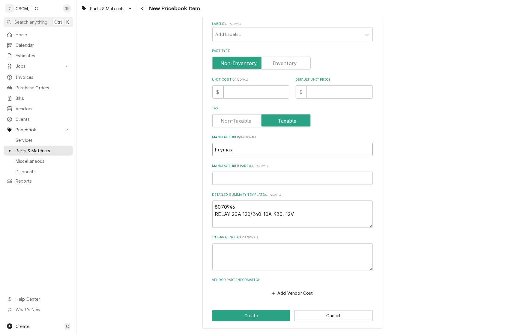
type textarea "x"
type input "Frymast"
type textarea "x"
type input "Frymaste"
type textarea "x"
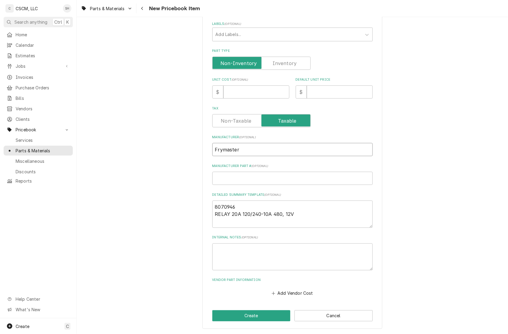
type input "Frymaster"
click at [271, 182] on input "Manufacturer Part # ( optional )" at bounding box center [292, 178] width 160 height 13
drag, startPoint x: 234, startPoint y: 205, endPoint x: 196, endPoint y: 205, distance: 38.7
click at [196, 205] on div "Please provide the following information to create a PriceBook item. Active Sta…" at bounding box center [292, 119] width 431 height 431
click at [224, 176] on input "Manufacturer Part # ( optional )" at bounding box center [292, 178] width 160 height 13
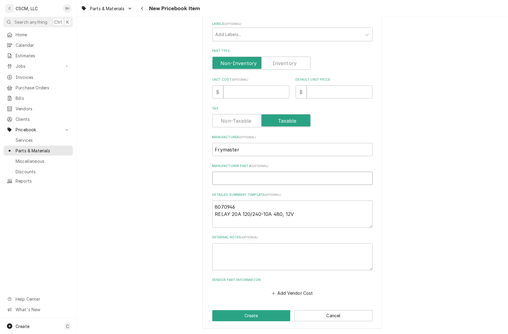
paste input "8070946"
type textarea "x"
type input "8070946"
type textarea "x"
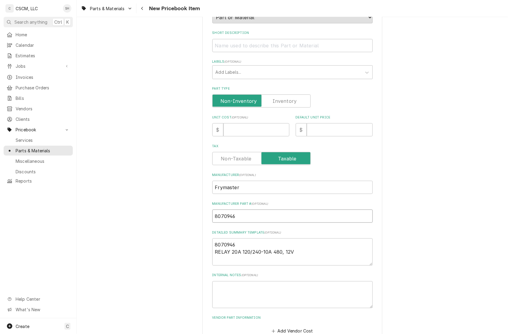
scroll to position [60, 0]
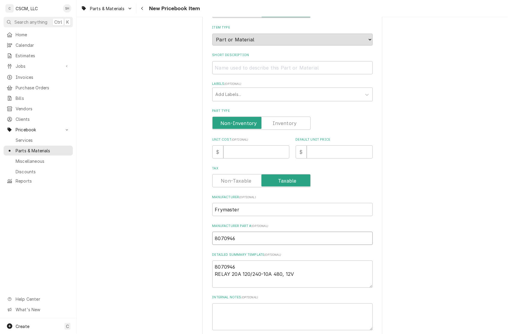
type input "8070946"
click at [254, 154] on input "Unit Cost ( optional )" at bounding box center [256, 151] width 66 height 13
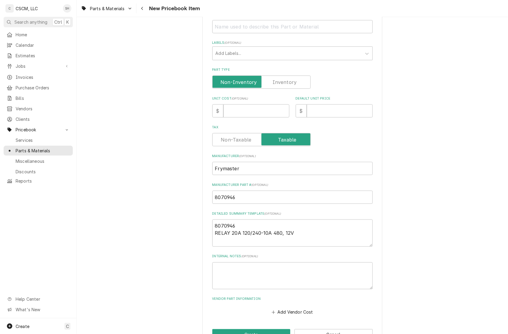
scroll to position [120, 0]
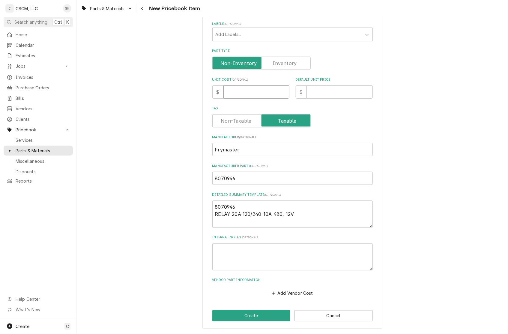
click at [230, 89] on input "Unit Cost ( optional )" at bounding box center [256, 91] width 66 height 13
type textarea "x"
type input "6"
type textarea "x"
type input "62"
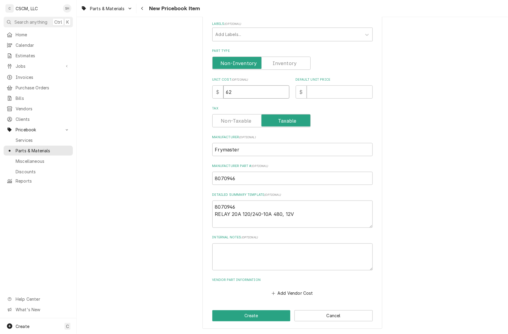
type textarea "x"
type input "62.0"
type textarea "x"
type input "62.01"
click at [324, 93] on input "Default Unit Price" at bounding box center [340, 91] width 66 height 13
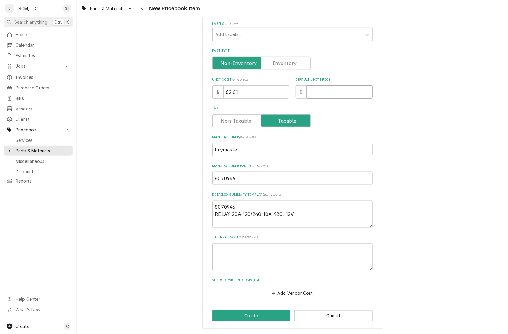
type textarea "x"
type input "6"
type textarea "x"
type input "62"
type textarea "x"
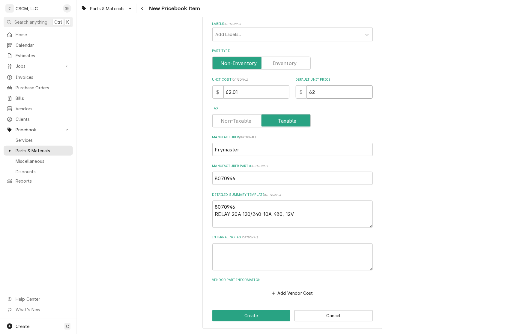
type input "62.0"
type textarea "x"
type input "62.01"
click at [282, 289] on button "Add Vendor Cost" at bounding box center [292, 293] width 43 height 8
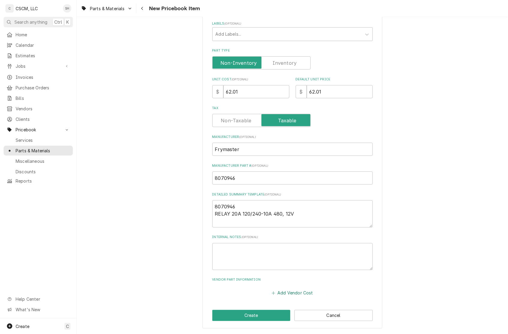
type textarea "x"
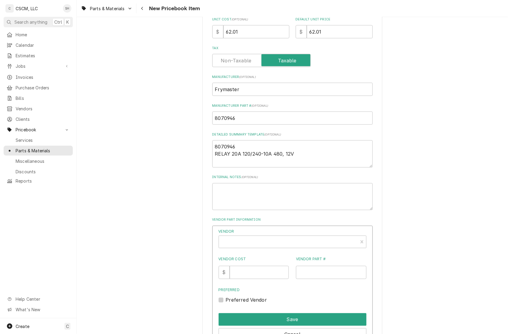
scroll to position [60, 0]
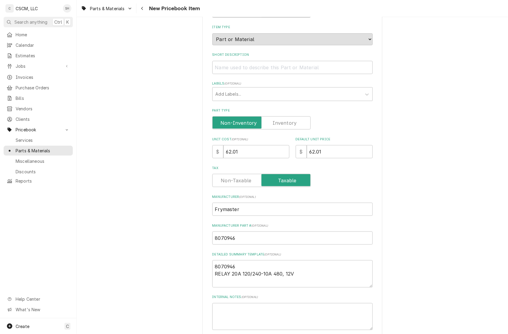
click at [277, 114] on div "Part Type" at bounding box center [292, 118] width 160 height 21
click at [276, 126] on label "Part Type" at bounding box center [261, 122] width 98 height 13
click at [276, 126] on input "Part Type" at bounding box center [261, 122] width 93 height 13
checkbox input "true"
type textarea "x"
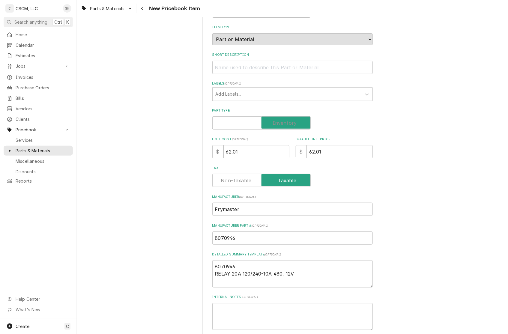
click at [276, 126] on label "Part Type" at bounding box center [261, 122] width 98 height 13
click at [276, 126] on input "Part Type" at bounding box center [261, 122] width 93 height 13
checkbox input "false"
type textarea "x"
click at [276, 126] on label "Part Type" at bounding box center [261, 122] width 98 height 13
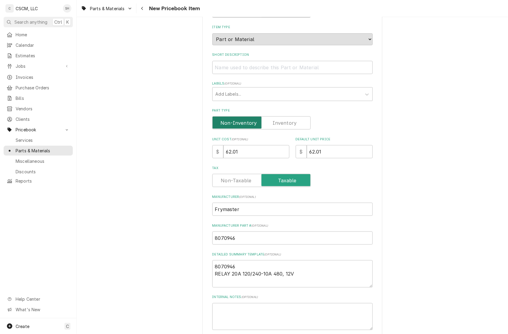
click at [276, 126] on input "Part Type" at bounding box center [261, 122] width 93 height 13
checkbox input "true"
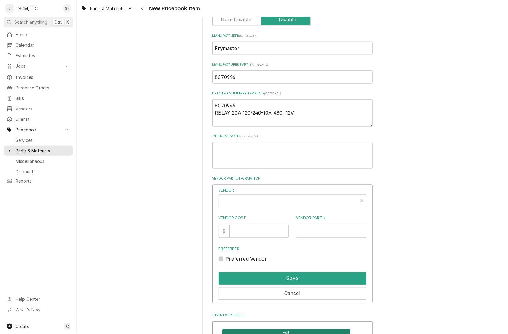
scroll to position [240, 0]
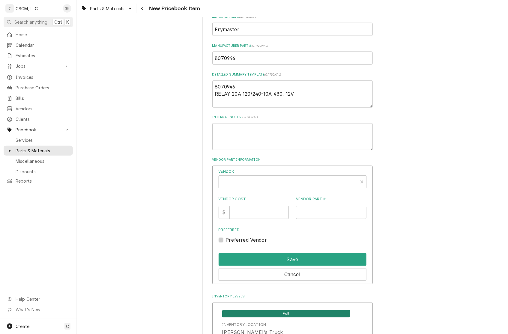
type textarea "x"
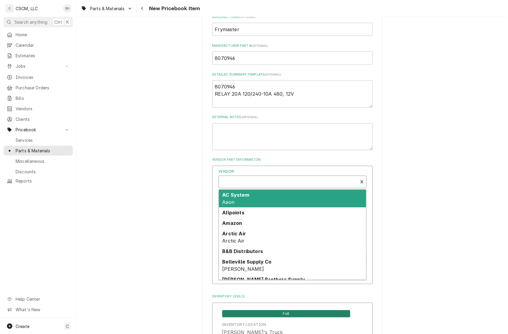
click at [302, 181] on div "Vendor" at bounding box center [288, 184] width 133 height 14
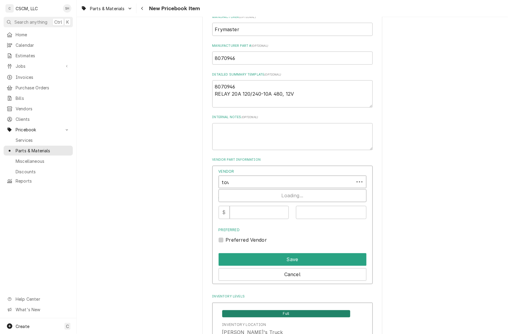
type input "town"
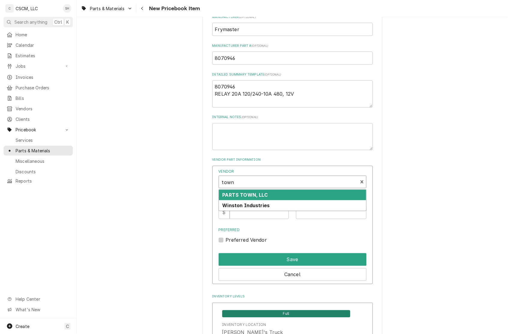
click at [295, 191] on div "PARTS TOWN, LLC" at bounding box center [292, 195] width 147 height 10
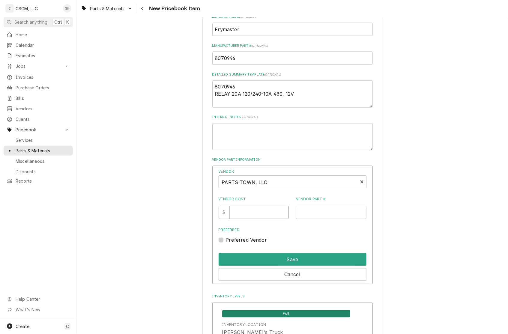
click at [254, 212] on input "Vendor Cost" at bounding box center [259, 212] width 59 height 13
type input "62.01"
click at [299, 209] on input "Vendor Part #" at bounding box center [331, 212] width 70 height 13
paste input "FM8070946"
click at [301, 213] on input "FM8070946" at bounding box center [331, 212] width 70 height 13
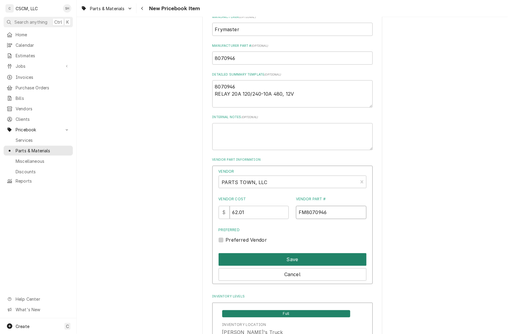
type input "FM8070946"
click at [312, 255] on button "Save" at bounding box center [292, 259] width 148 height 13
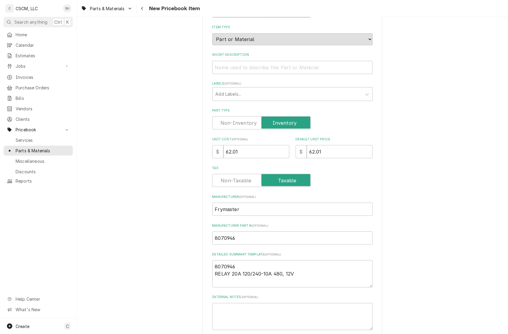
scroll to position [0, 0]
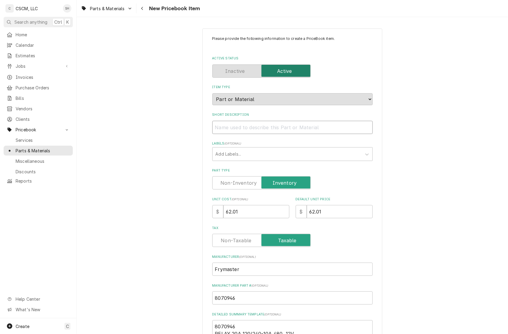
click at [265, 126] on input "Short Description" at bounding box center [292, 127] width 160 height 13
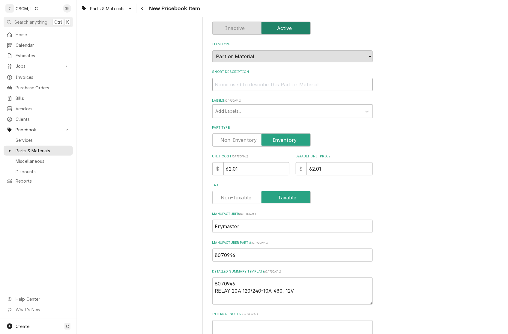
scroll to position [60, 0]
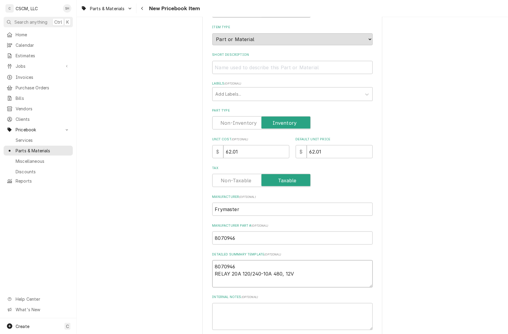
drag, startPoint x: 297, startPoint y: 275, endPoint x: 203, endPoint y: 273, distance: 93.5
click at [284, 65] on input "Short Description" at bounding box center [292, 67] width 160 height 13
paste input "RELAY 20A 120/240-10A 480, 12V"
type textarea "x"
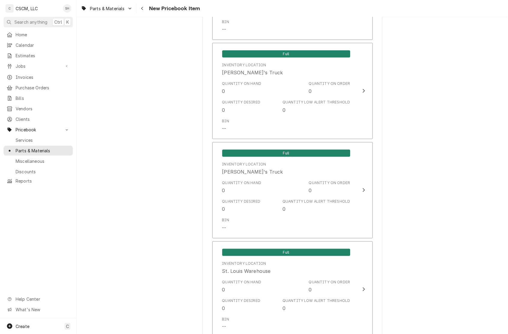
scroll to position [839, 0]
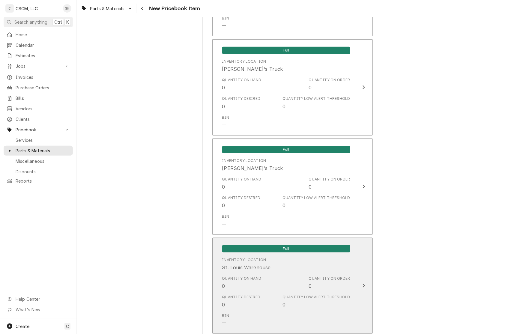
type input "RELAY 20A 120/240-10A 480, 12V"
click at [339, 292] on div "Quantity Desired 0 Quantity Low Alert Threshold 0" at bounding box center [286, 301] width 128 height 19
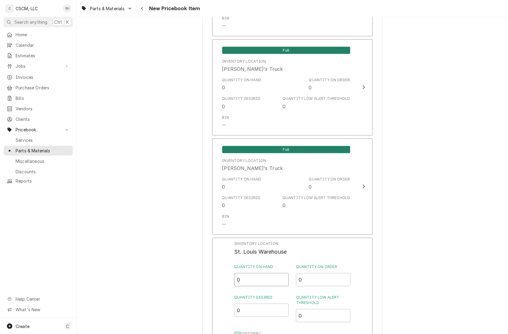
drag, startPoint x: 215, startPoint y: 275, endPoint x: 167, endPoint y: 267, distance: 48.4
type input "1"
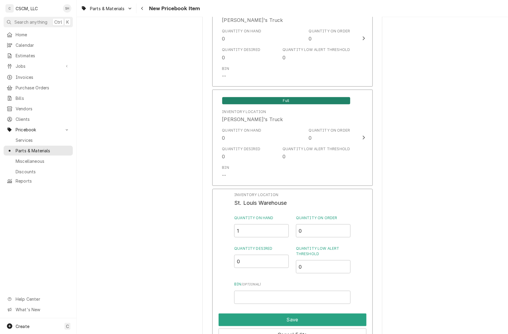
scroll to position [899, 0]
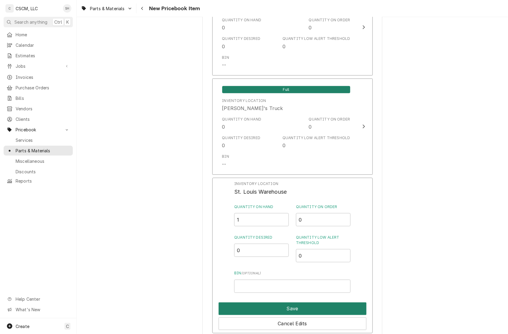
click at [232, 305] on button "Save" at bounding box center [292, 308] width 148 height 13
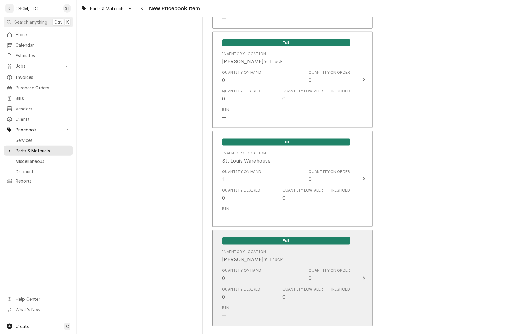
scroll to position [977, 0]
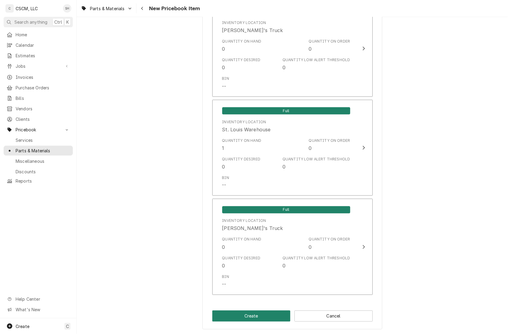
click at [242, 320] on button "Create" at bounding box center [251, 315] width 78 height 11
type textarea "x"
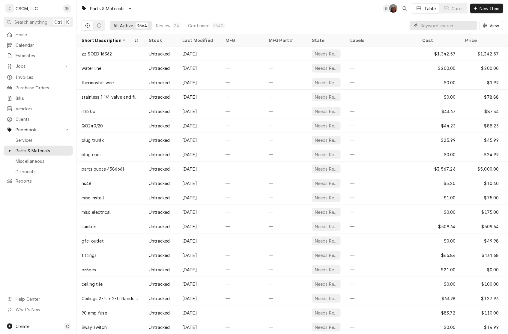
click at [433, 26] on input "Dynamic Content Wrapper" at bounding box center [446, 26] width 53 height 10
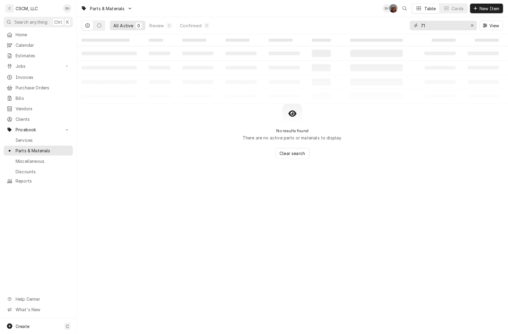
type input "7"
drag, startPoint x: 438, startPoint y: 23, endPoint x: 372, endPoint y: 14, distance: 67.1
click at [372, 14] on div "Parts & Materials SH DV Table Cards New Item All Active 0 Review 0 Confirmed 0 …" at bounding box center [292, 17] width 431 height 34
type input "78118"
click at [496, 10] on span "New Item" at bounding box center [489, 8] width 22 height 6
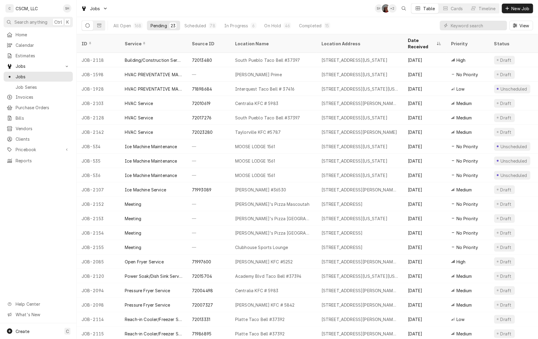
scroll to position [4, 0]
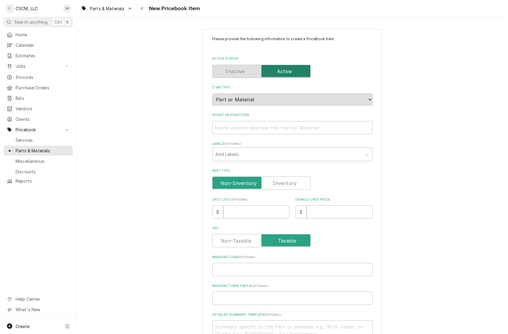
click at [270, 182] on label "Part Type" at bounding box center [261, 182] width 98 height 13
click at [270, 182] on input "Part Type" at bounding box center [261, 182] width 93 height 13
checkbox input "true"
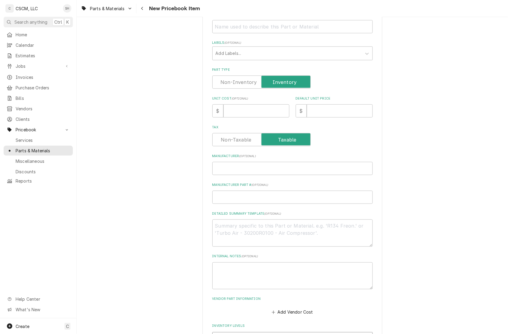
scroll to position [120, 0]
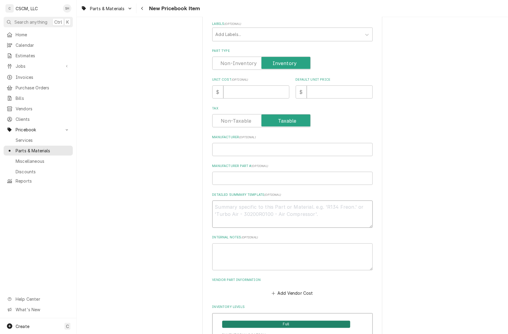
click at [288, 207] on textarea "Detailed Summary Template ( optional )" at bounding box center [292, 213] width 160 height 27
paste textarea "[PERSON_NAME] 78118 Gas Valve, 24V, Natural Gas"
type textarea "x"
type textarea "[PERSON_NAME] 78118 Gas Valve, 24V, Natural Gas"
drag, startPoint x: 243, startPoint y: 207, endPoint x: 140, endPoint y: 208, distance: 103.1
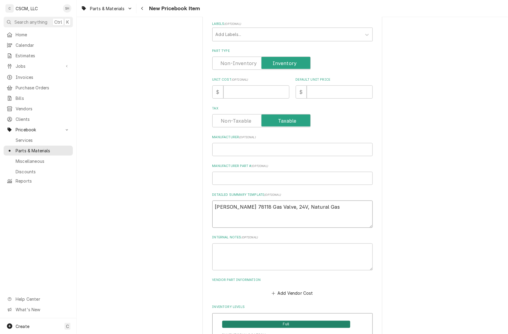
type textarea "x"
type textarea "78118 Gas Valve, 24V, Natural Gas"
click at [235, 151] on input "Manufacturer ( optional )" at bounding box center [292, 149] width 160 height 13
paste input "[PERSON_NAME]"
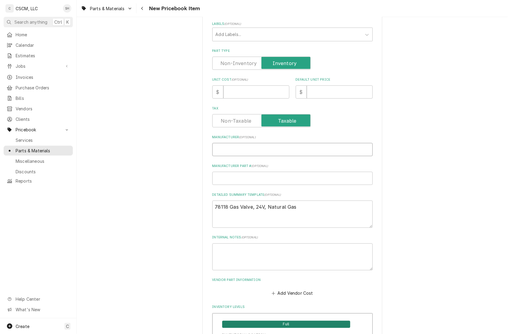
type textarea "x"
type input "[PERSON_NAME]"
drag, startPoint x: 223, startPoint y: 207, endPoint x: 149, endPoint y: 205, distance: 74.4
click at [216, 179] on input "Manufacturer Part # ( optional )" at bounding box center [292, 178] width 160 height 13
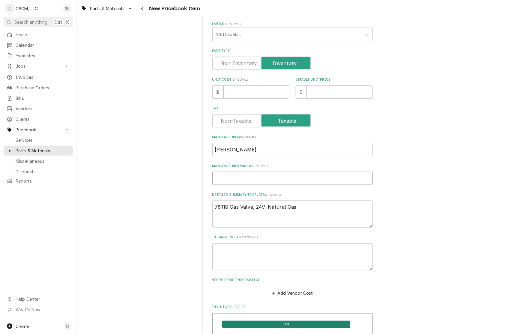
paste input "78118"
type textarea "x"
type input "78118"
click at [226, 207] on textarea "78118 Gas Valve, 24V, Natural Gas" at bounding box center [292, 213] width 160 height 27
type textarea "x"
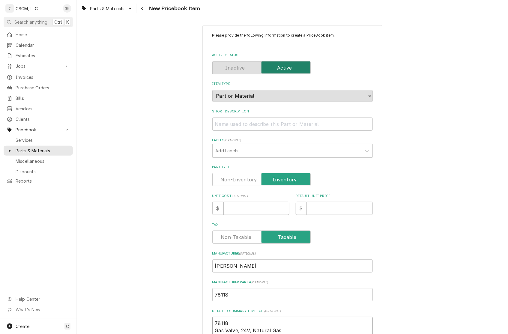
scroll to position [0, 0]
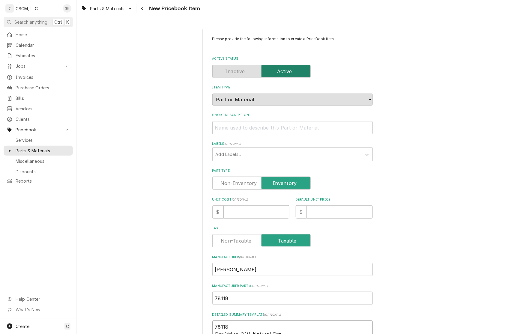
type textarea "78118 Gas Valve, 24V, Natural Gas"
click at [226, 126] on input "Short Description" at bounding box center [292, 127] width 160 height 13
paste input "Gas Valve, 24V, Natural Gas"
type textarea "x"
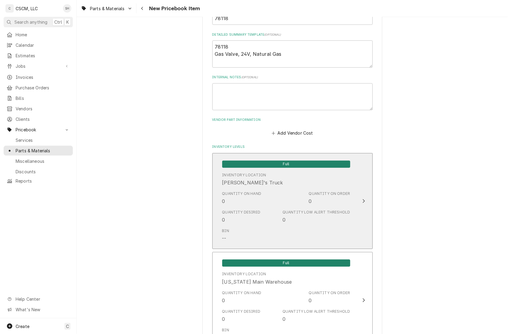
scroll to position [300, 0]
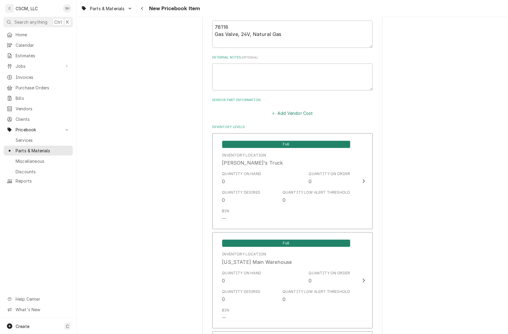
type input "Gas Valve, 24V, Natural Gas"
click at [293, 110] on button "Add Vendor Cost" at bounding box center [292, 113] width 43 height 8
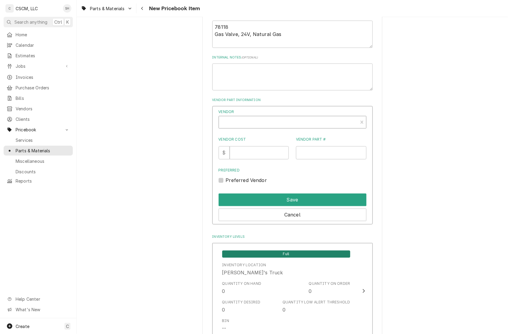
type textarea "x"
click at [264, 123] on div "Vendor" at bounding box center [288, 124] width 133 height 14
type input "town"
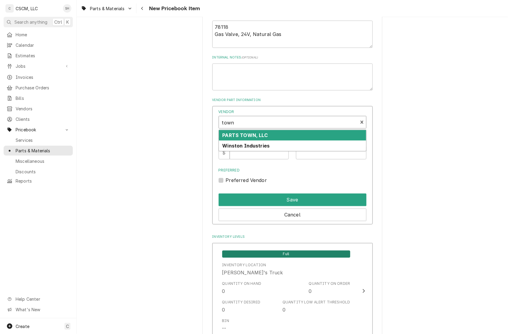
click at [266, 132] on div "PARTS TOWN, LLC" at bounding box center [292, 135] width 147 height 10
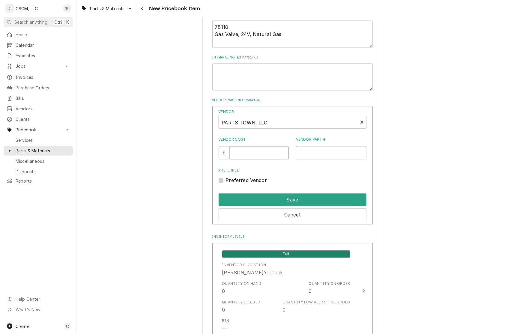
click at [253, 158] on input "Vendor Cost" at bounding box center [259, 152] width 59 height 13
type input "359.41"
paste input "HEN78118"
click at [301, 152] on input "HEN78118" at bounding box center [331, 152] width 70 height 13
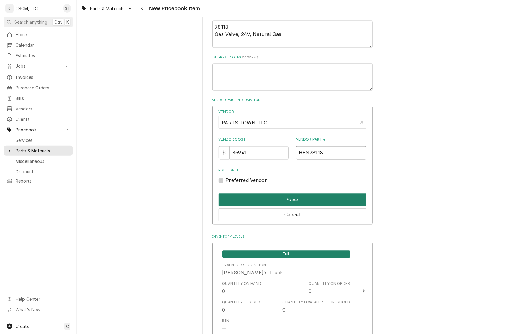
type input "HEN78118"
click at [335, 195] on button "Save" at bounding box center [292, 200] width 148 height 13
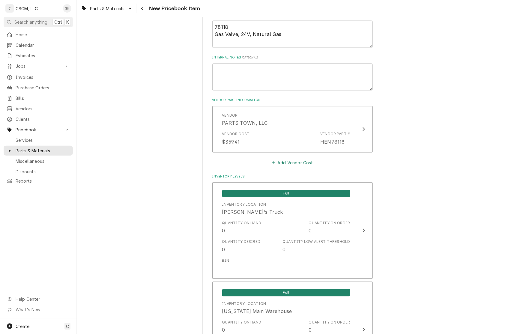
click at [300, 164] on button "Add Vendor Cost" at bounding box center [292, 163] width 43 height 8
type textarea "x"
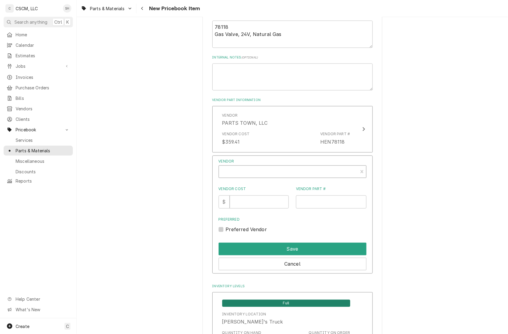
click at [262, 177] on div "Vendor" at bounding box center [288, 174] width 133 height 14
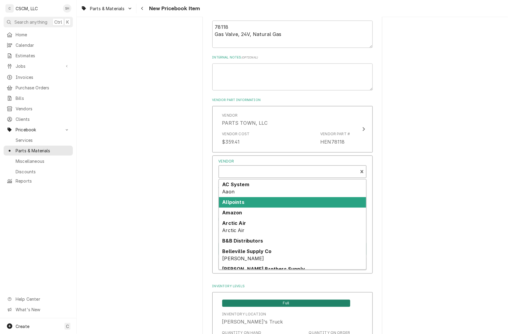
click at [250, 203] on div "Allpoints" at bounding box center [292, 202] width 147 height 10
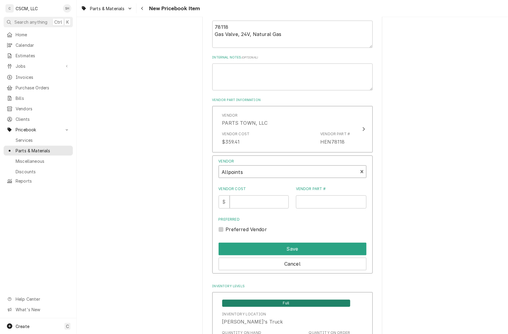
click at [244, 212] on div "Vendor option [object Object], selected. Allpoints Vendor Cost $ Vendor Part # …" at bounding box center [292, 196] width 148 height 75
click at [245, 201] on input "Vendor Cost" at bounding box center [259, 201] width 59 height 13
type input "340.35"
click at [341, 206] on input "Vendor Part #" at bounding box center [331, 201] width 70 height 13
paste input "8402993"
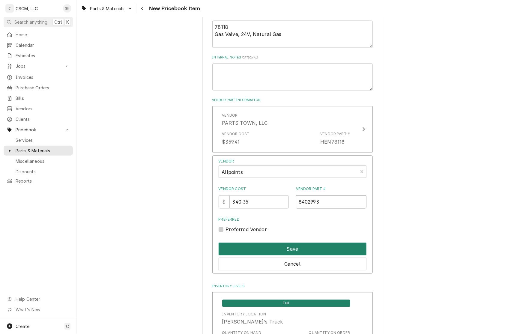
type input "8402993"
click at [328, 248] on button "Save" at bounding box center [292, 249] width 148 height 13
type textarea "x"
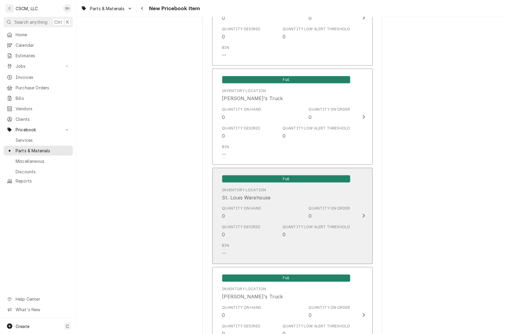
scroll to position [959, 0]
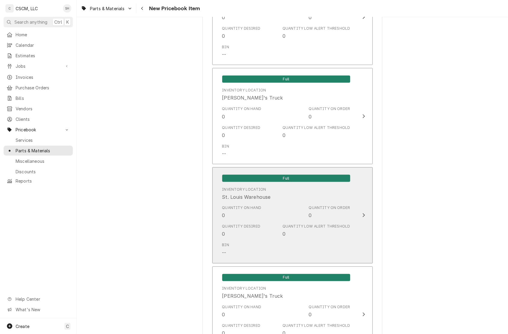
click at [289, 225] on div "Quantity Low Alert Threshold" at bounding box center [315, 226] width 67 height 5
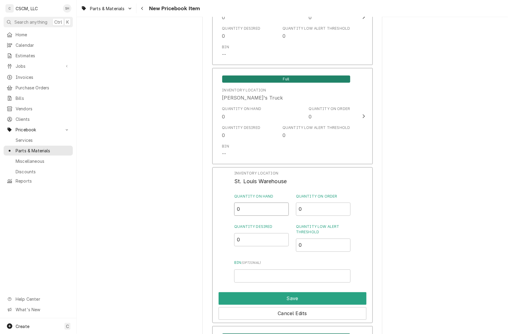
drag, startPoint x: 259, startPoint y: 207, endPoint x: 143, endPoint y: 195, distance: 116.9
type input "1"
click at [301, 298] on button "Save" at bounding box center [292, 298] width 148 height 13
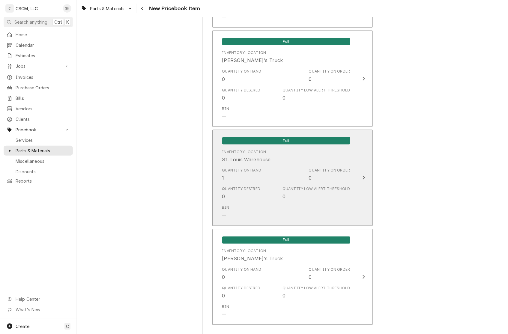
scroll to position [1027, 0]
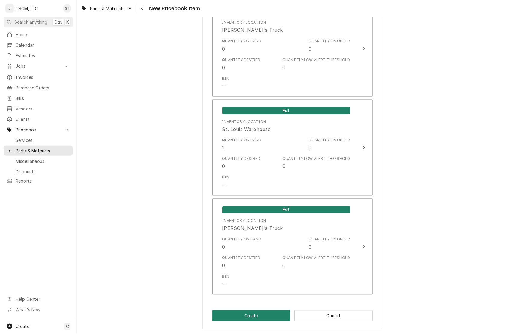
click at [230, 310] on button "Create" at bounding box center [251, 315] width 78 height 11
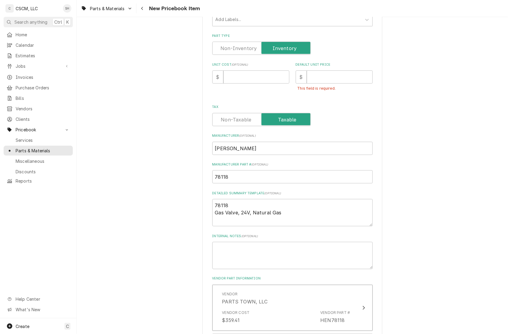
scroll to position [60, 0]
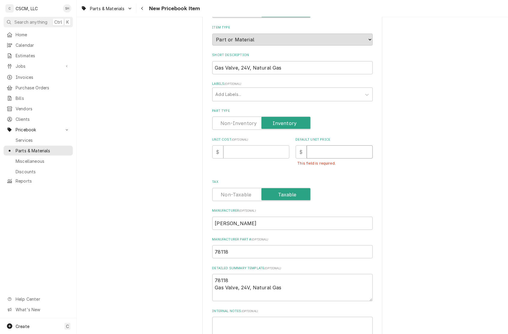
click at [316, 152] on input "Default Unit Price" at bounding box center [340, 151] width 66 height 13
type textarea "x"
type input "4"
type textarea "x"
type input "45"
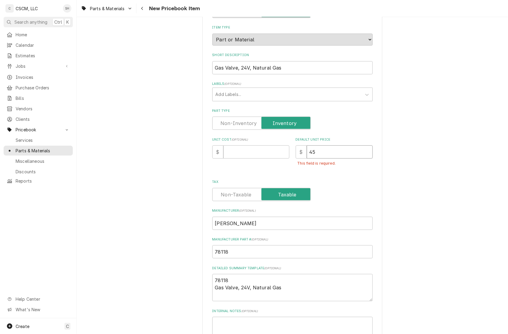
type textarea "x"
type input "453"
type textarea "x"
type input "453.8"
type textarea "x"
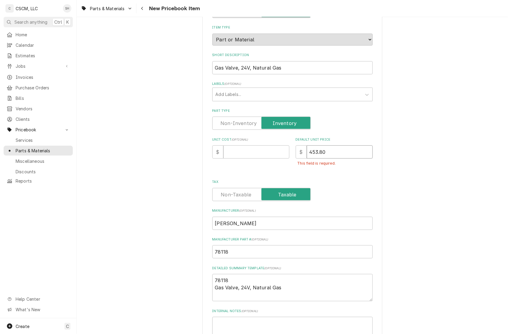
type input "453.80"
click at [236, 144] on div "Unit Cost ( optional ) $" at bounding box center [250, 154] width 77 height 35
click at [238, 153] on input "Unit Cost ( optional )" at bounding box center [256, 151] width 66 height 13
type textarea "x"
type input "3"
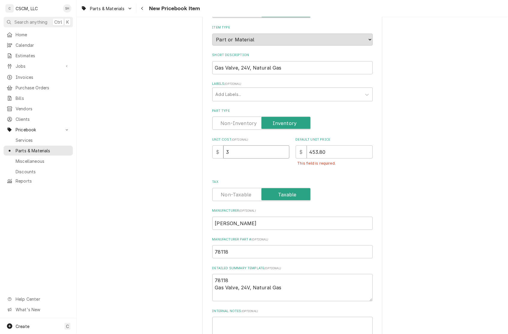
type textarea "x"
type input "34"
type textarea "x"
type input "340"
type textarea "x"
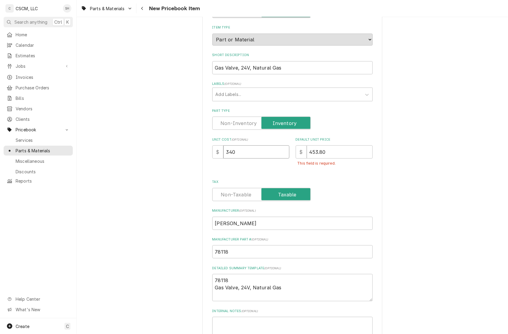
type input "340.3"
type textarea "x"
type input "340.35"
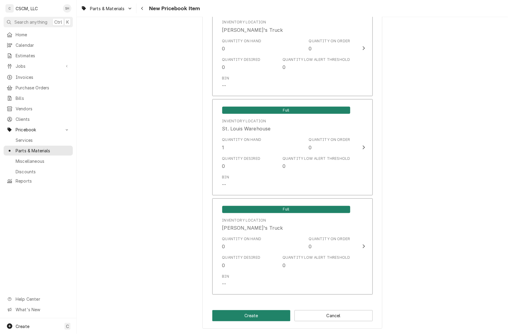
click at [244, 316] on button "Create" at bounding box center [251, 315] width 78 height 11
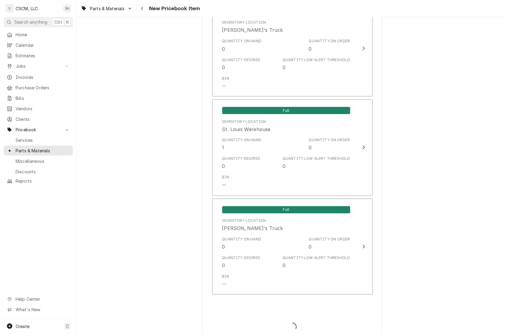
type textarea "x"
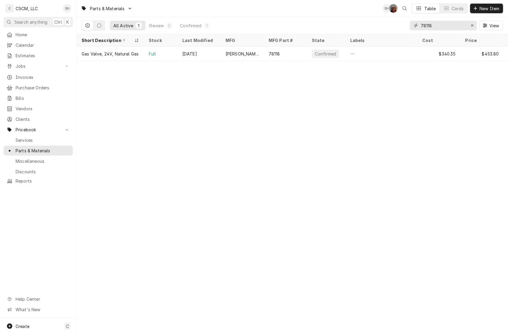
drag, startPoint x: 444, startPoint y: 20, endPoint x: 368, endPoint y: 25, distance: 76.0
click at [368, 25] on div "All Active 1 Review 0 Confirmed 1 78118 View" at bounding box center [292, 25] width 421 height 17
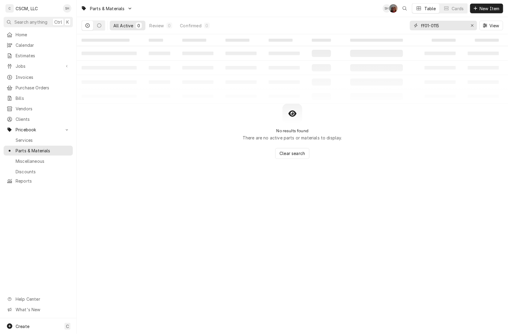
drag, startPoint x: 446, startPoint y: 26, endPoint x: 348, endPoint y: 14, distance: 99.0
click at [348, 14] on div "Parts & Materials SH DV Table Cards New Item All Active 0 Review 0 Confirmed 0 …" at bounding box center [292, 17] width 431 height 34
type input "ff01-0115"
click at [454, 28] on input "ff01-0115" at bounding box center [442, 26] width 45 height 10
click at [482, 10] on span "New Item" at bounding box center [489, 8] width 22 height 6
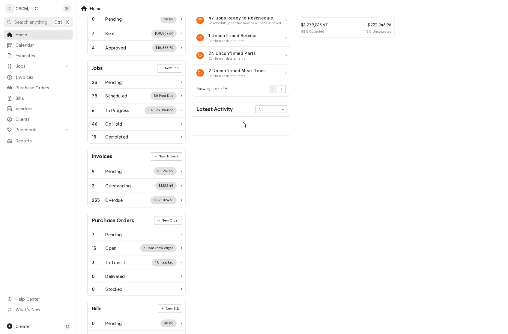
scroll to position [60, 0]
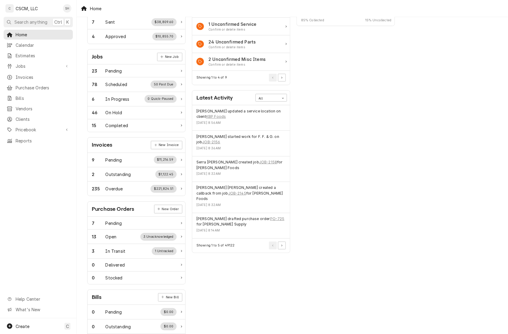
click at [203, 121] on div "[PERSON_NAME] updated a service location on client KBP Foods [DATE] 8:56AM" at bounding box center [240, 117] width 89 height 19
click at [213, 117] on link "KBP Foods" at bounding box center [216, 116] width 20 height 5
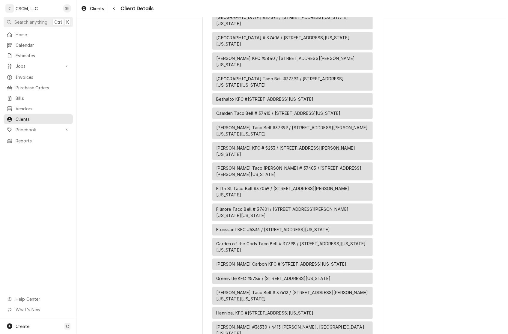
scroll to position [104, 0]
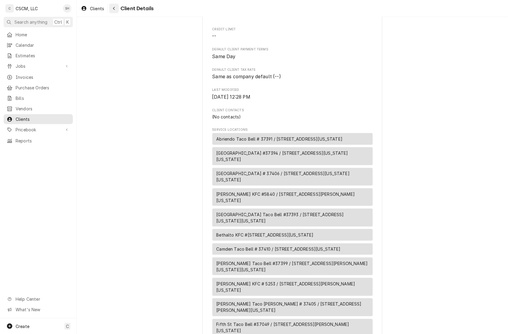
click at [113, 7] on icon "Navigate back" at bounding box center [114, 8] width 3 height 4
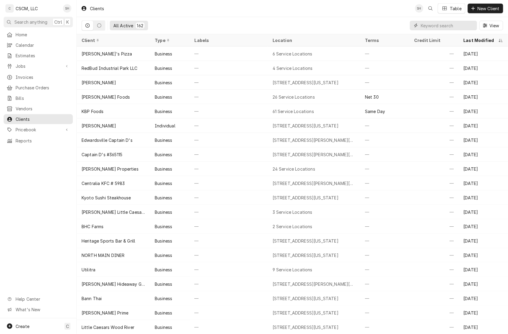
click at [435, 24] on input "Dynamic Content Wrapper" at bounding box center [446, 26] width 53 height 10
click at [25, 37] on div "Home" at bounding box center [38, 34] width 67 height 7
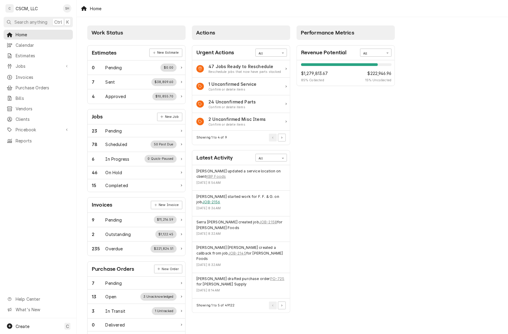
click at [209, 205] on link "JOB-2156" at bounding box center [211, 201] width 18 height 5
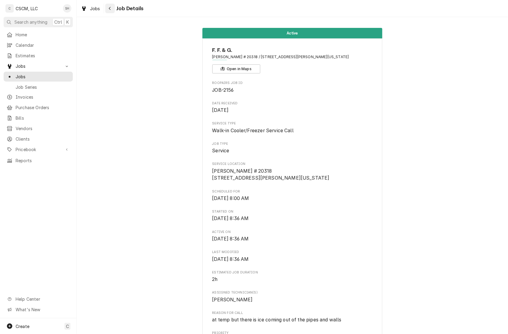
click at [110, 7] on icon "Navigate back" at bounding box center [109, 8] width 3 height 4
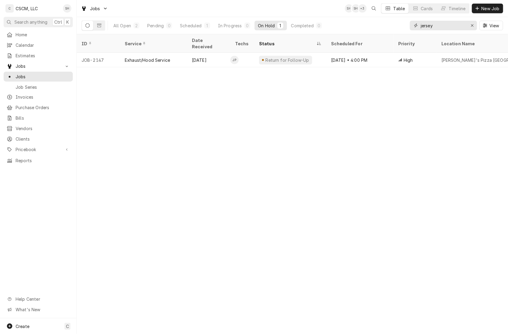
click at [467, 27] on button "Erase input" at bounding box center [472, 26] width 10 height 10
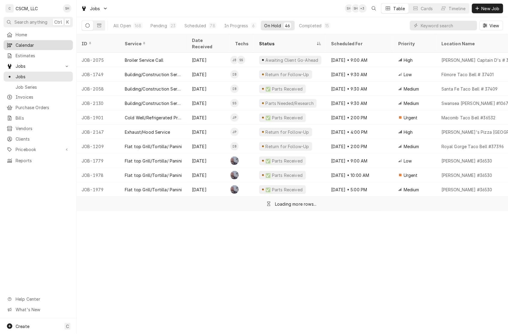
click at [28, 44] on span "Calendar" at bounding box center [43, 45] width 54 height 6
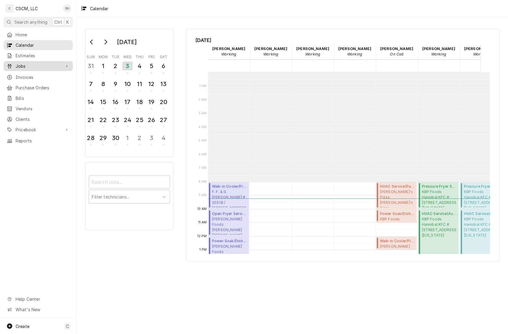
scroll to position [109, 0]
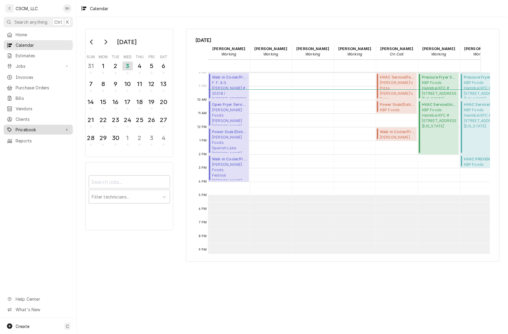
click at [38, 126] on span "Pricebook" at bounding box center [38, 129] width 45 height 6
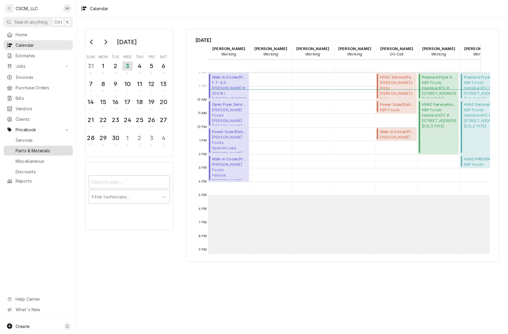
click at [51, 148] on span "Parts & Materials" at bounding box center [43, 150] width 54 height 6
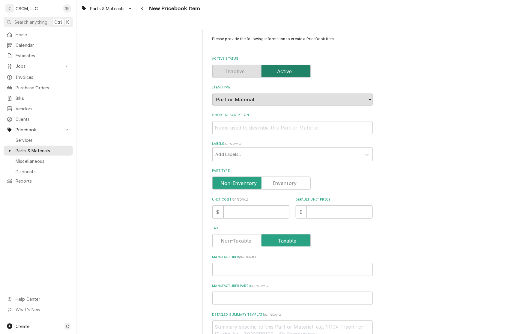
click at [282, 183] on label "Part Type" at bounding box center [261, 182] width 98 height 13
click at [282, 183] on input "Part Type" at bounding box center [261, 182] width 93 height 13
checkbox input "true"
click at [251, 123] on input "Short Description" at bounding box center [292, 127] width 160 height 13
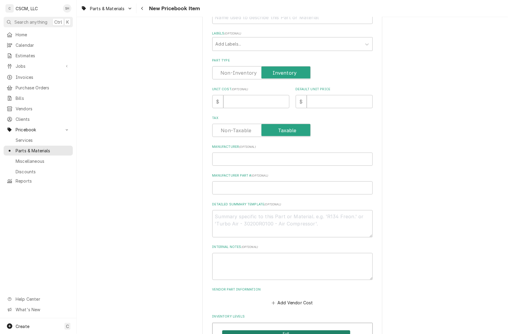
scroll to position [120, 0]
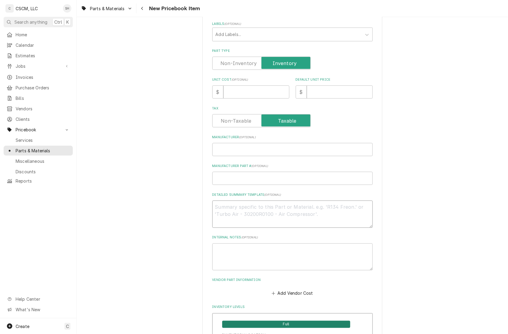
click at [231, 213] on textarea "Detailed Summary Template ( optional )" at bounding box center [292, 213] width 160 height 27
paste textarea "Henny Penny FP01-155 Fitting, Quick Disconnect, Male, 1/8""
type textarea "x"
type textarea "Henny Penny FP01-155 Fitting, Quick Disconnect, Male, 1/8""
drag, startPoint x: 241, startPoint y: 209, endPoint x: 117, endPoint y: 209, distance: 124.7
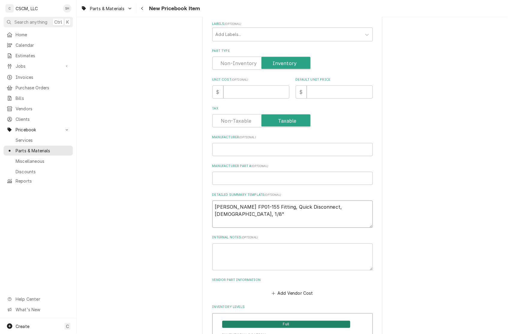
type textarea "x"
type textarea "FP01-155 Fitting, Quick Disconnect, Male, 1/8""
drag, startPoint x: 223, startPoint y: 142, endPoint x: 222, endPoint y: 146, distance: 4.0
click at [222, 144] on div "Manufacturer ( optional )" at bounding box center [292, 145] width 160 height 21
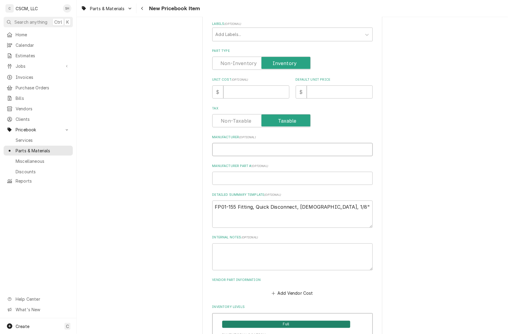
click at [222, 147] on input "Manufacturer ( optional )" at bounding box center [292, 149] width 160 height 13
paste input "[PERSON_NAME]"
type textarea "x"
type input "[PERSON_NAME]"
drag, startPoint x: 233, startPoint y: 207, endPoint x: 163, endPoint y: 207, distance: 69.5
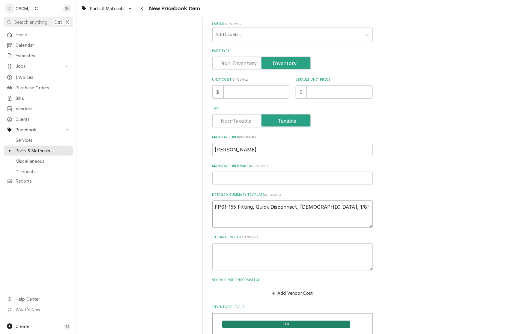
click at [221, 176] on input "Manufacturer Part # ( optional )" at bounding box center [292, 178] width 160 height 13
paste input "FP01-155"
type textarea "x"
type input "FP01-155"
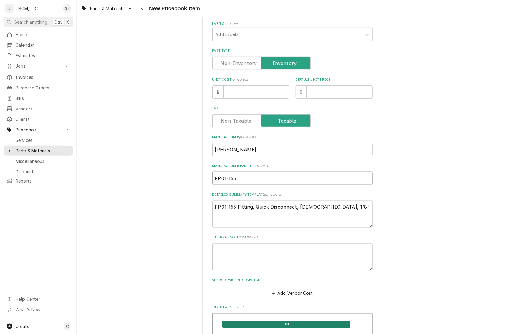
click at [213, 179] on input "FP01-155" at bounding box center [292, 178] width 160 height 13
type textarea "x"
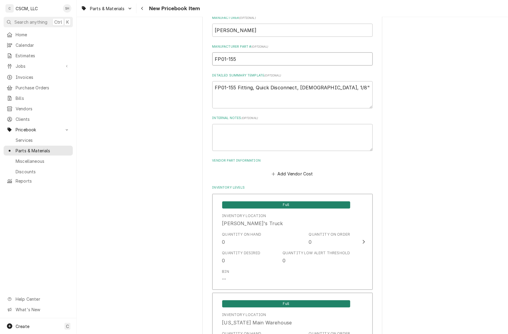
scroll to position [240, 0]
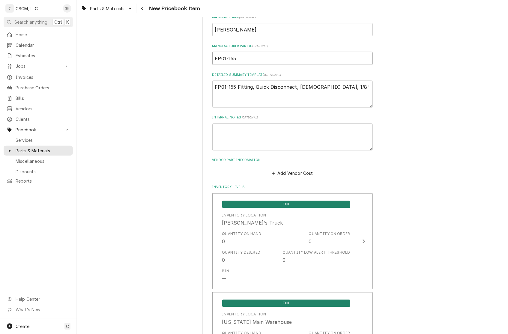
type input "FP01-155"
click at [234, 86] on textarea "FP01-155 Fitting, Quick Disconnect, Male, 1/8"" at bounding box center [292, 94] width 160 height 27
type textarea "x"
type textarea "FP01-155 Fitting, Quick Disconnect, Male, 1/8""
type textarea "x"
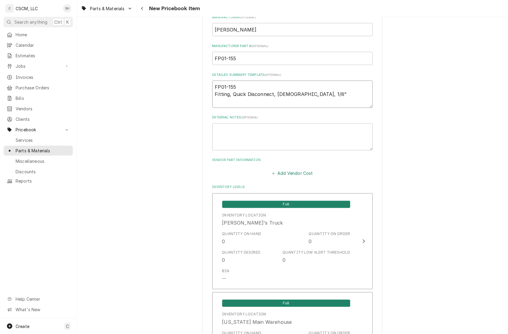
type textarea "FP01-155 Fitting, Quick Disconnect, Male, 1/8""
click at [285, 171] on button "Add Vendor Cost" at bounding box center [292, 173] width 43 height 8
type textarea "x"
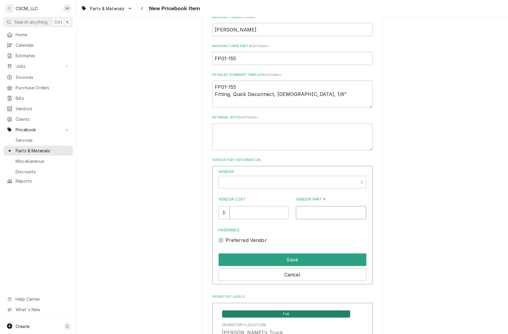
click at [312, 214] on input "Vendor Part #" at bounding box center [331, 212] width 70 height 13
paste input "HENFP01-155"
click at [300, 212] on input "HENFP01-155" at bounding box center [331, 212] width 70 height 13
type input "HENFP01-155"
click at [255, 213] on input "Vendor Cost" at bounding box center [259, 212] width 59 height 13
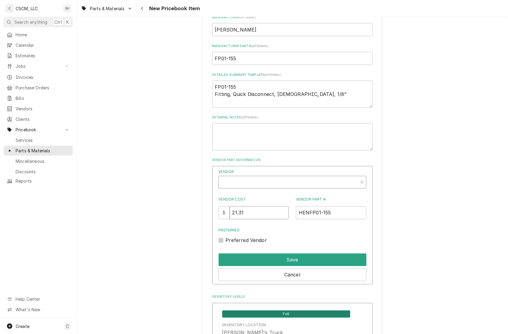
type input "21.31"
type textarea "x"
click at [270, 181] on div "Vendor" at bounding box center [288, 183] width 133 height 14
type input "town"
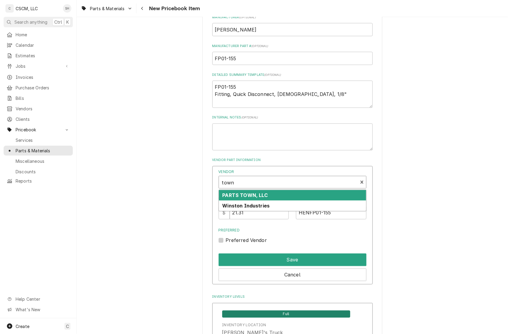
click at [270, 194] on div "PARTS TOWN, LLC" at bounding box center [292, 195] width 147 height 10
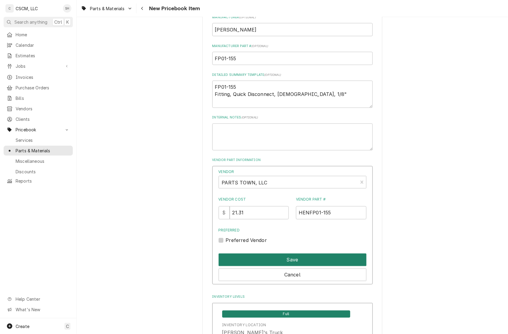
click at [283, 262] on button "Save" at bounding box center [292, 260] width 148 height 13
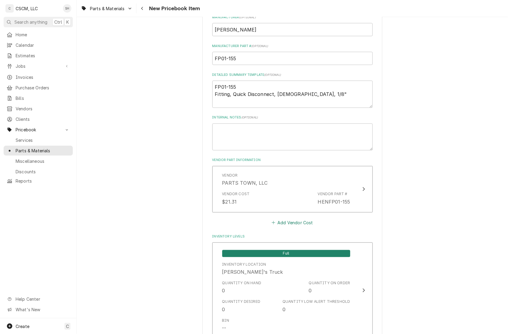
click at [272, 222] on button "Add Vendor Cost" at bounding box center [292, 222] width 43 height 8
type textarea "x"
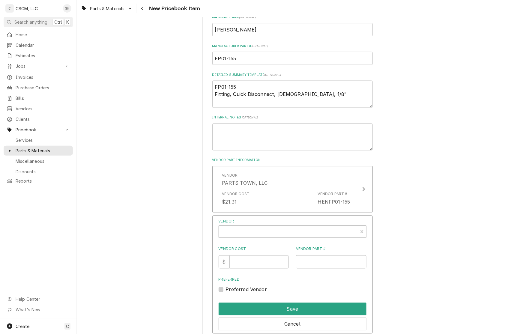
click at [264, 230] on div "Vendor" at bounding box center [288, 234] width 133 height 14
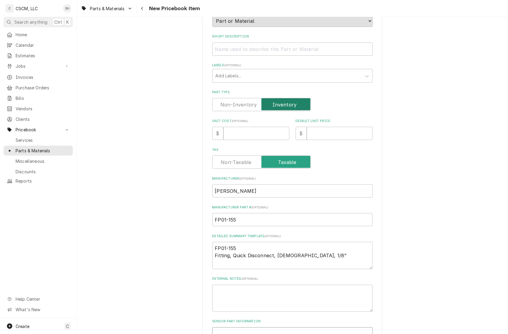
scroll to position [180, 0]
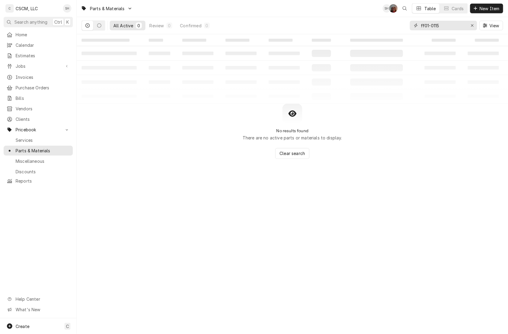
drag, startPoint x: 445, startPoint y: 26, endPoint x: 337, endPoint y: 14, distance: 108.3
click at [337, 14] on div "Parts & Materials SH DV Table Cards New Item All Active 0 Review 0 Confirmed 0 …" at bounding box center [292, 17] width 431 height 34
paste input "FP01-15"
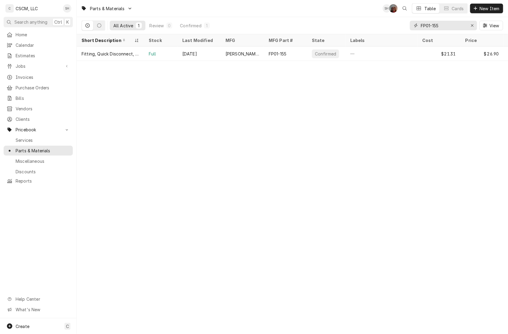
click at [425, 25] on input "FP01-155" at bounding box center [442, 26] width 45 height 10
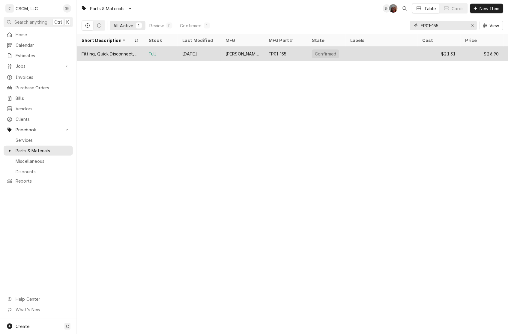
type input "FP01-155"
click at [124, 52] on div "Fitting, Quick Disconnect, [DEMOGRAPHIC_DATA], 1/8"" at bounding box center [111, 54] width 58 height 6
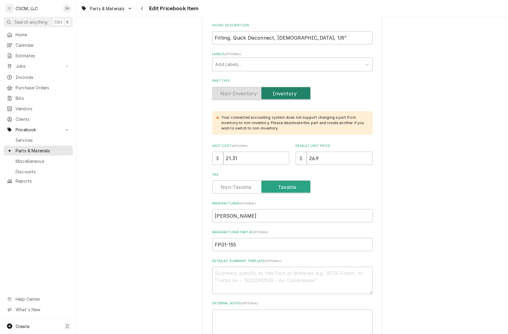
scroll to position [120, 0]
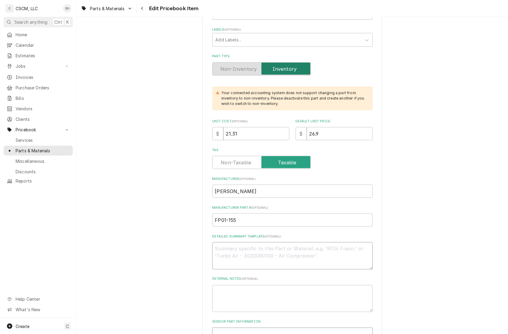
click at [228, 261] on textarea "Detailed Summary Template ( optional )" at bounding box center [292, 255] width 160 height 27
paste textarea "FP01-155 Fitting, Quick Disconnect, Male, 1/8""
type textarea "x"
type textarea "FP01-155 Fitting, Quick Disconnect, Male, 1/8""
click at [234, 249] on textarea "FP01-155 Fitting, Quick Disconnect, Male, 1/8"" at bounding box center [292, 255] width 160 height 27
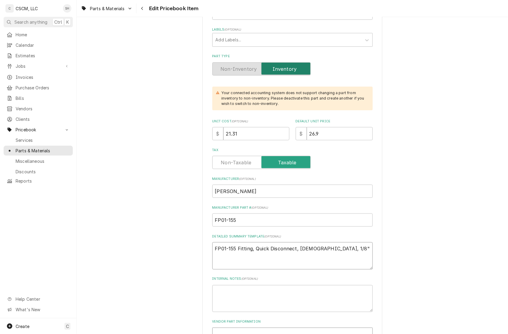
type textarea "x"
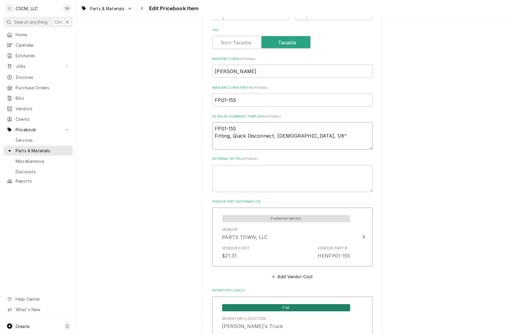
scroll to position [300, 0]
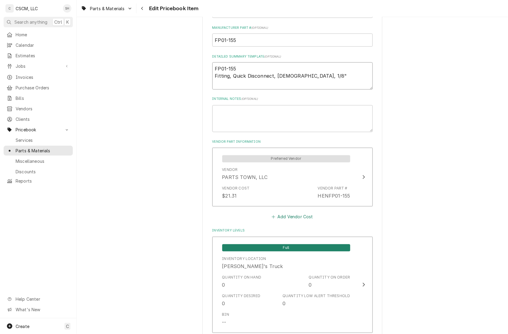
type textarea "FP01-155 Fitting, Quick Disconnect, Male, 1/8""
click at [287, 215] on button "Add Vendor Cost" at bounding box center [292, 217] width 43 height 8
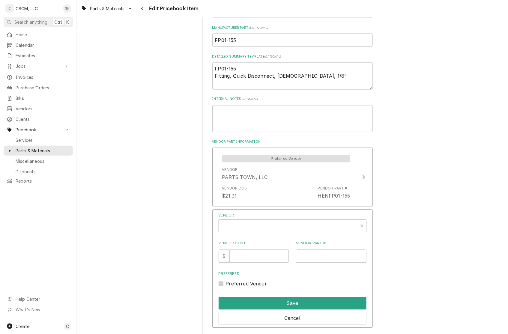
type textarea "x"
click at [242, 229] on div "Vendor" at bounding box center [288, 228] width 133 height 14
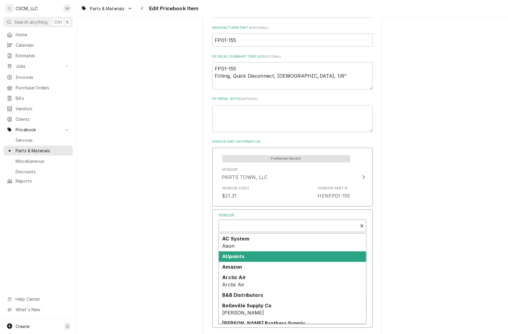
click at [242, 258] on strong "Allpoints" at bounding box center [233, 257] width 22 height 6
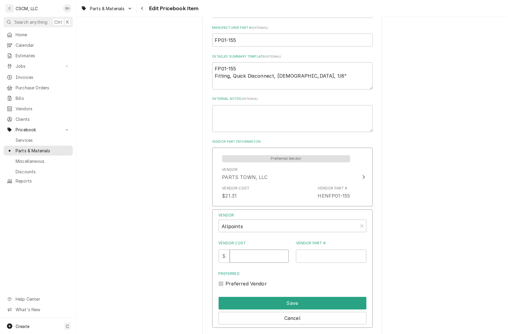
click at [244, 257] on input "Vendor Cost" at bounding box center [259, 256] width 59 height 13
type input "22.74"
click at [322, 258] on input "Vendor Part #" at bounding box center [331, 256] width 70 height 13
click at [342, 261] on input "Vendor Part #" at bounding box center [331, 256] width 70 height 13
paste input "8075219"
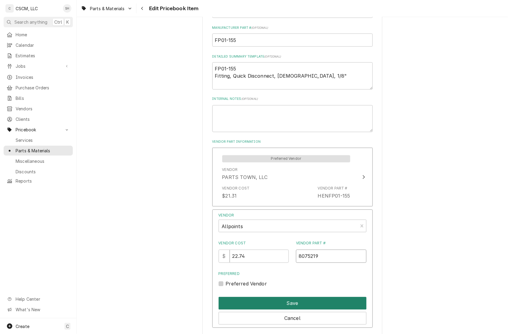
type input "8075219"
click at [286, 306] on button "Save" at bounding box center [292, 303] width 148 height 13
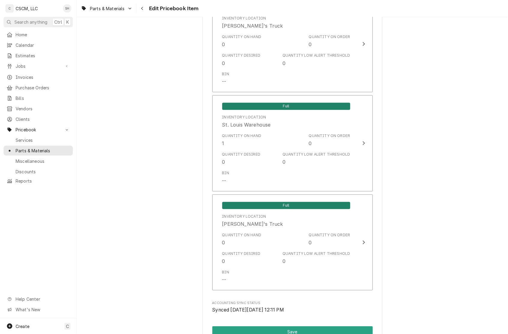
scroll to position [1173, 0]
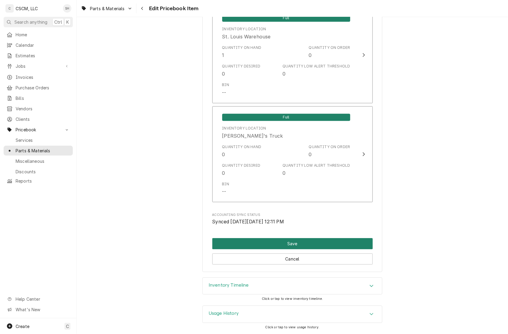
click at [316, 247] on button "Save" at bounding box center [292, 243] width 160 height 11
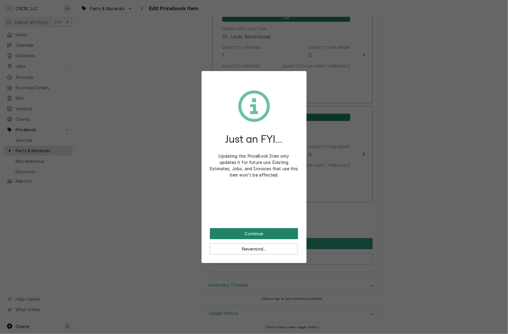
click at [266, 231] on button "Continue" at bounding box center [254, 233] width 88 height 11
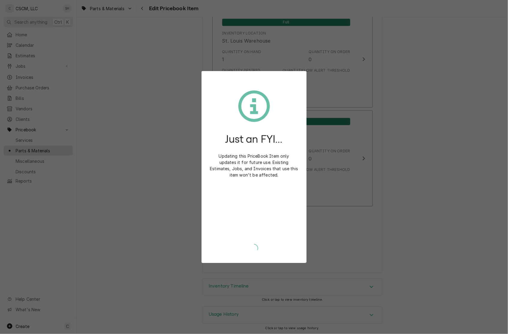
type textarea "x"
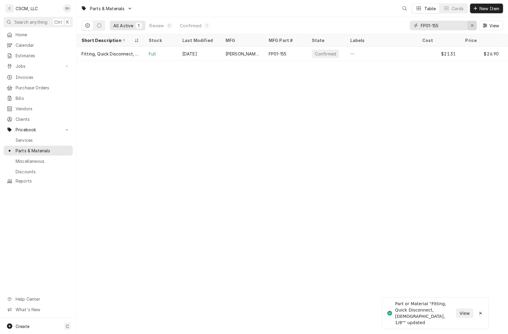
click at [471, 25] on icon "Erase input" at bounding box center [472, 25] width 2 height 2
